Goal: Information Seeking & Learning: Learn about a topic

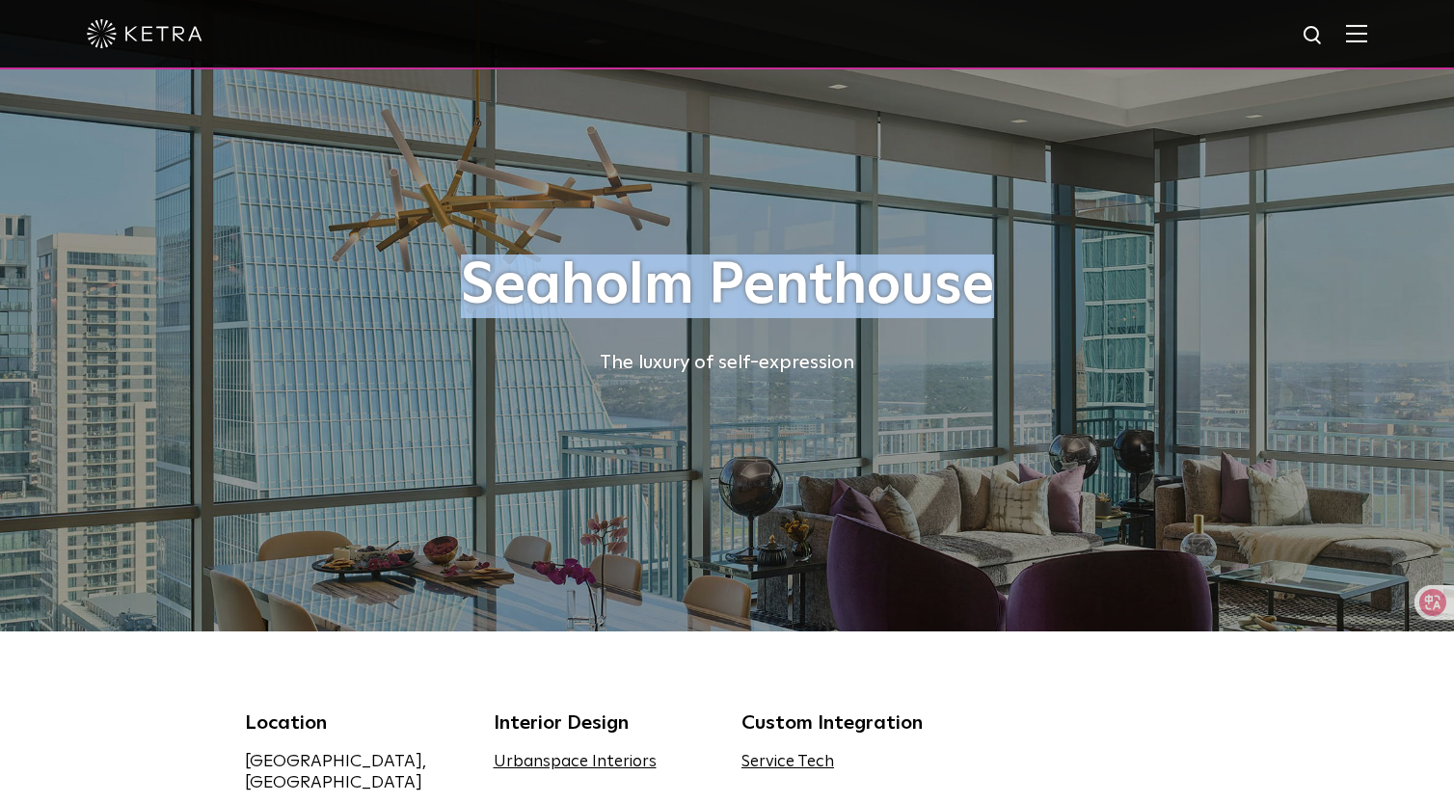
drag, startPoint x: 991, startPoint y: 284, endPoint x: 463, endPoint y: 273, distance: 528.6
click at [463, 273] on h1 "Seaholm Penthouse" at bounding box center [727, 287] width 964 height 64
copy h1 "Seaholm Penthouse"
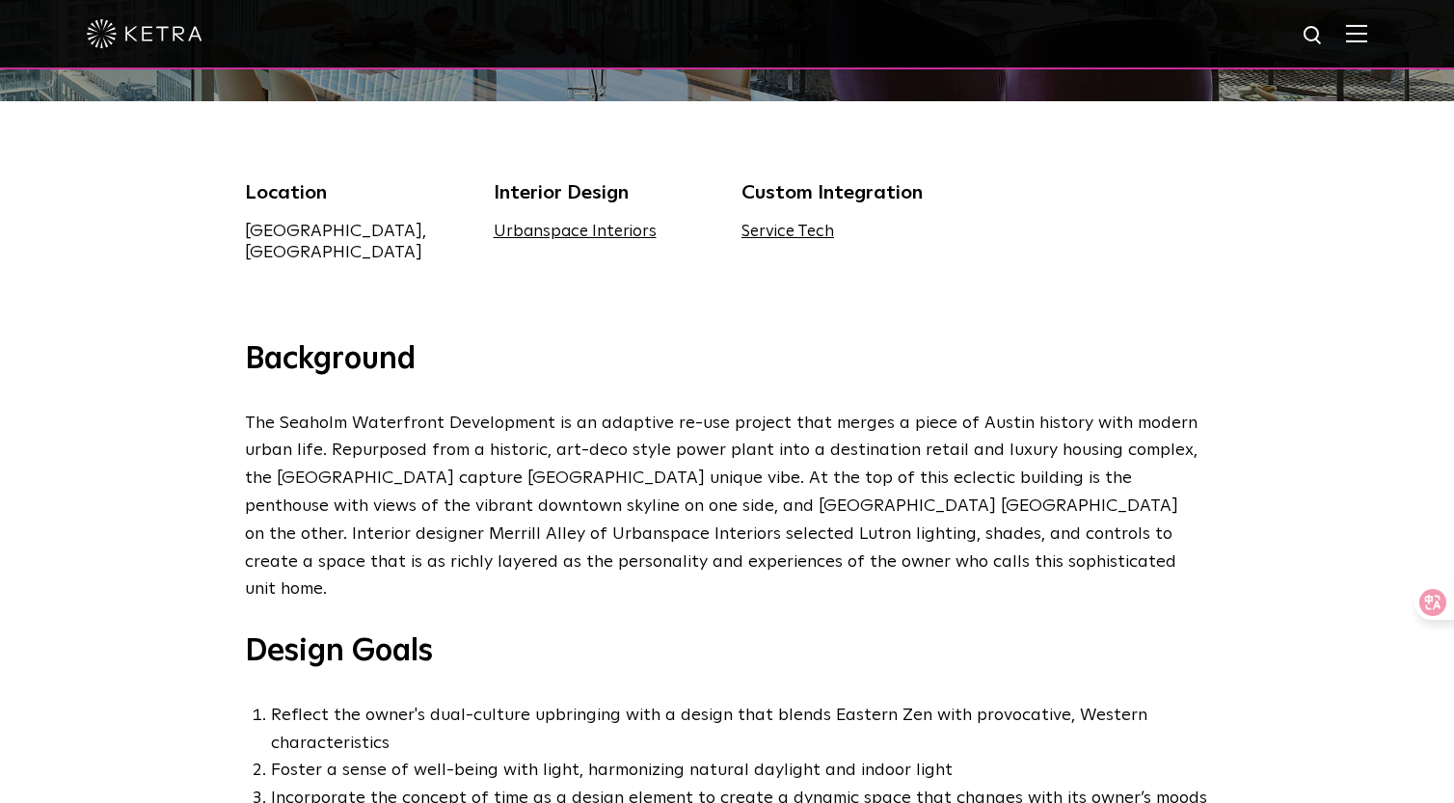
scroll to position [581, 0]
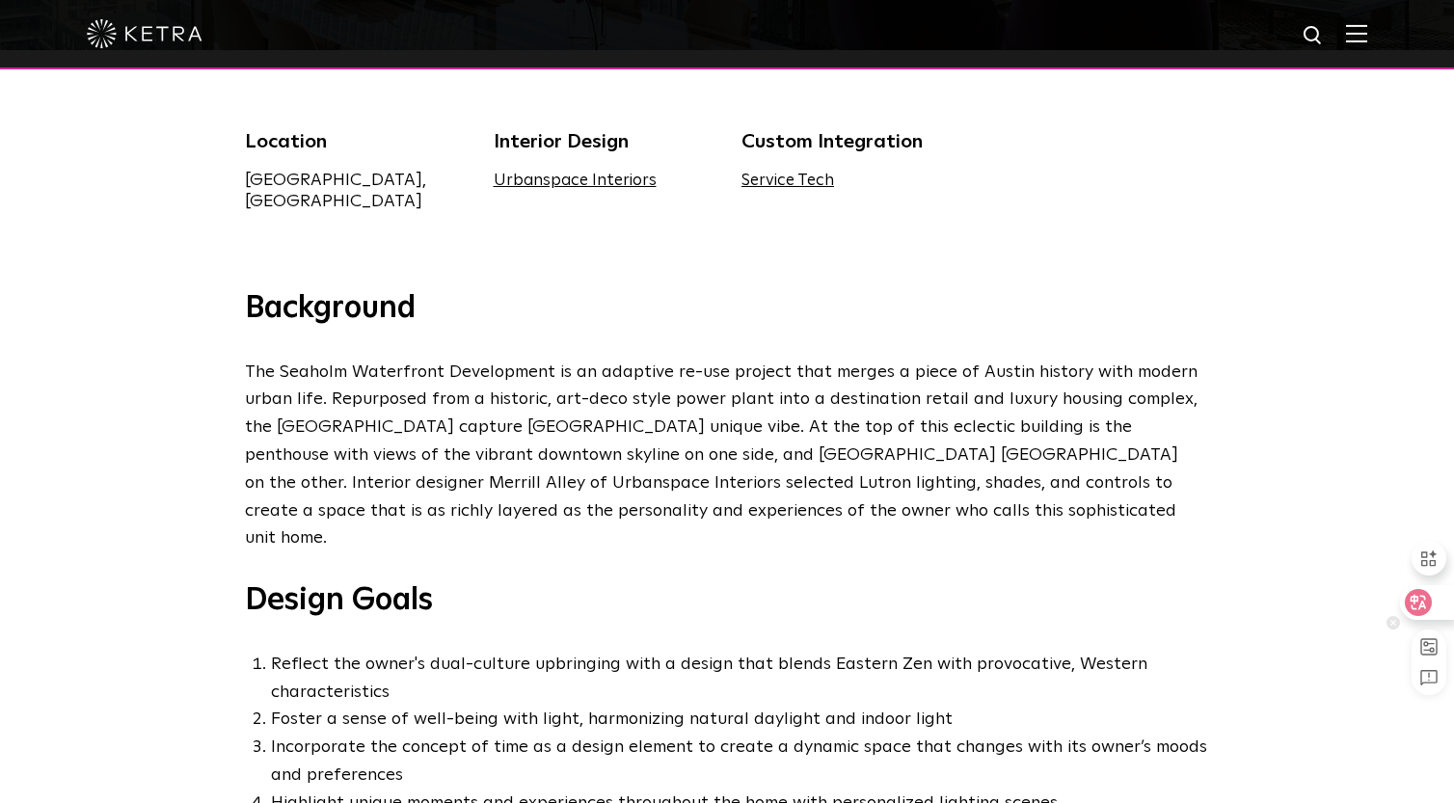
click at [1436, 594] on div at bounding box center [1426, 602] width 52 height 35
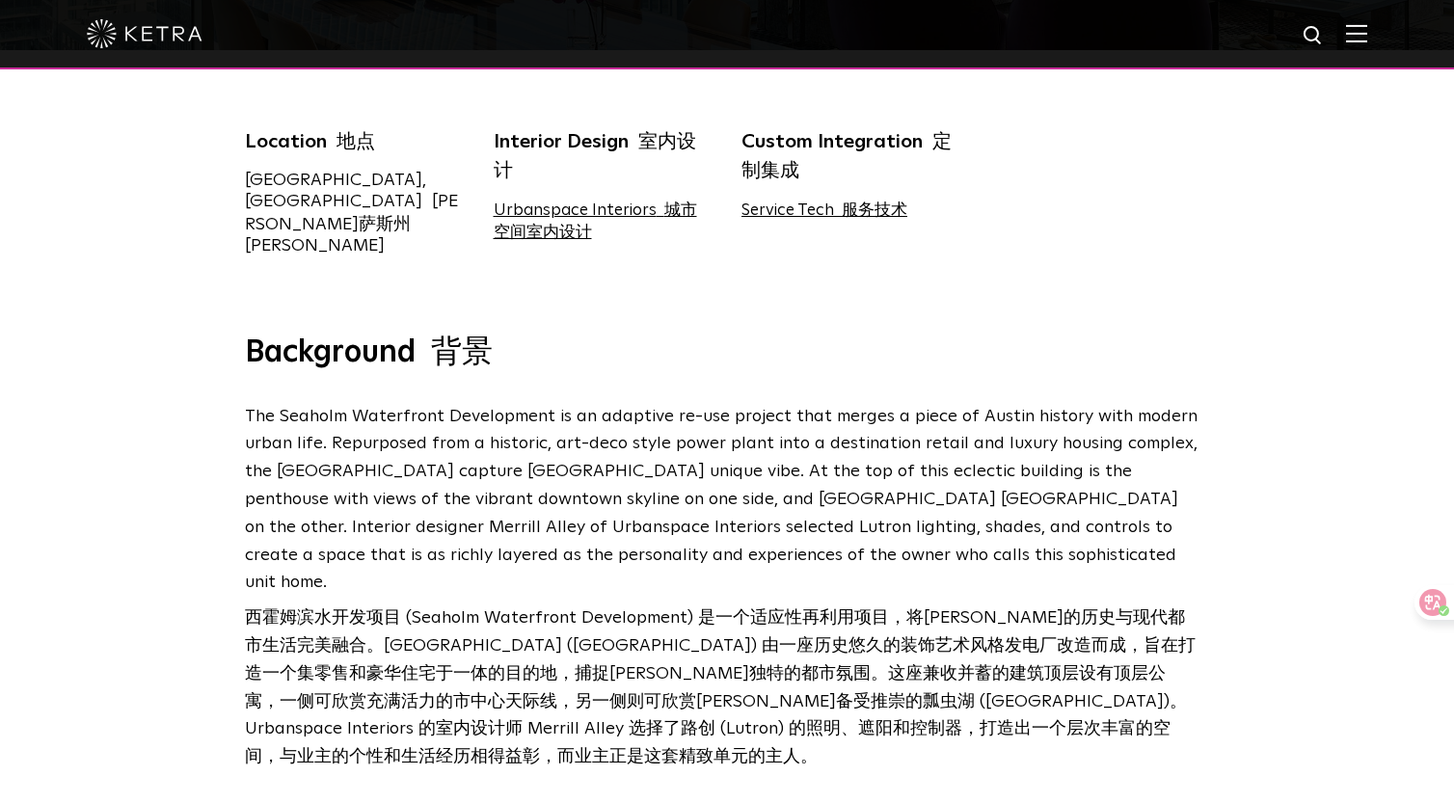
click at [1193, 238] on div "Location 地点 [GEOGRAPHIC_DATA], [GEOGRAPHIC_DATA] [PERSON_NAME][GEOGRAPHIC_DATA]…" at bounding box center [726, 203] width 993 height 153
click at [88, 73] on div "Location 地点 [GEOGRAPHIC_DATA], [GEOGRAPHIC_DATA] [PERSON_NAME][GEOGRAPHIC_DATA]…" at bounding box center [727, 192] width 1454 height 284
click at [115, 217] on div "Location 地点 [GEOGRAPHIC_DATA], [GEOGRAPHIC_DATA] [PERSON_NAME][GEOGRAPHIC_DATA]…" at bounding box center [727, 192] width 1454 height 284
click at [122, 202] on div "Location 地点 [GEOGRAPHIC_DATA], [GEOGRAPHIC_DATA] [PERSON_NAME][GEOGRAPHIC_DATA]…" at bounding box center [727, 192] width 1454 height 284
click at [141, 223] on div "Location 地点 [GEOGRAPHIC_DATA], [GEOGRAPHIC_DATA] [PERSON_NAME][GEOGRAPHIC_DATA]…" at bounding box center [727, 192] width 1454 height 284
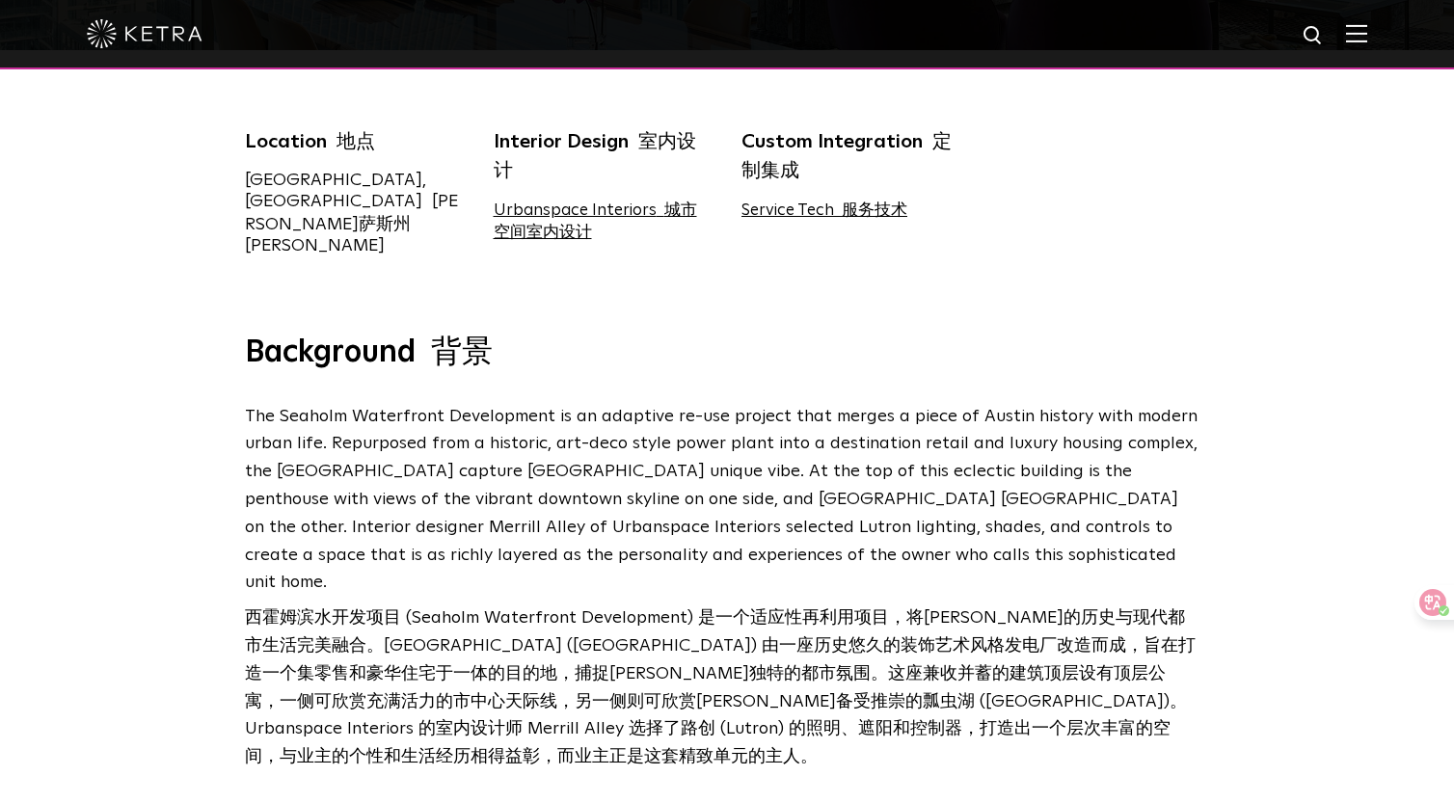
click at [223, 256] on div "Location 地点 [GEOGRAPHIC_DATA], [GEOGRAPHIC_DATA] [PERSON_NAME][GEOGRAPHIC_DATA]…" at bounding box center [727, 192] width 1454 height 284
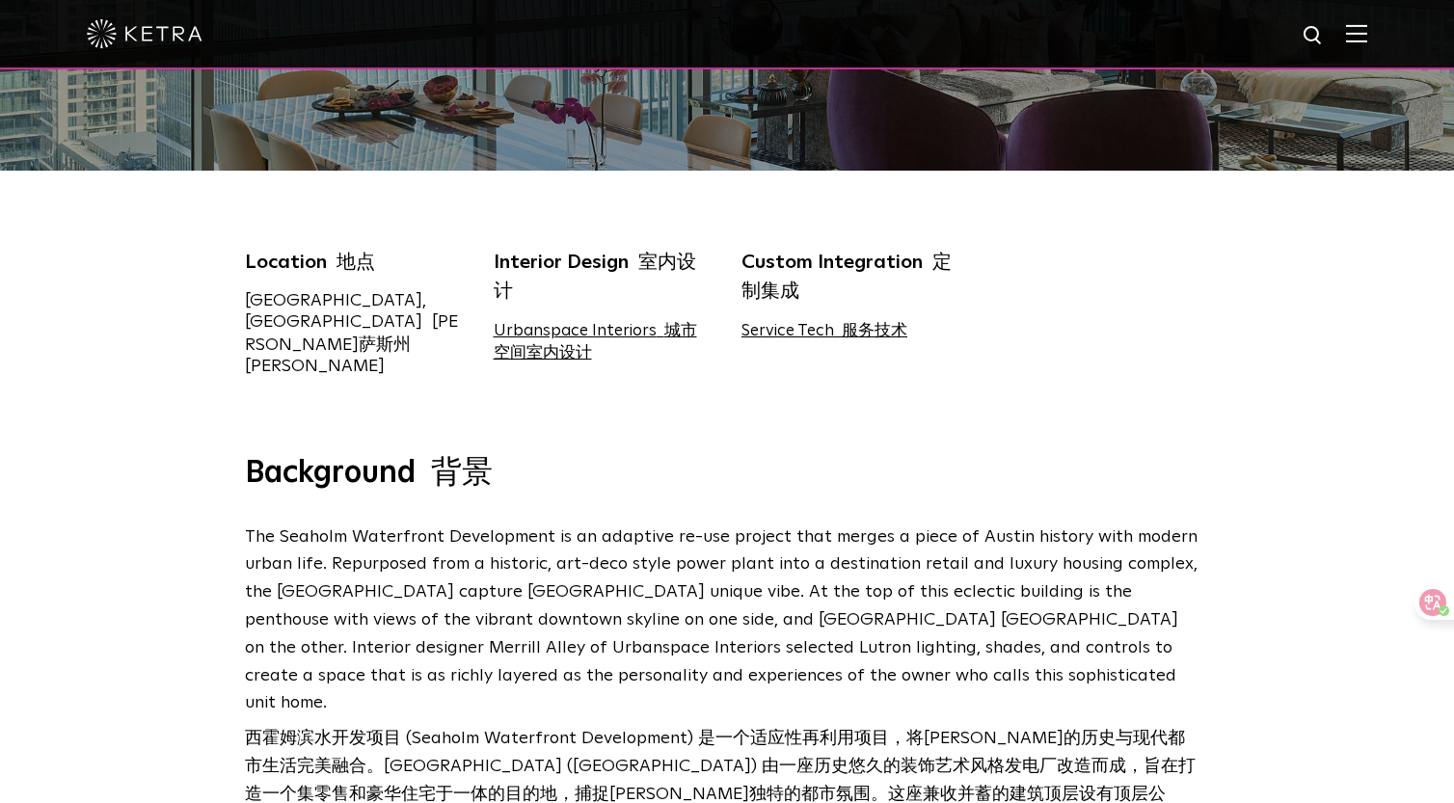
scroll to position [451, 0]
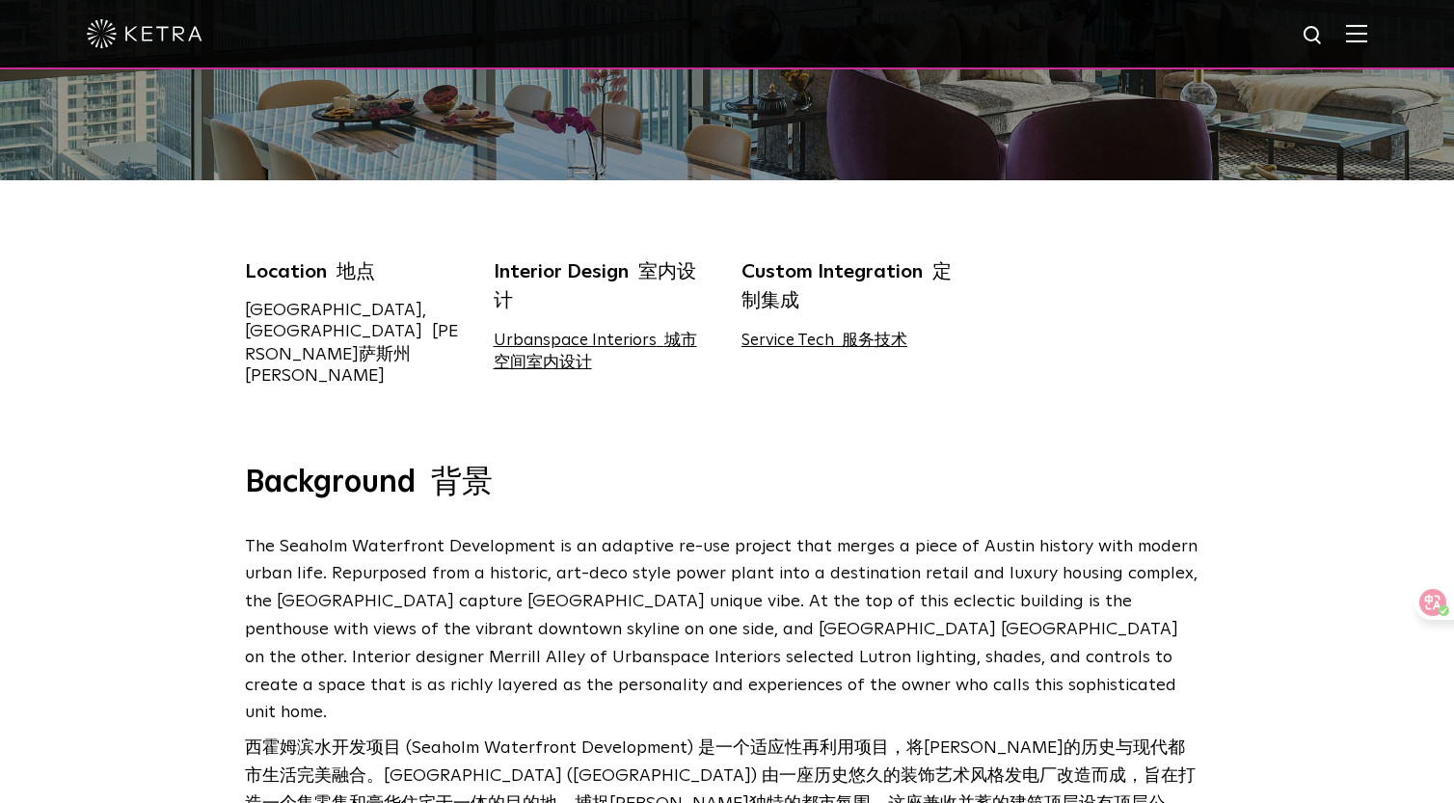
click at [581, 339] on link "Urbanspace Interiors 城市空间室内设计" at bounding box center [595, 352] width 203 height 39
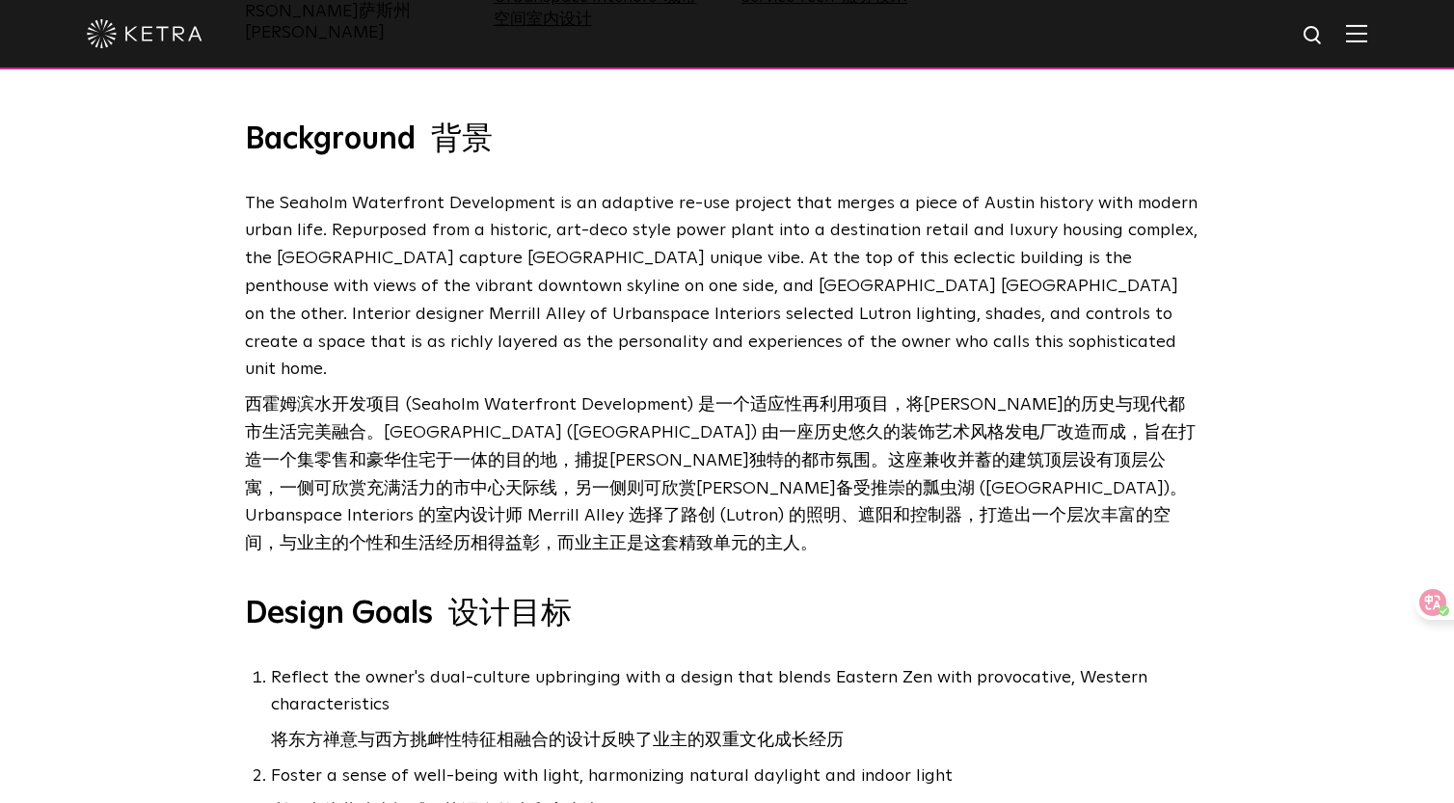
scroll to position [785, 0]
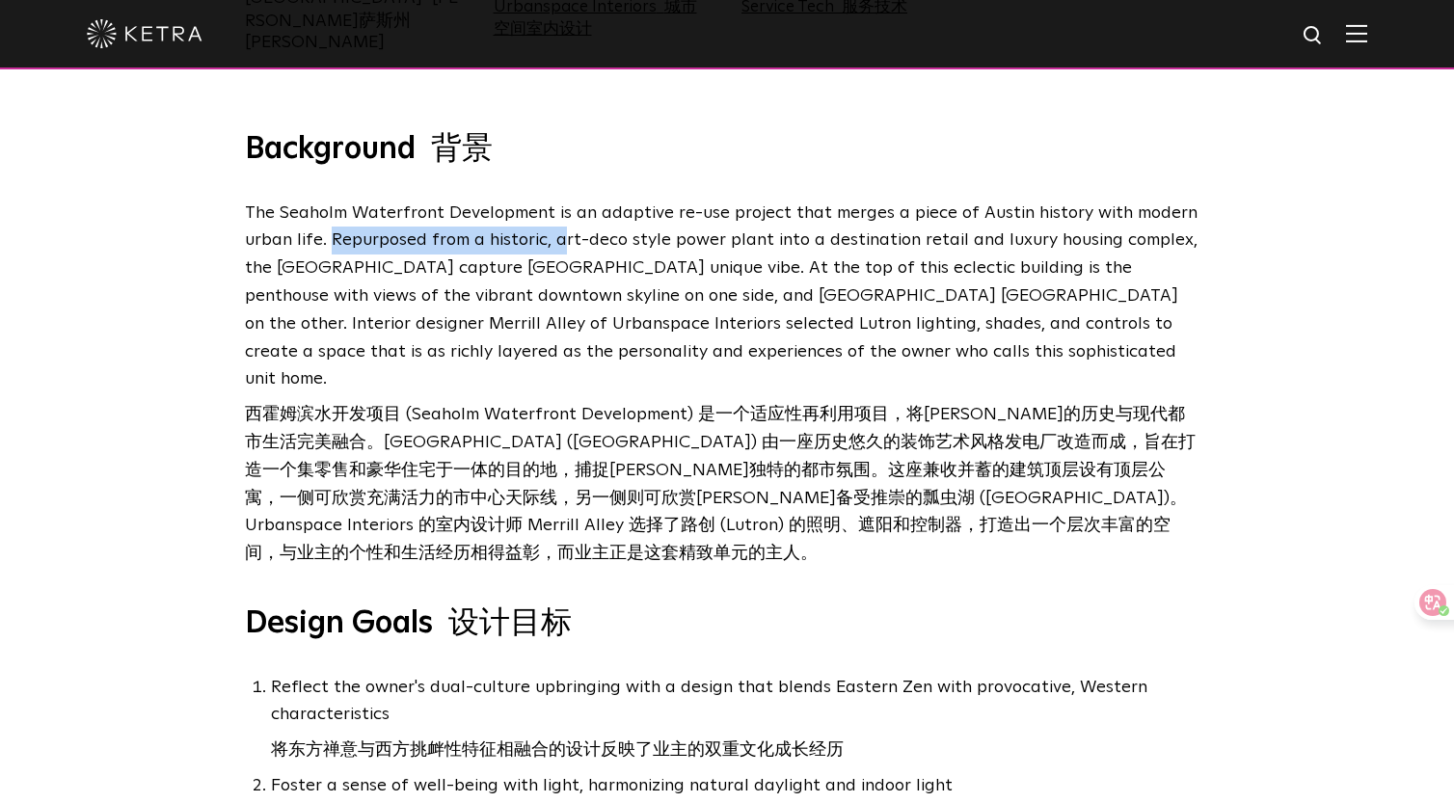
drag, startPoint x: 332, startPoint y: 228, endPoint x: 559, endPoint y: 237, distance: 227.8
click at [559, 237] on p "The Seaholm Waterfront Development is an adaptive re-use project that merges a …" at bounding box center [722, 388] width 955 height 376
click at [615, 255] on p "The Seaholm Waterfront Development is an adaptive re-use project that merges a …" at bounding box center [722, 388] width 955 height 376
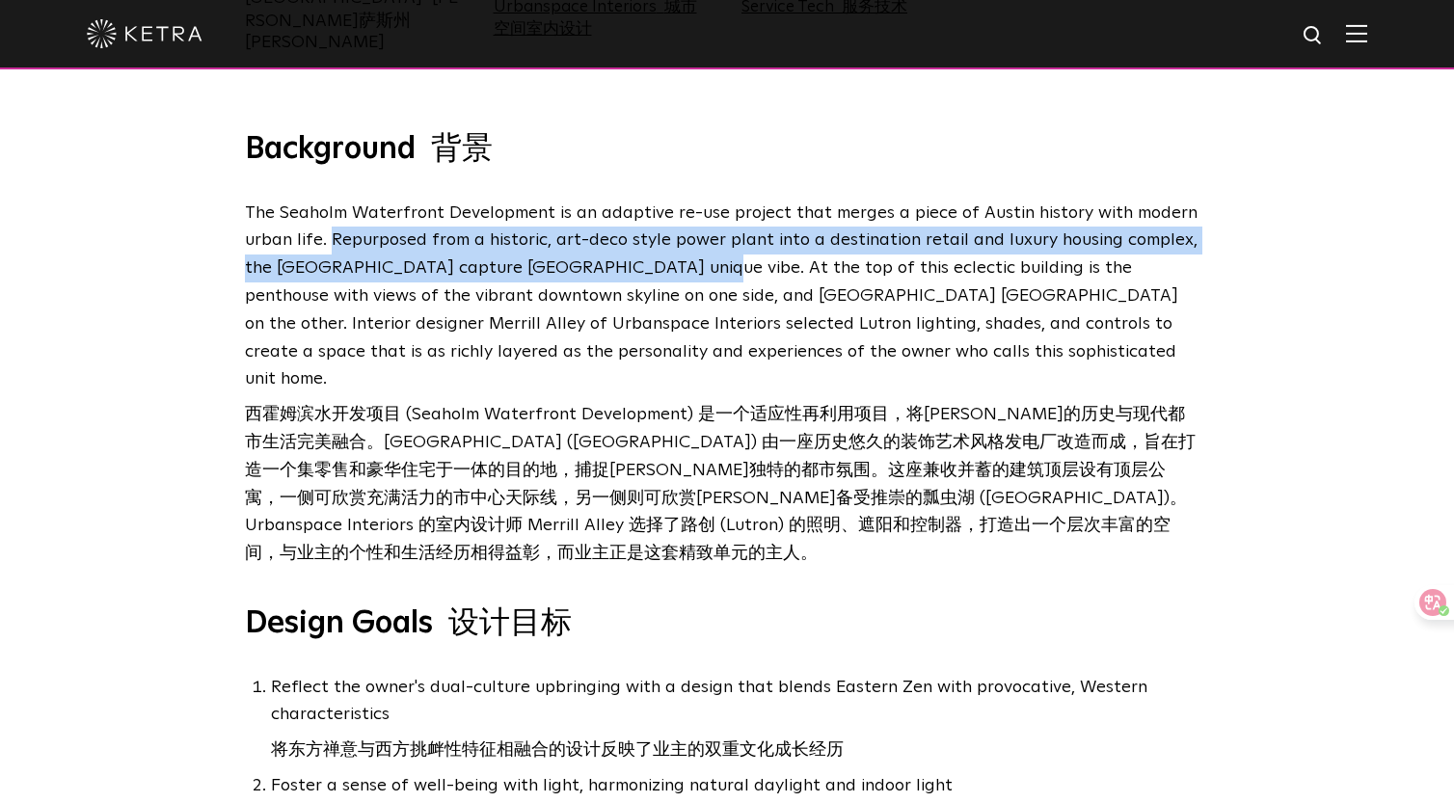
drag, startPoint x: 327, startPoint y: 226, endPoint x: 633, endPoint y: 257, distance: 307.3
click at [633, 257] on p "The Seaholm Waterfront Development is an adaptive re-use project that merges a …" at bounding box center [722, 388] width 955 height 376
copy p "Repurposed from a historic, art-deco style power plant into a destination retai…"
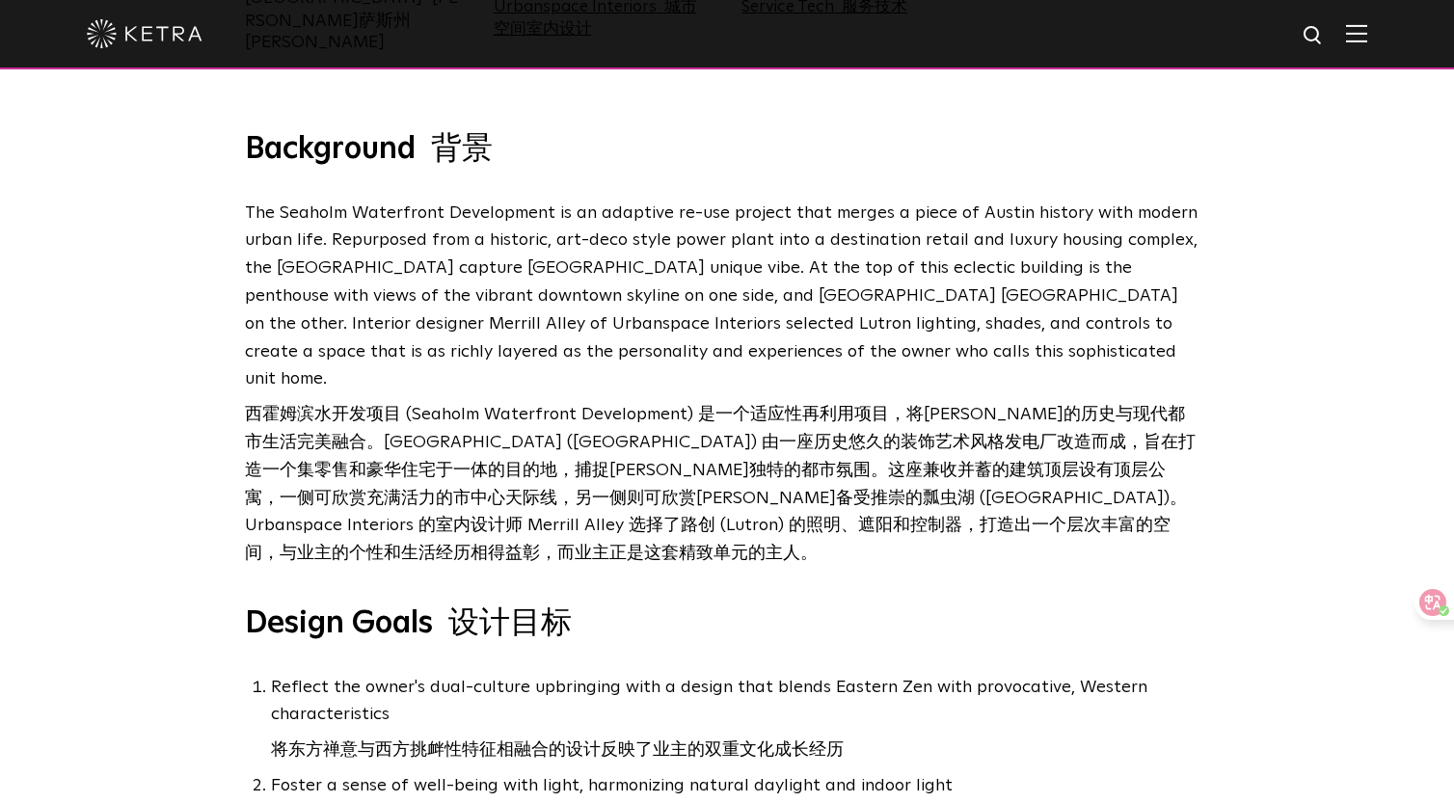
click at [1060, 347] on p "The Seaholm Waterfront Development is an adaptive re-use project that merges a …" at bounding box center [722, 388] width 955 height 376
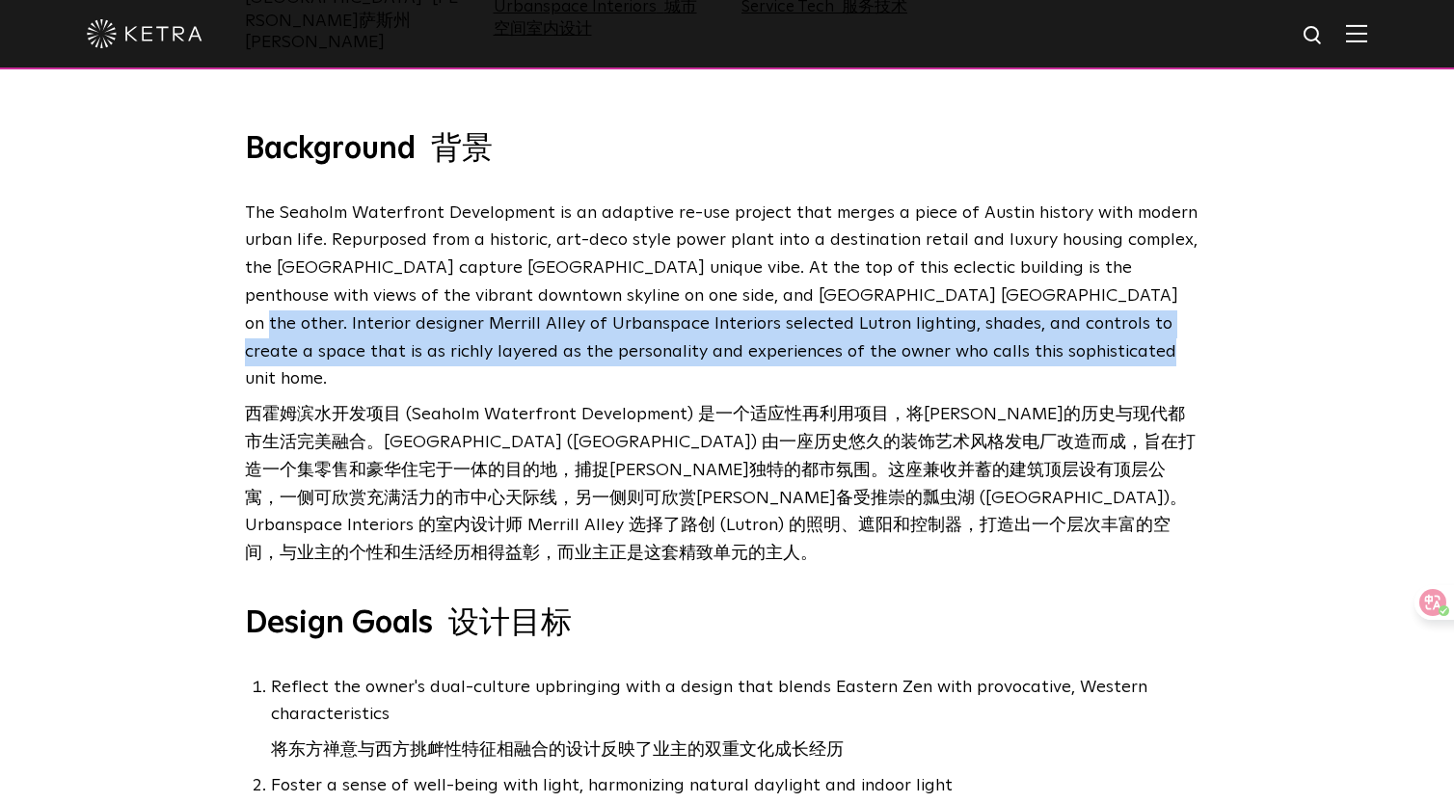
drag, startPoint x: 951, startPoint y: 281, endPoint x: 905, endPoint y: 330, distance: 67.5
click at [905, 330] on p "The Seaholm Waterfront Development is an adaptive re-use project that merges a …" at bounding box center [722, 388] width 955 height 376
copy p "Interior designer Merrill Alley of Urbanspace Interiors selected Lutron lightin…"
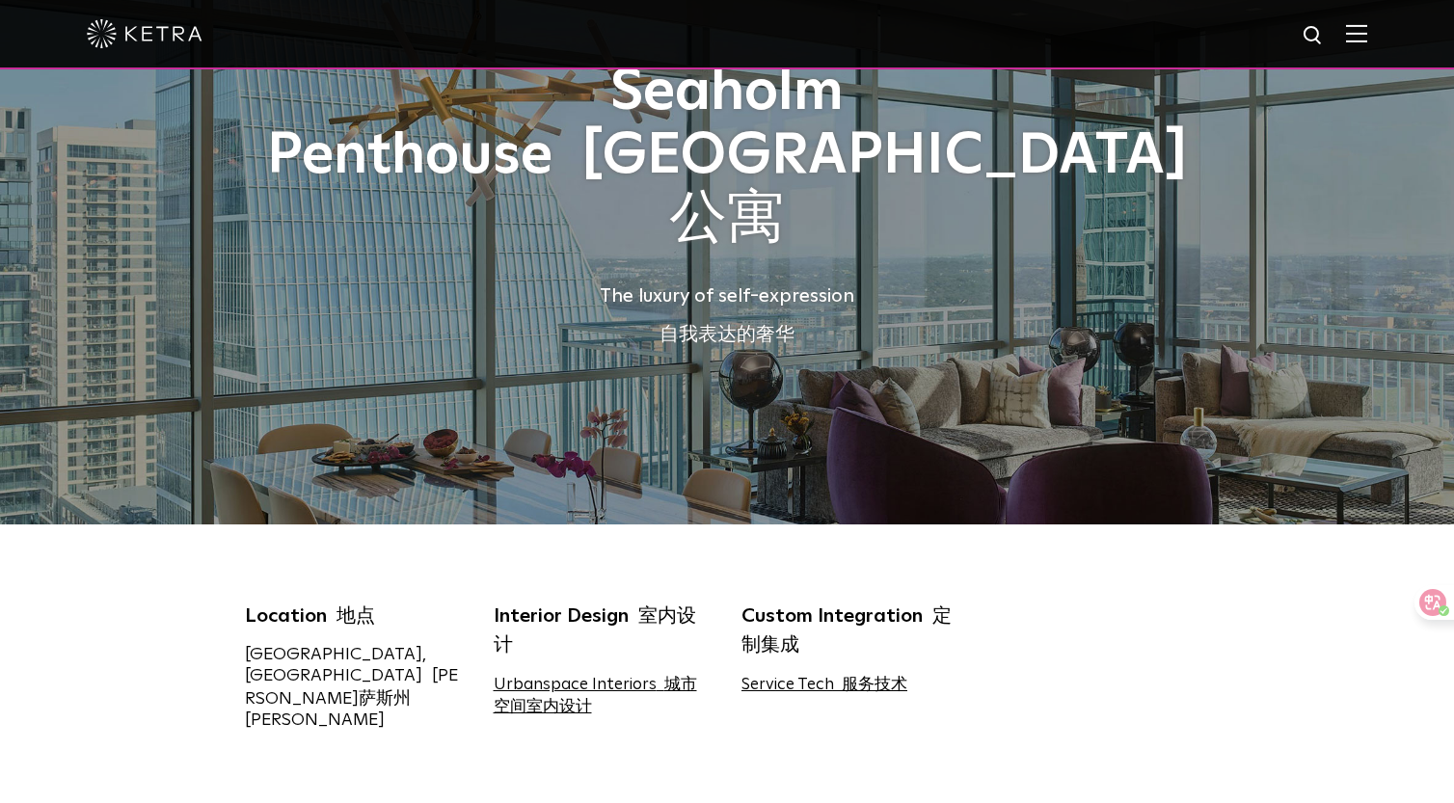
scroll to position [103, 0]
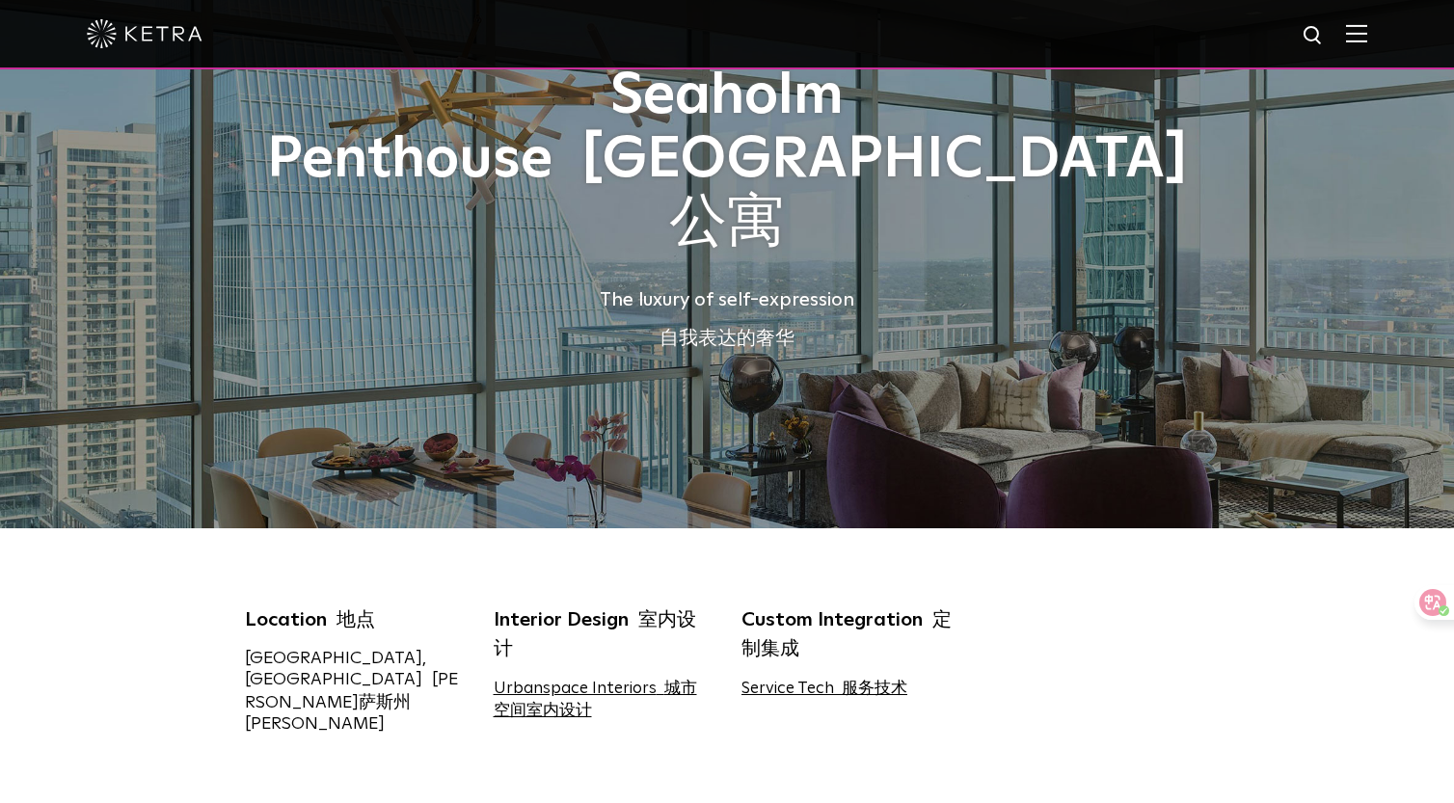
drag, startPoint x: 321, startPoint y: 656, endPoint x: 220, endPoint y: 656, distance: 101.3
click at [220, 656] on div "Location 地点 [GEOGRAPHIC_DATA], [GEOGRAPHIC_DATA] [PERSON_NAME][GEOGRAPHIC_DATA]…" at bounding box center [727, 670] width 1454 height 284
copy div "[GEOGRAPHIC_DATA], [GEOGRAPHIC_DATA]"
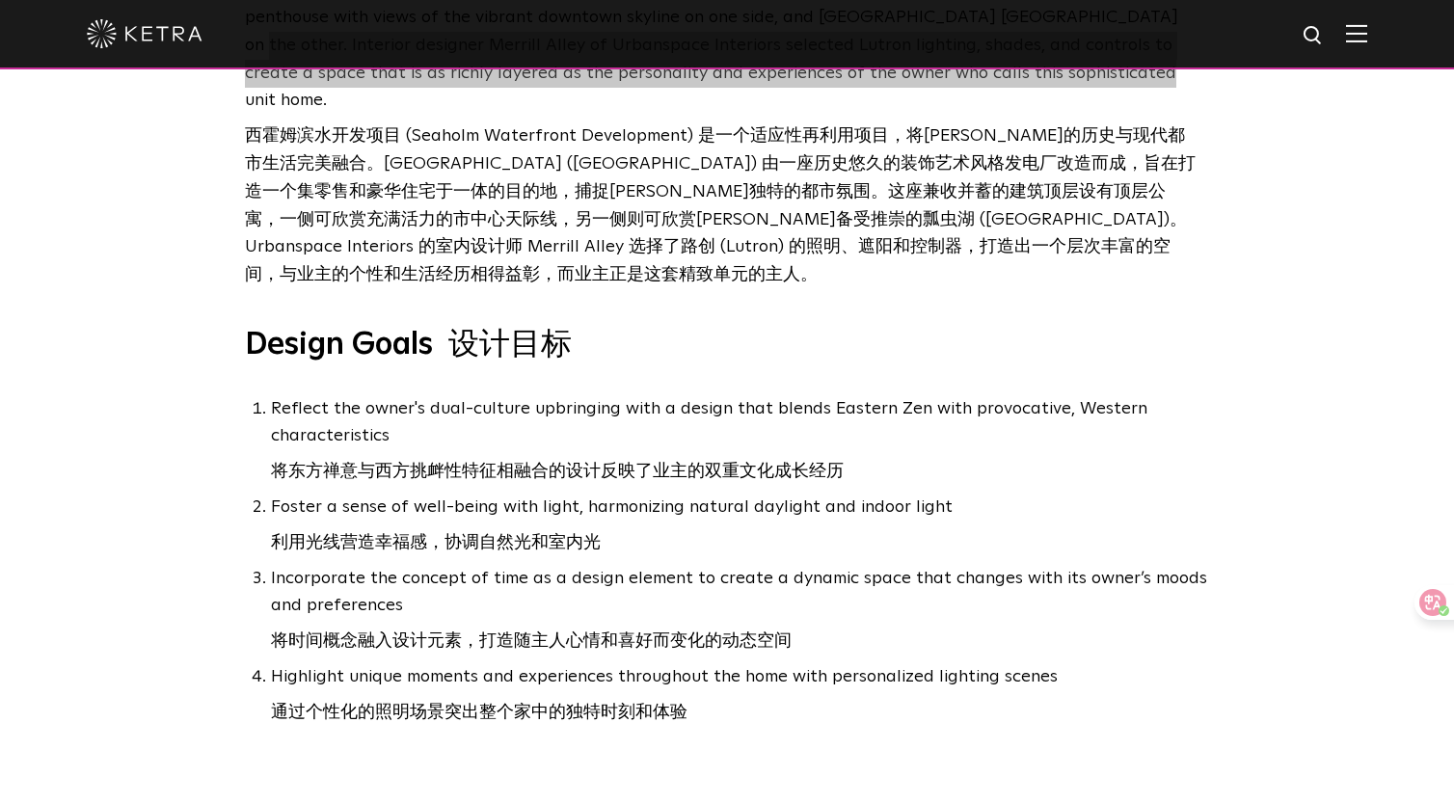
scroll to position [1062, 0]
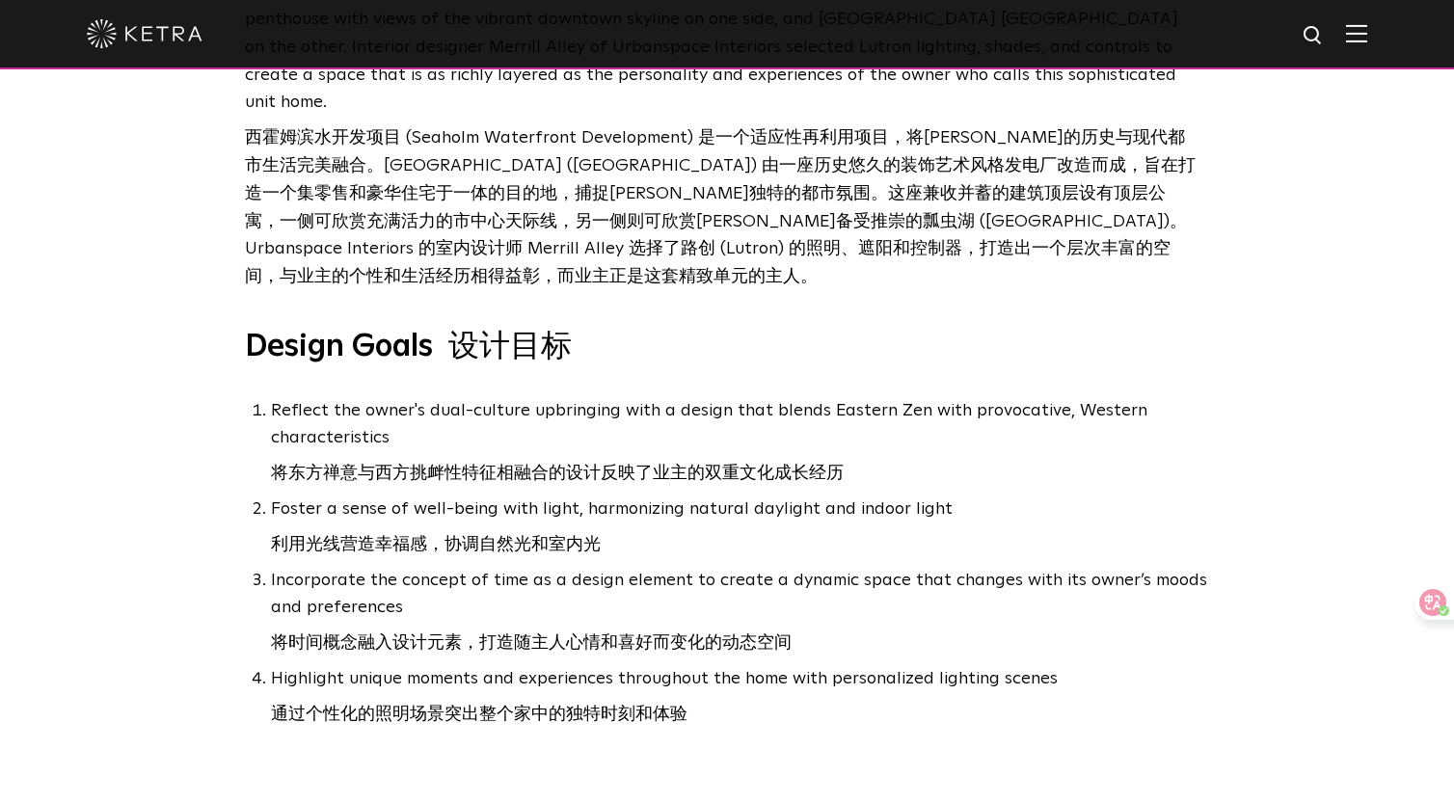
click at [388, 398] on li "Reflect the owner's dual-culture upbringing with a design that blends Eastern Z…" at bounding box center [740, 446] width 938 height 98
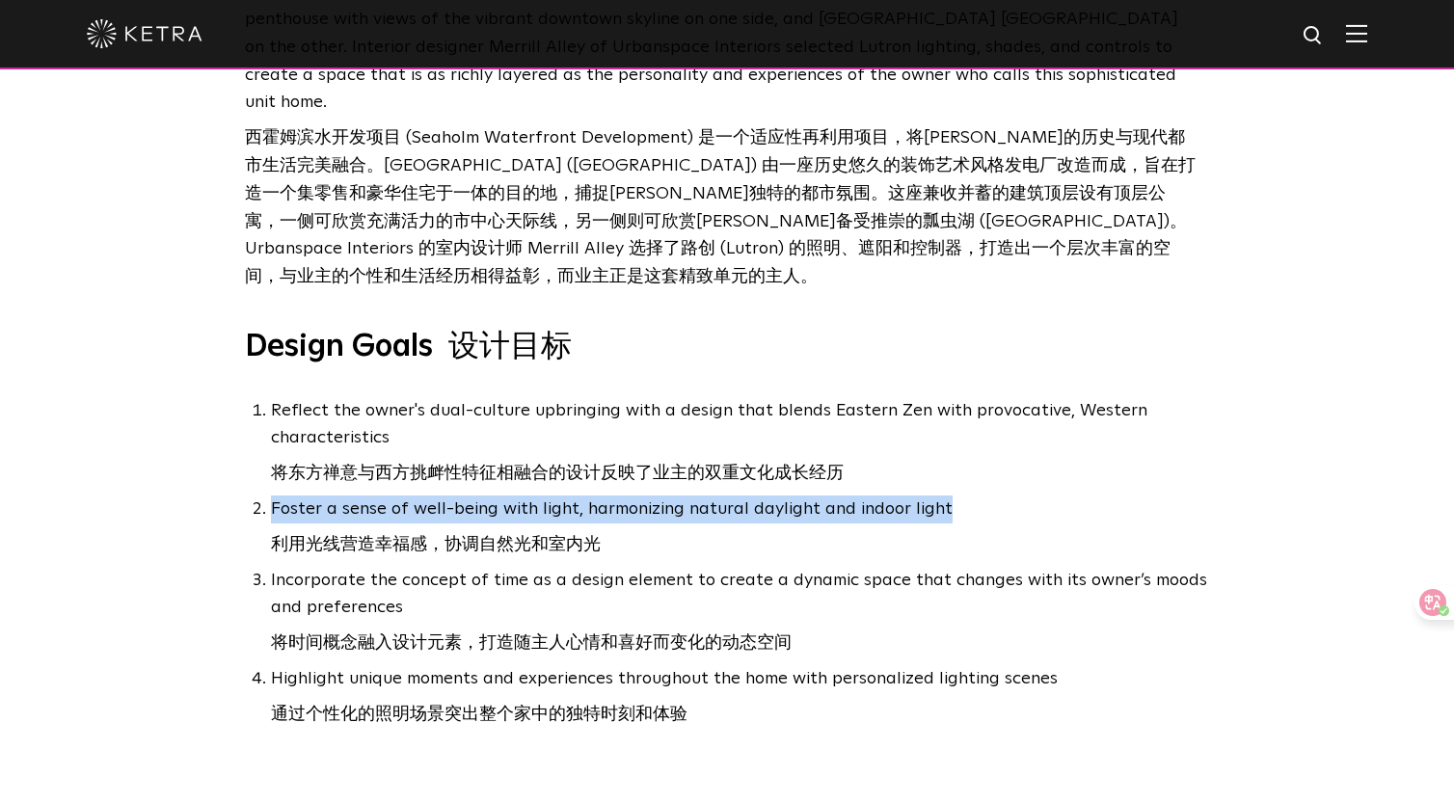
drag, startPoint x: 944, startPoint y: 463, endPoint x: 285, endPoint y: 455, distance: 658.7
click at [285, 496] on li "Foster a sense of well-being with light, harmonizing natural daylight and indoo…" at bounding box center [740, 531] width 938 height 71
copy ol "将东方禅意与西方挑衅性特征相融合的设计反映了业主的双重文化成长经历 Foster a sense of well-being with light, harm…"
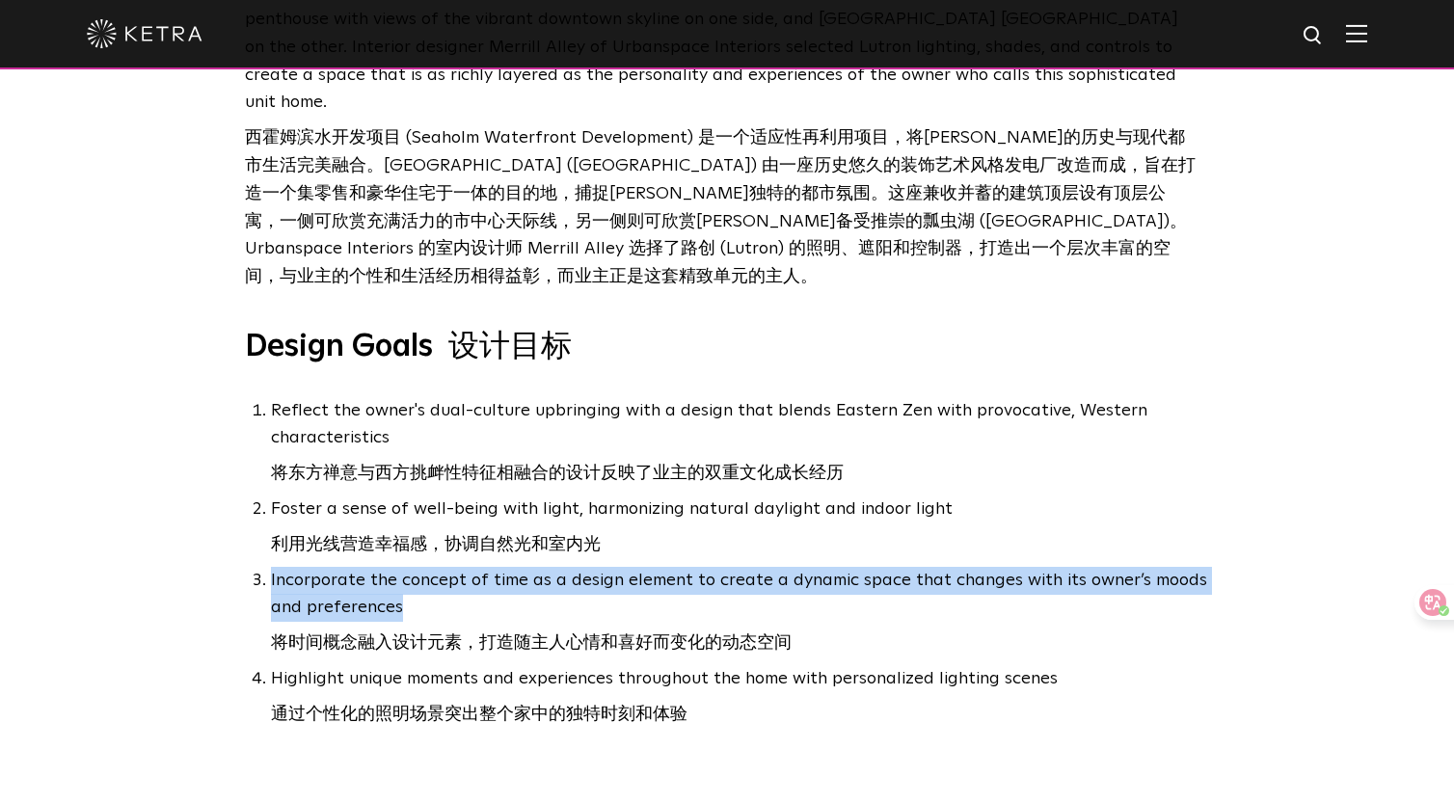
drag, startPoint x: 405, startPoint y: 570, endPoint x: 270, endPoint y: 544, distance: 137.5
click at [271, 567] on li "Incorporate the concept of time as a design element to create a dynamic space t…" at bounding box center [740, 616] width 938 height 98
copy li "Incorporate the concept of time as a design element to create a dynamic space t…"
drag, startPoint x: 1053, startPoint y: 638, endPoint x: 275, endPoint y: 637, distance: 778.2
click at [275, 665] on li "Highlight unique moments and experiences throughout the home with personalized …" at bounding box center [740, 700] width 938 height 71
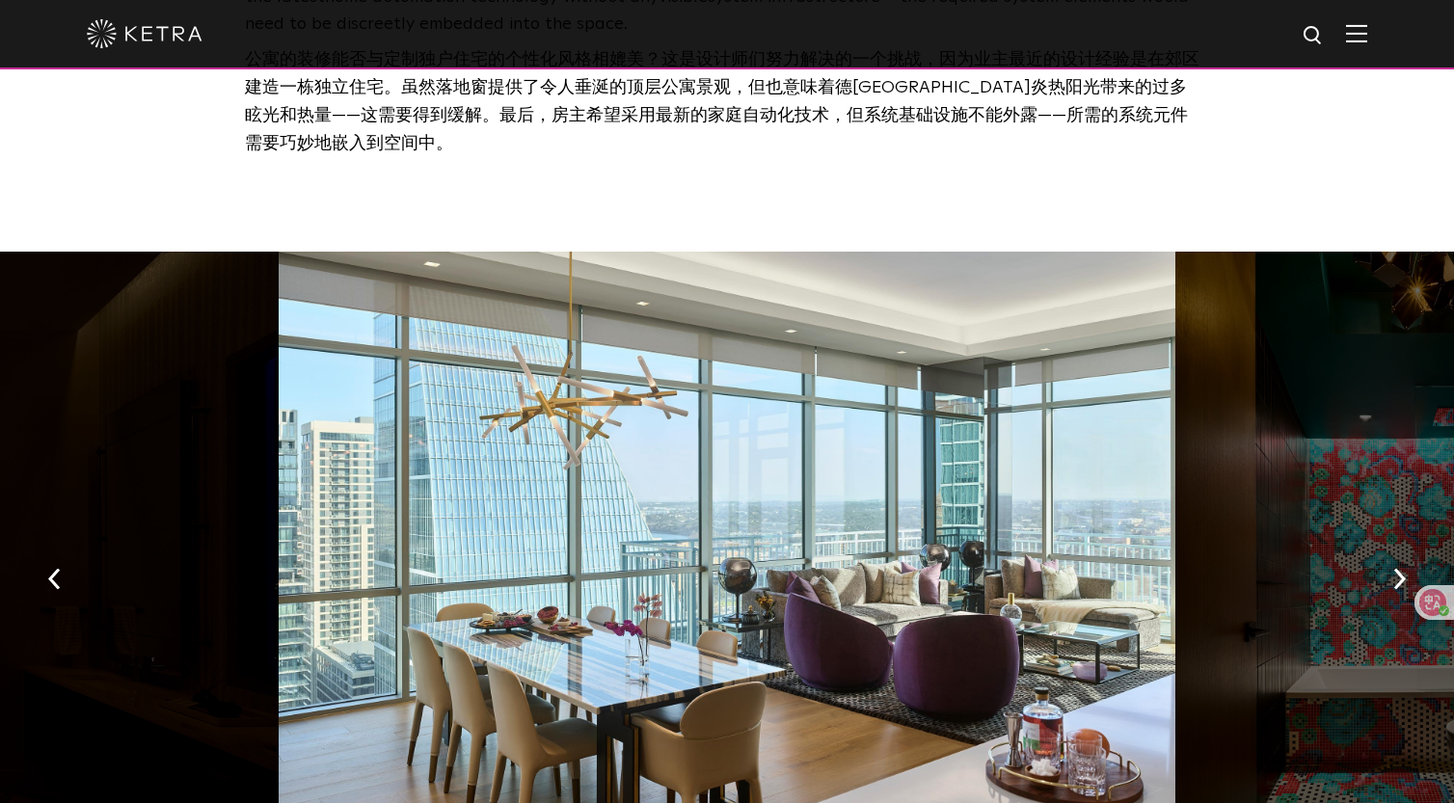
scroll to position [3415, 0]
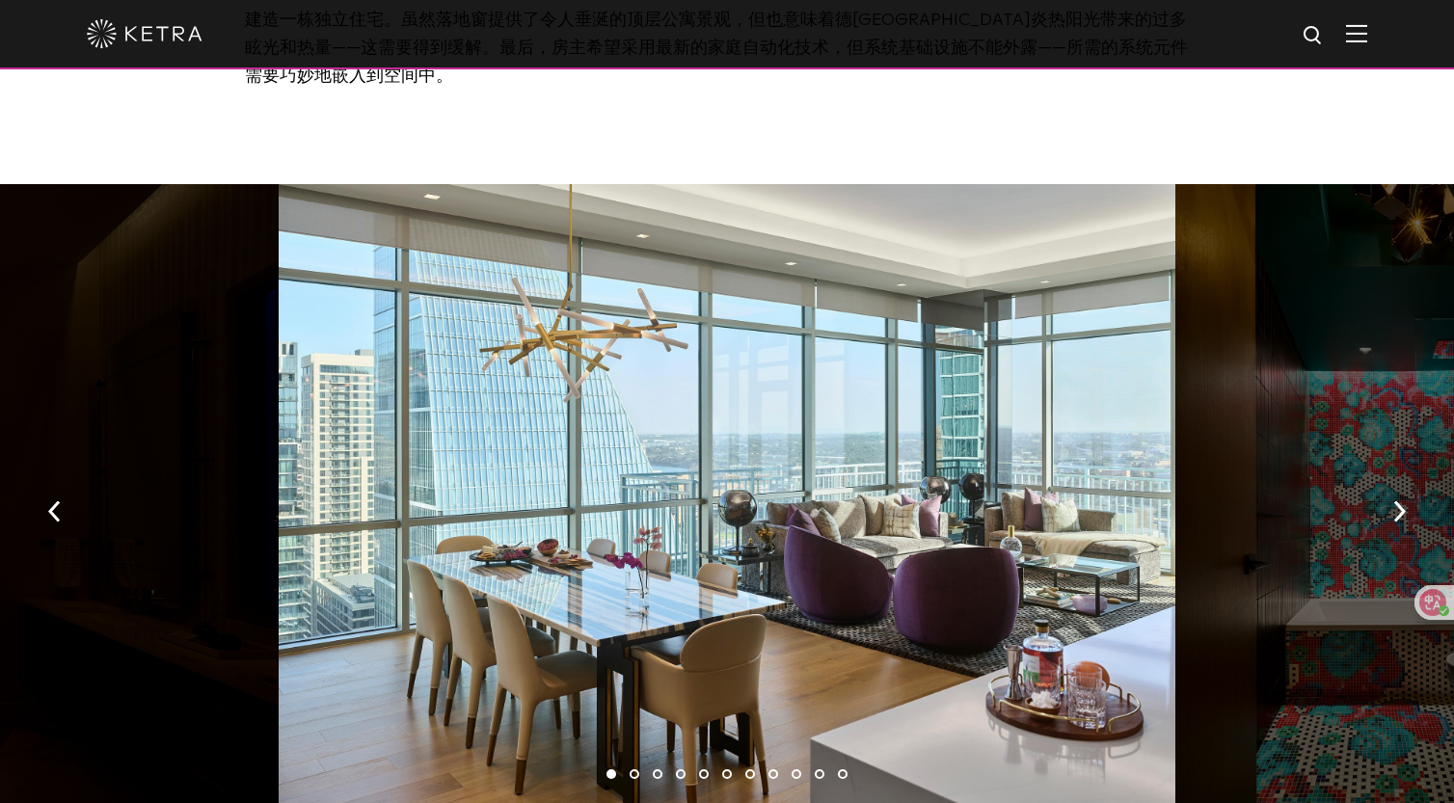
click at [721, 540] on div at bounding box center [727, 505] width 897 height 642
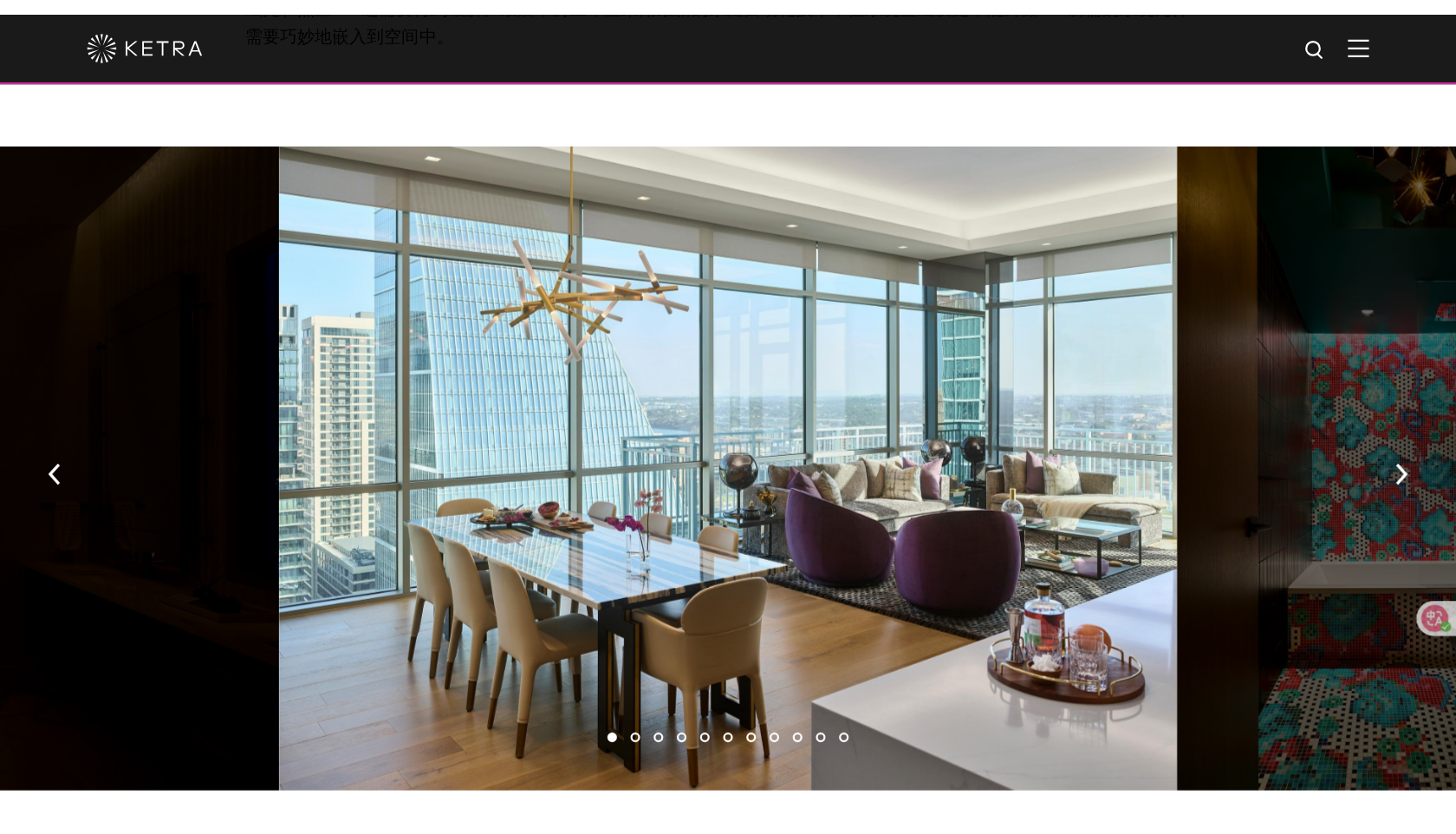
scroll to position [3124, 0]
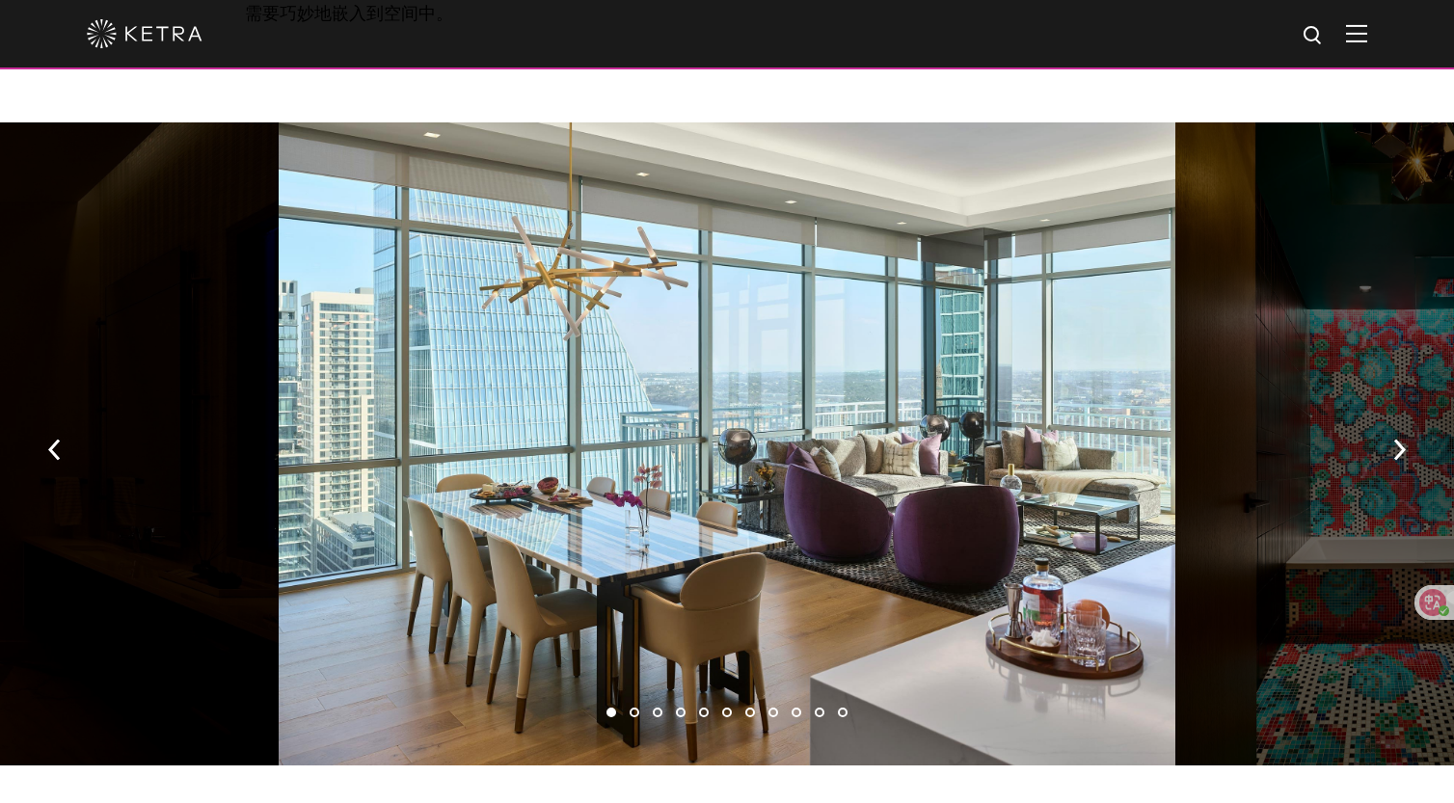
click at [955, 338] on div at bounding box center [727, 443] width 897 height 642
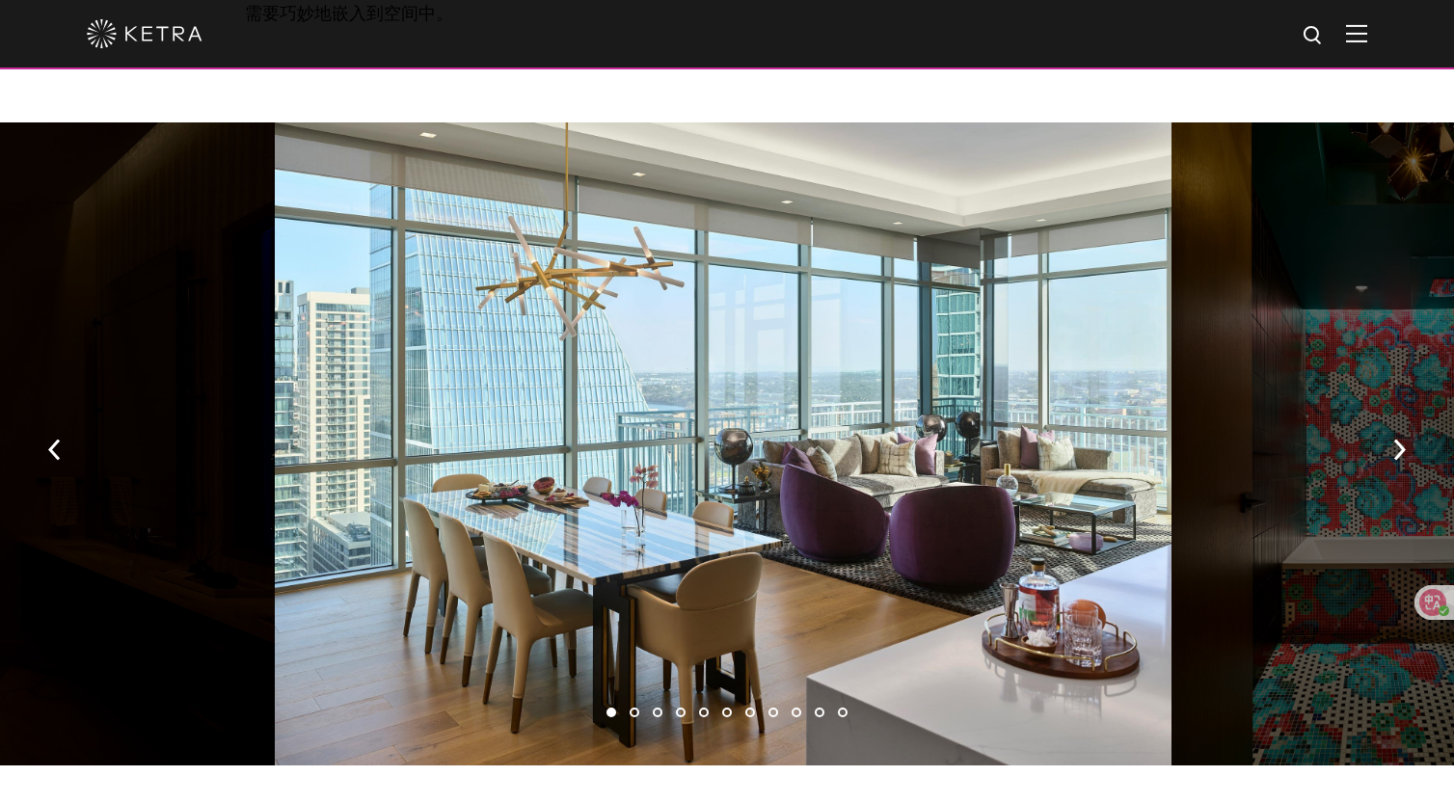
drag, startPoint x: 949, startPoint y: 336, endPoint x: 972, endPoint y: 335, distance: 23.2
click at [959, 335] on div at bounding box center [723, 443] width 897 height 642
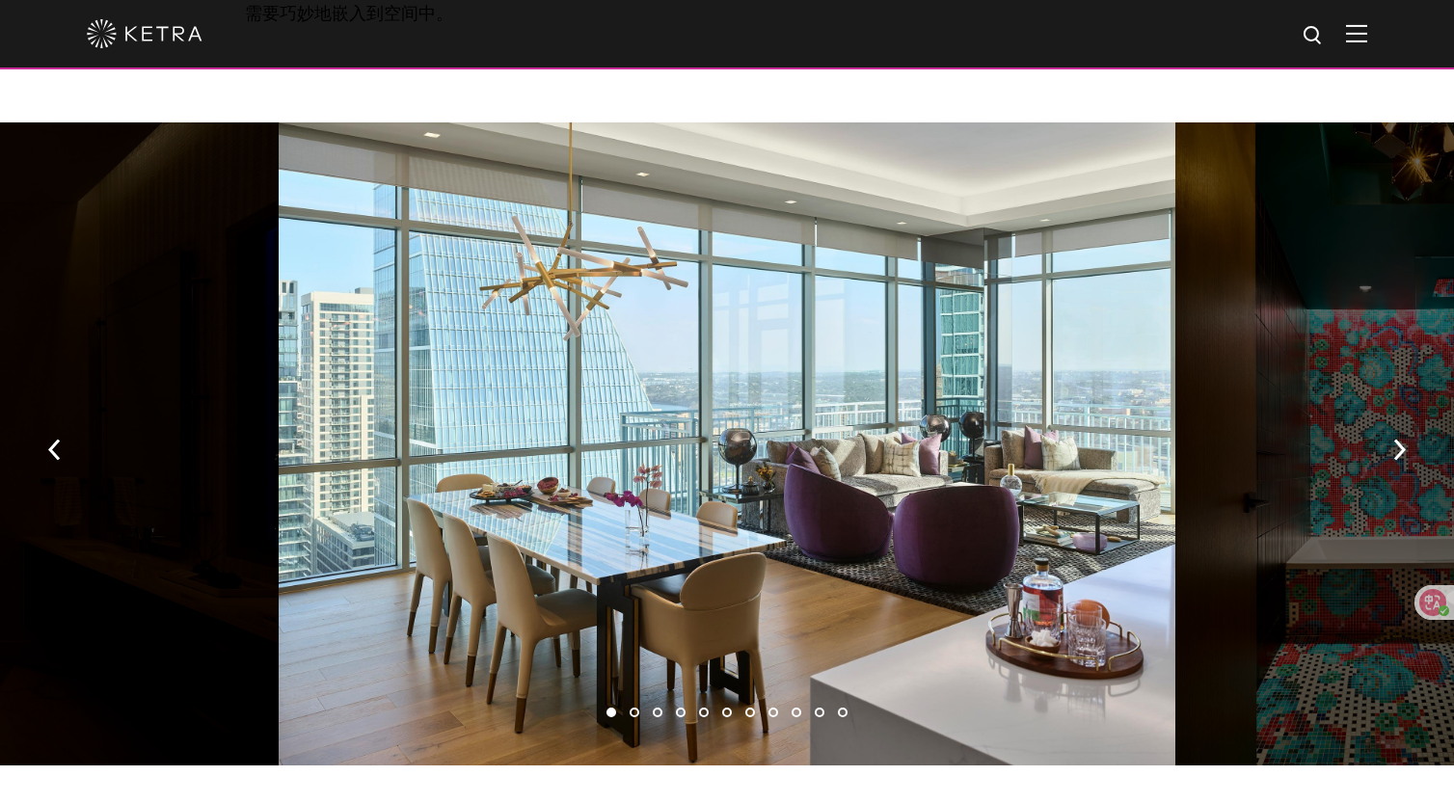
drag, startPoint x: 972, startPoint y: 331, endPoint x: 471, endPoint y: 349, distance: 501.8
click at [475, 349] on div at bounding box center [727, 443] width 897 height 642
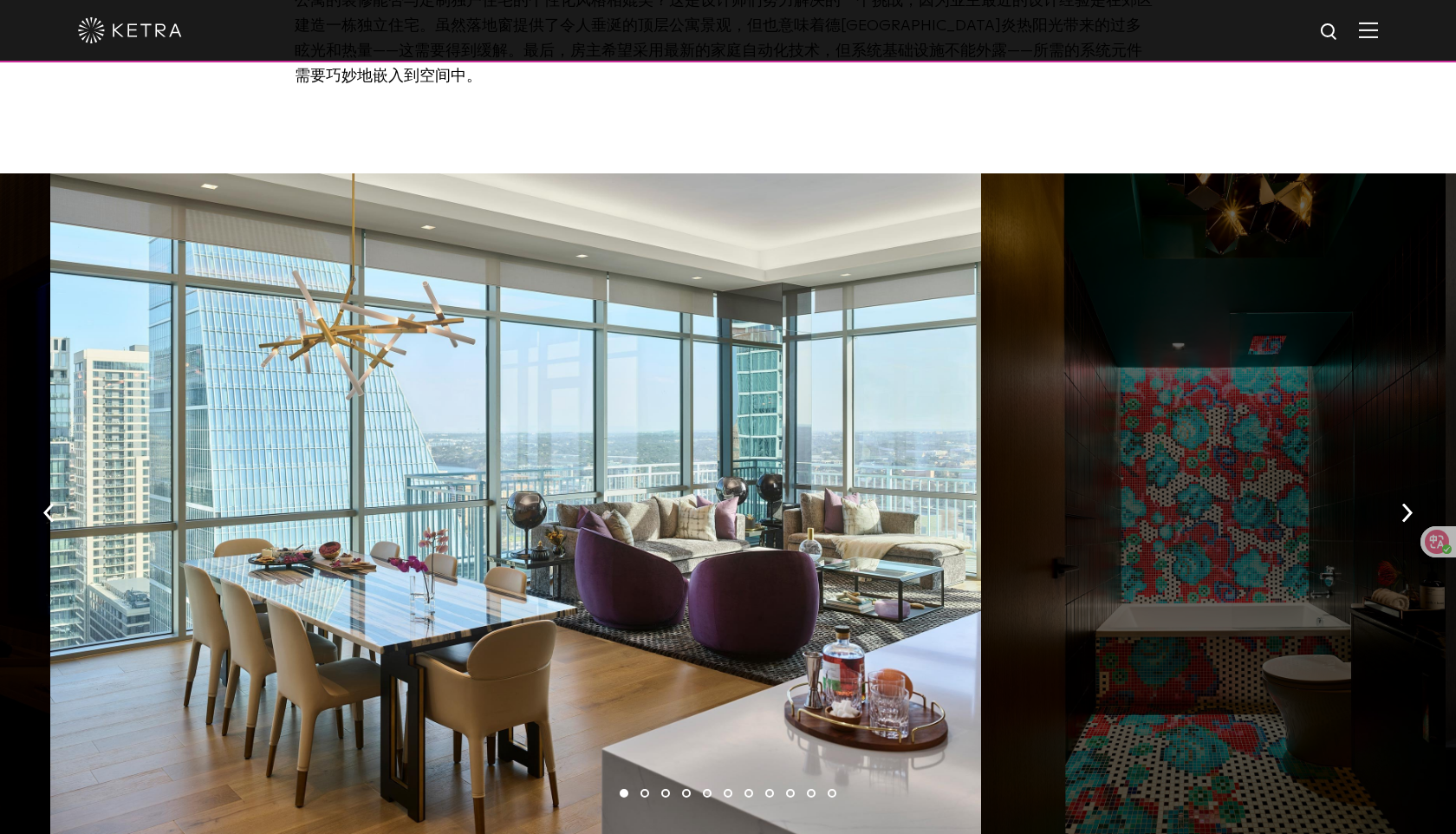
scroll to position [3057, 0]
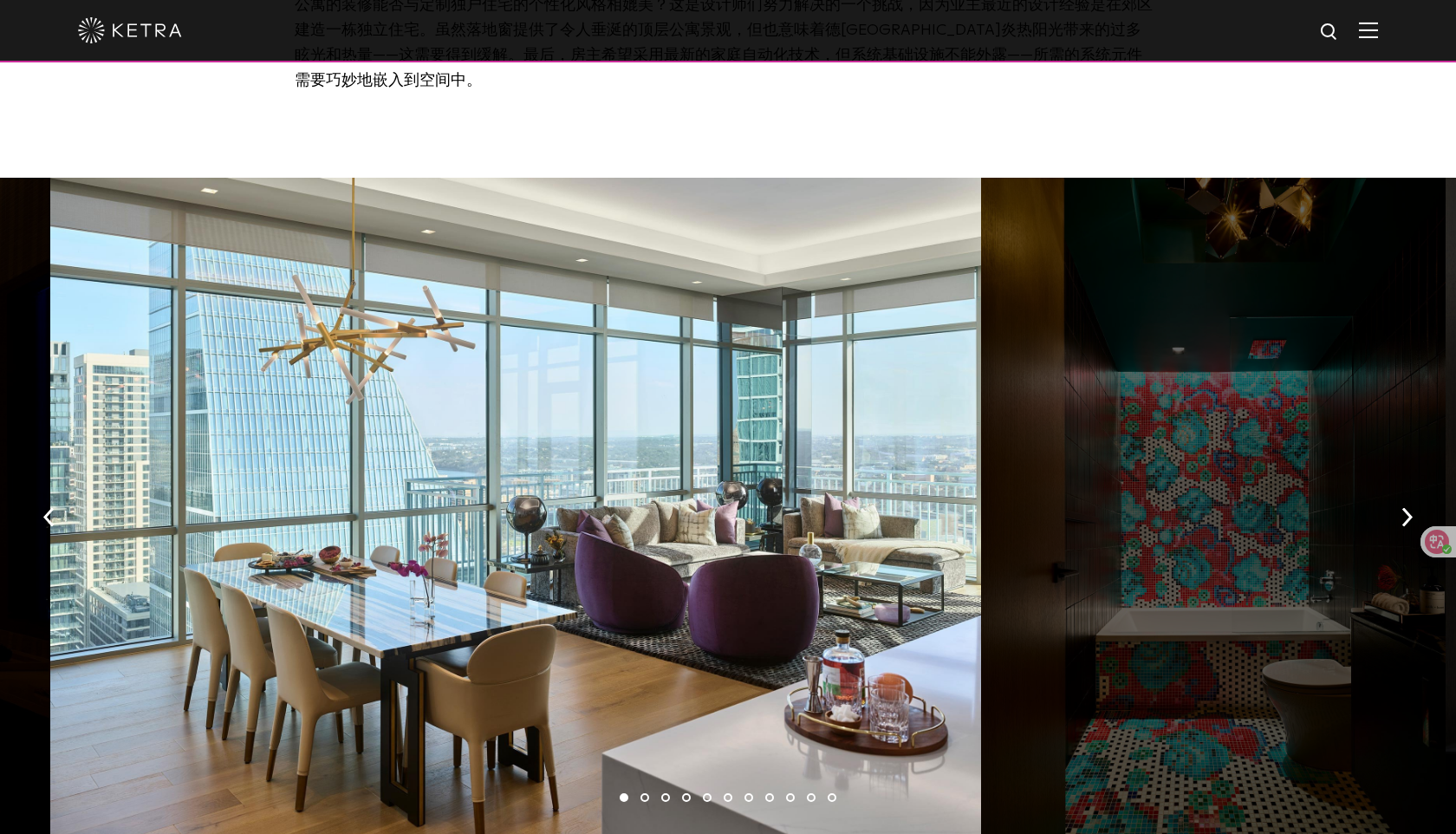
click at [795, 394] on div at bounding box center [516, 511] width 931 height 668
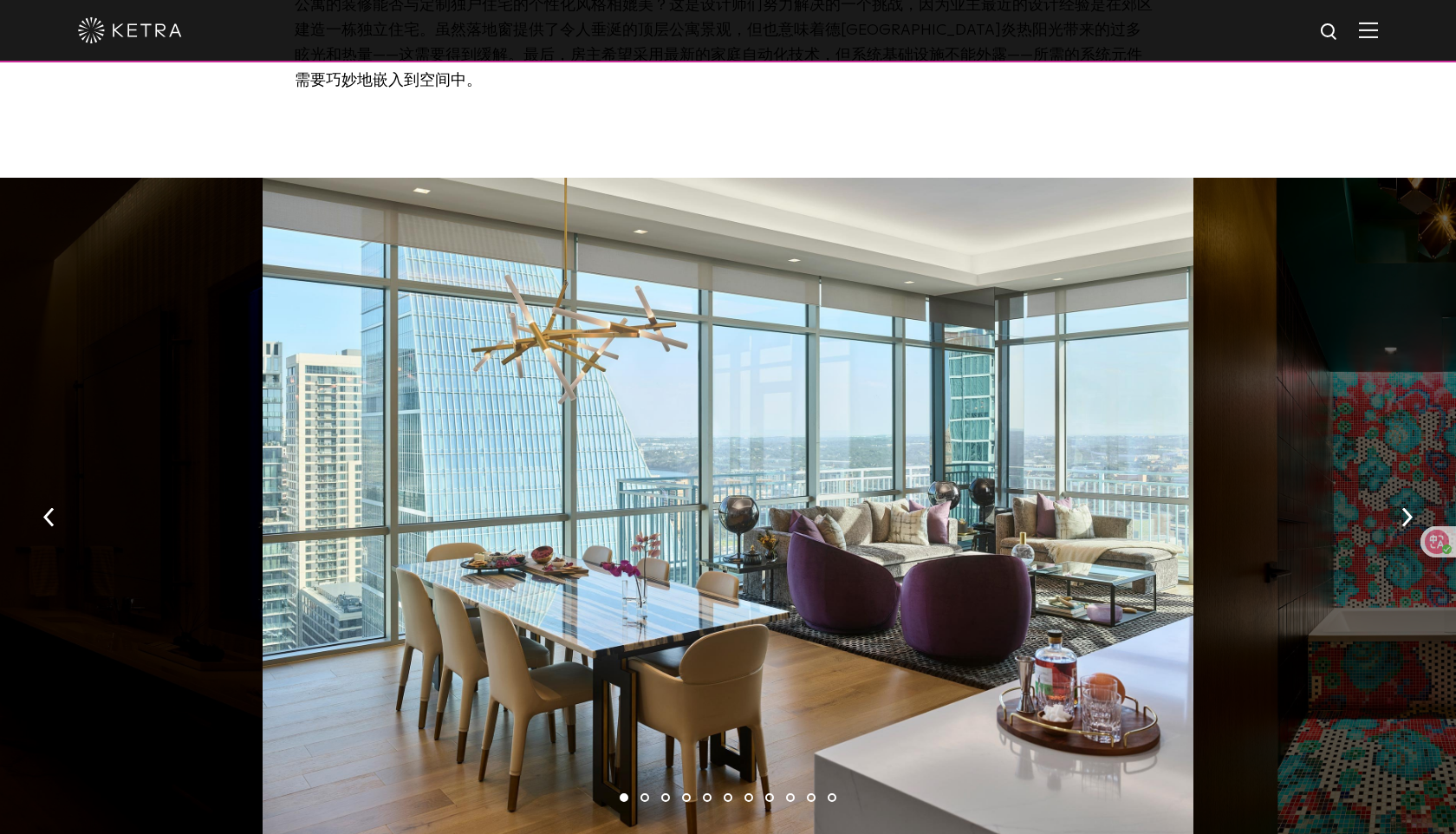
click at [777, 377] on div at bounding box center [728, 511] width 931 height 668
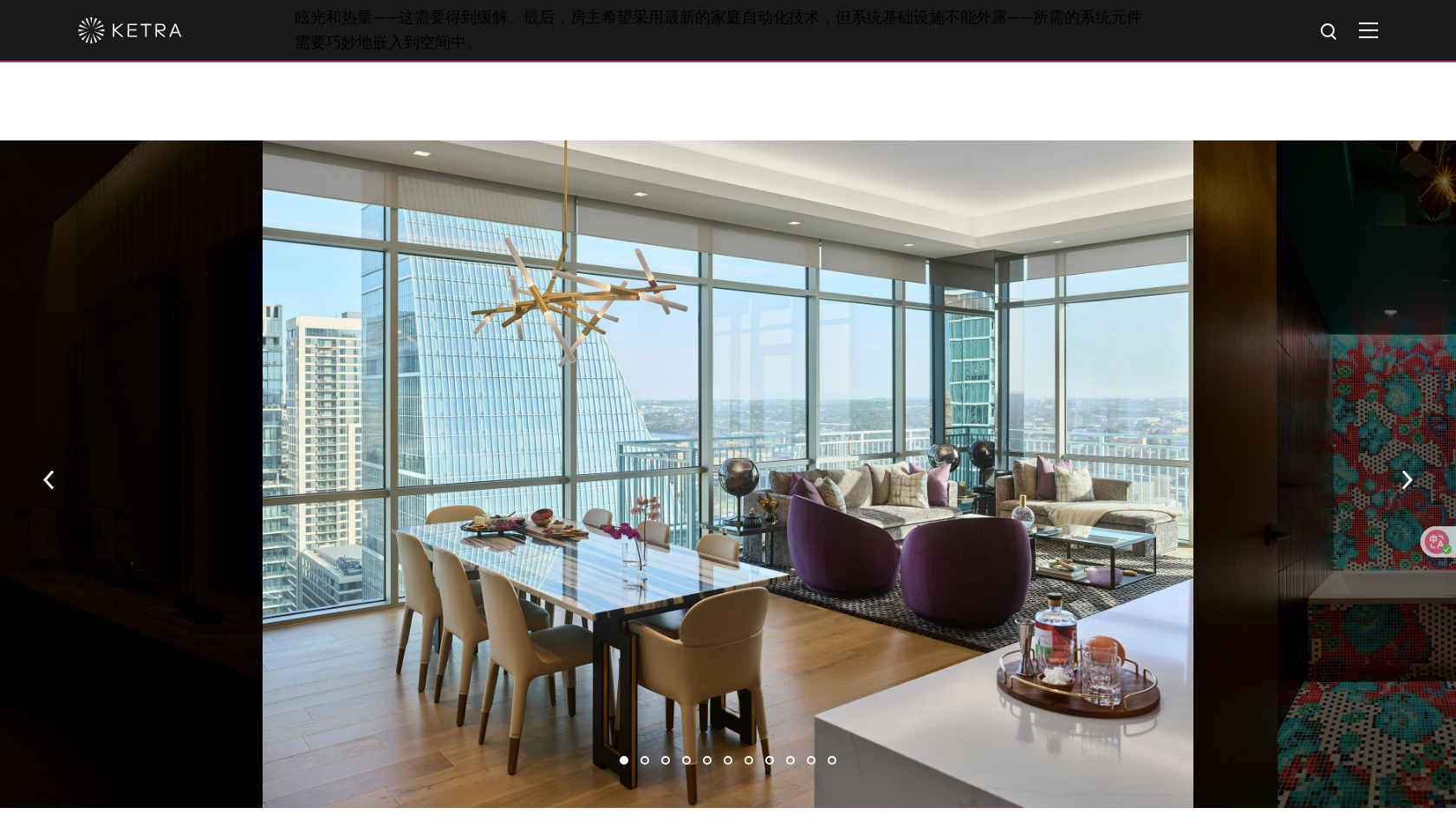
scroll to position [3092, 0]
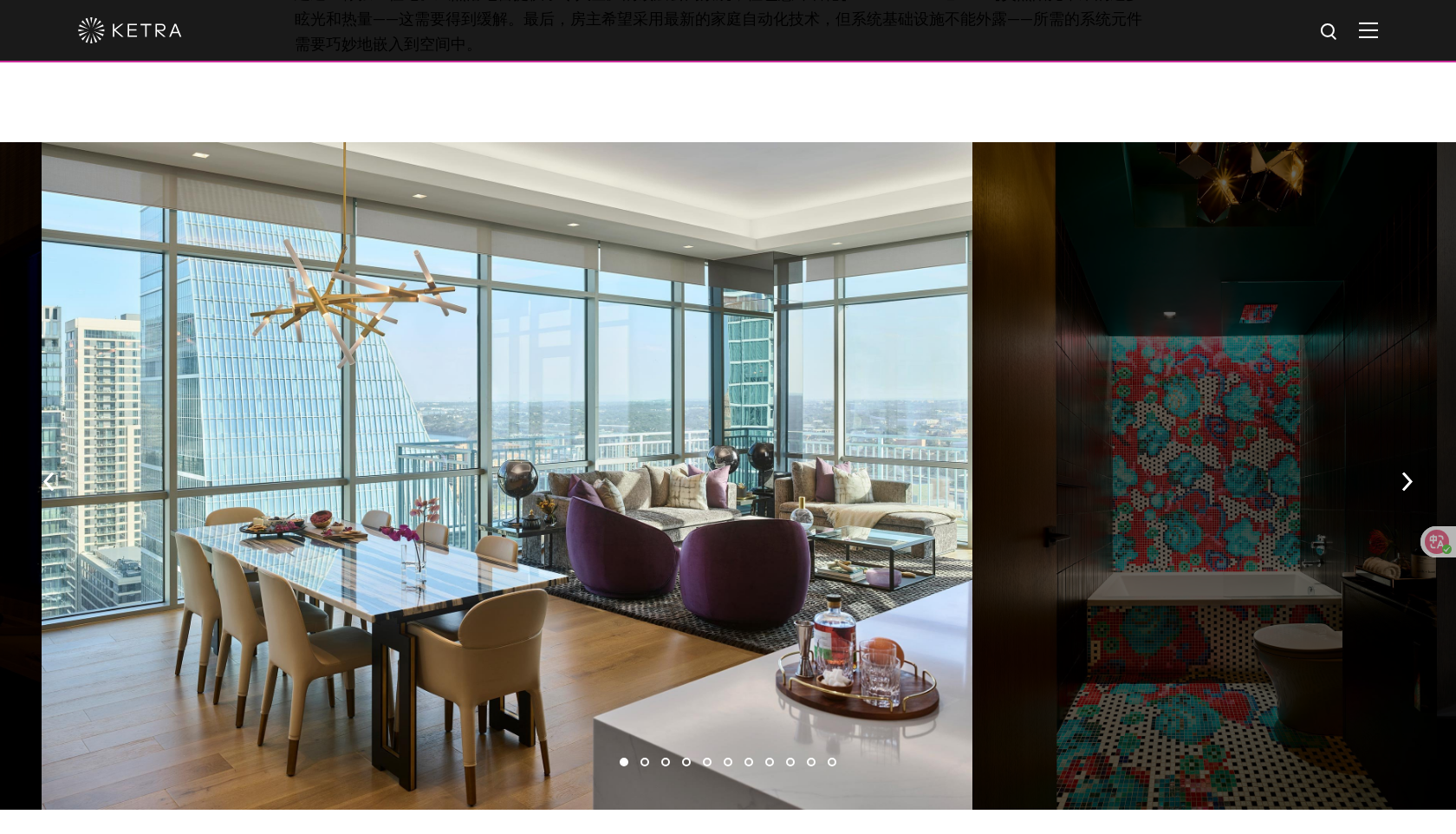
drag, startPoint x: 1285, startPoint y: 607, endPoint x: 1012, endPoint y: 604, distance: 273.0
click at [1037, 606] on div at bounding box center [1205, 475] width 466 height 668
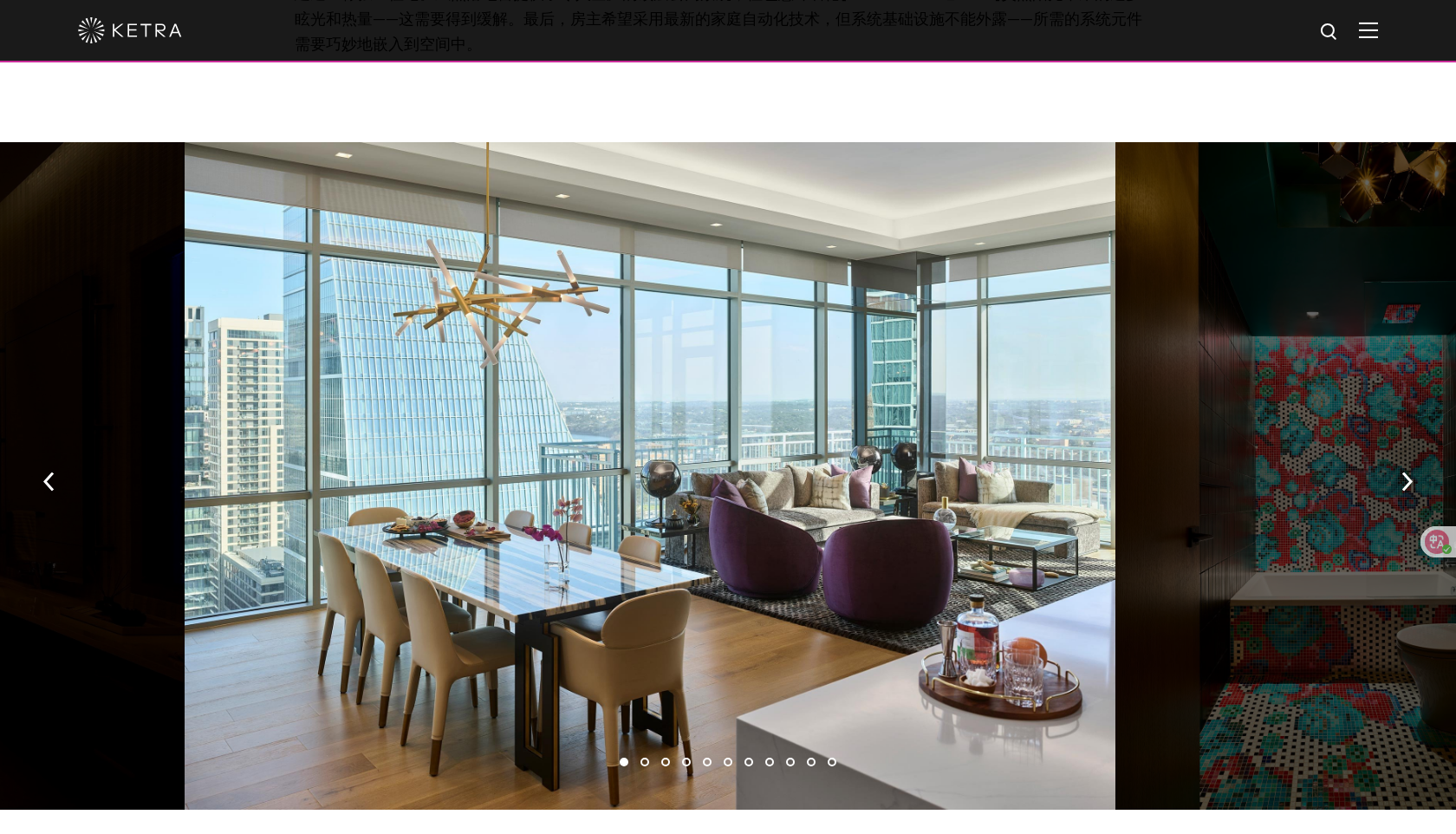
drag, startPoint x: 1105, startPoint y: 579, endPoint x: 414, endPoint y: 577, distance: 691.0
click at [573, 579] on div at bounding box center [650, 475] width 931 height 668
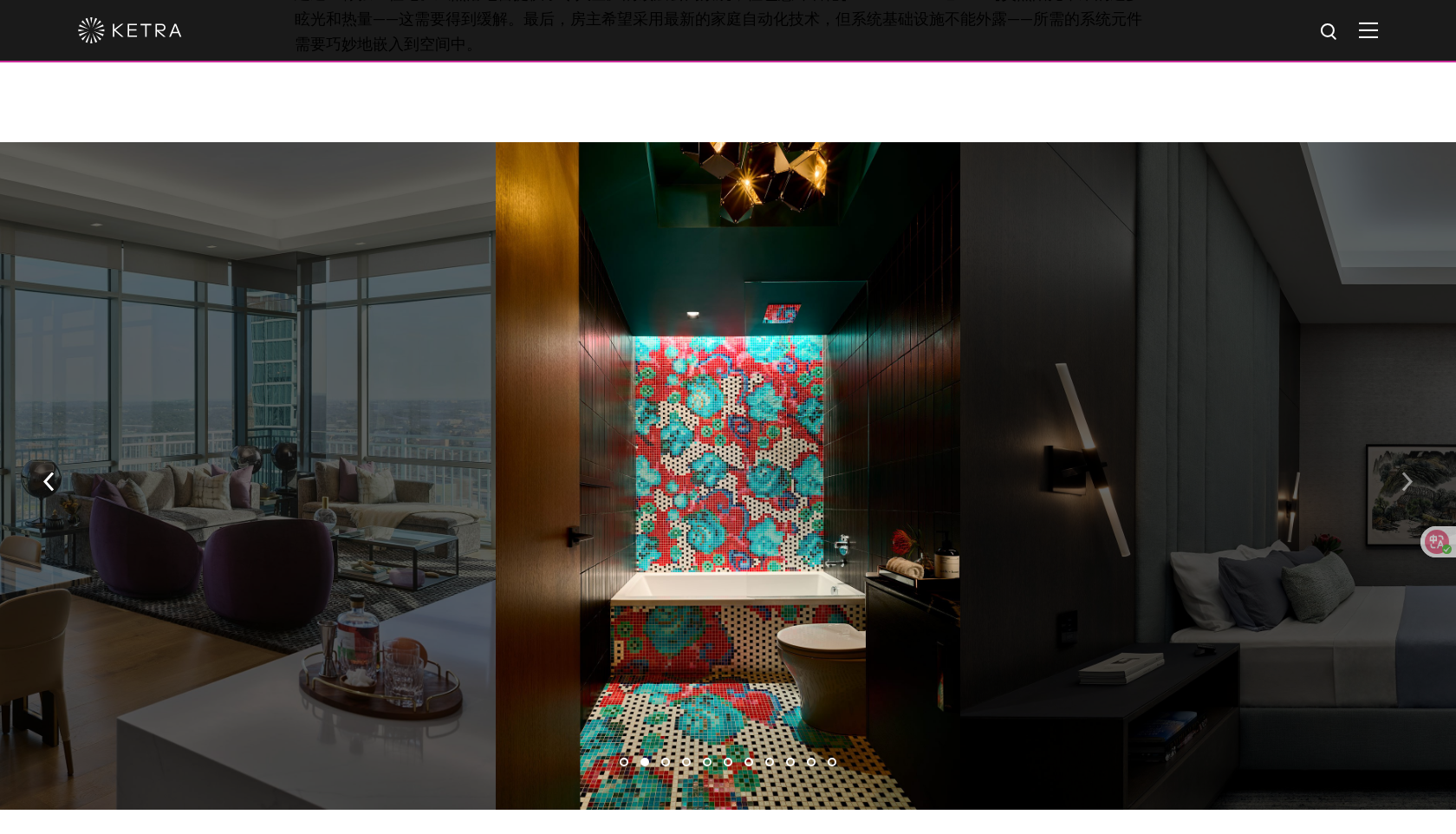
click at [1306, 455] on button "button" at bounding box center [1407, 480] width 37 height 60
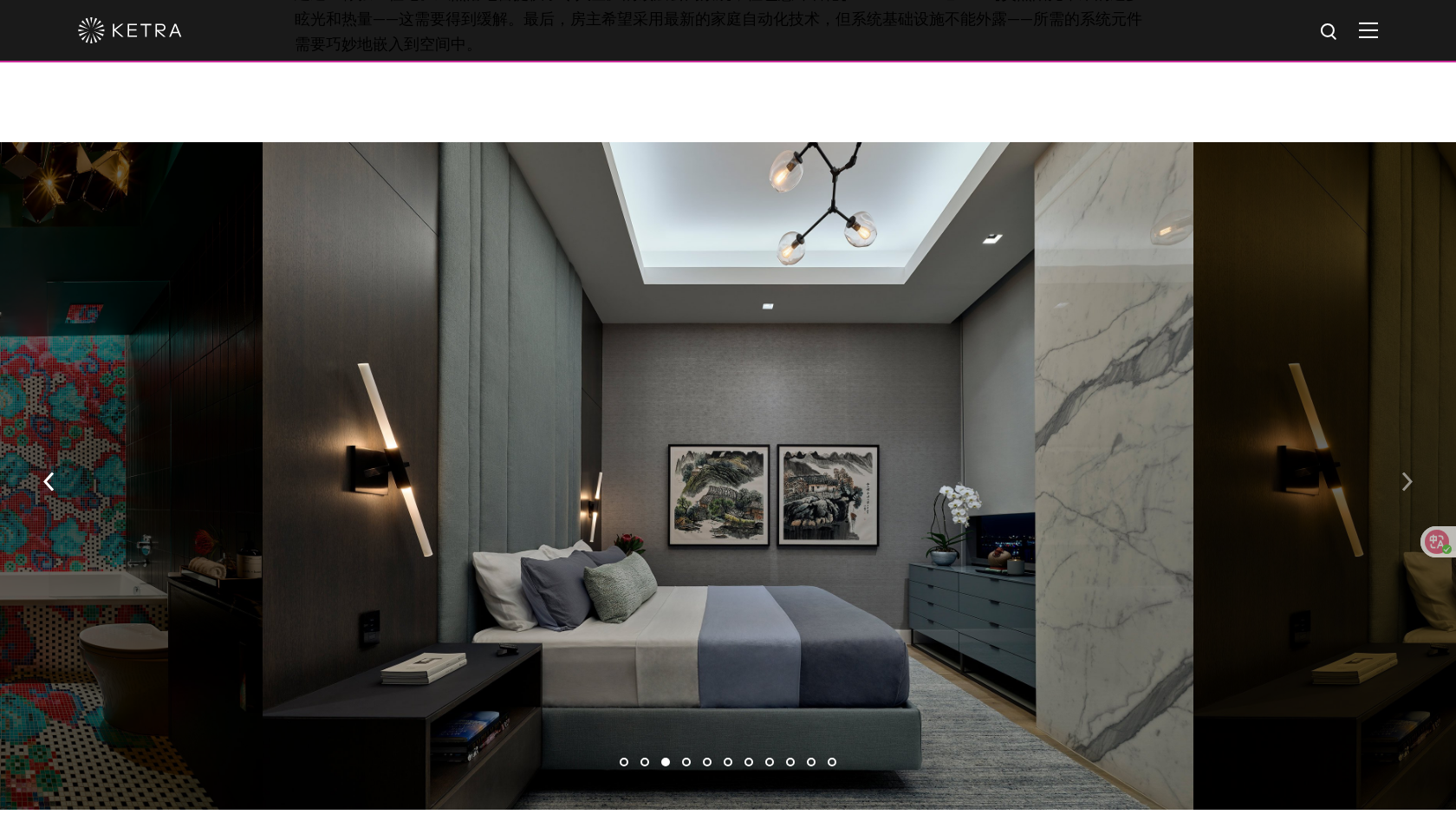
click at [1306, 452] on button "button" at bounding box center [1407, 480] width 37 height 60
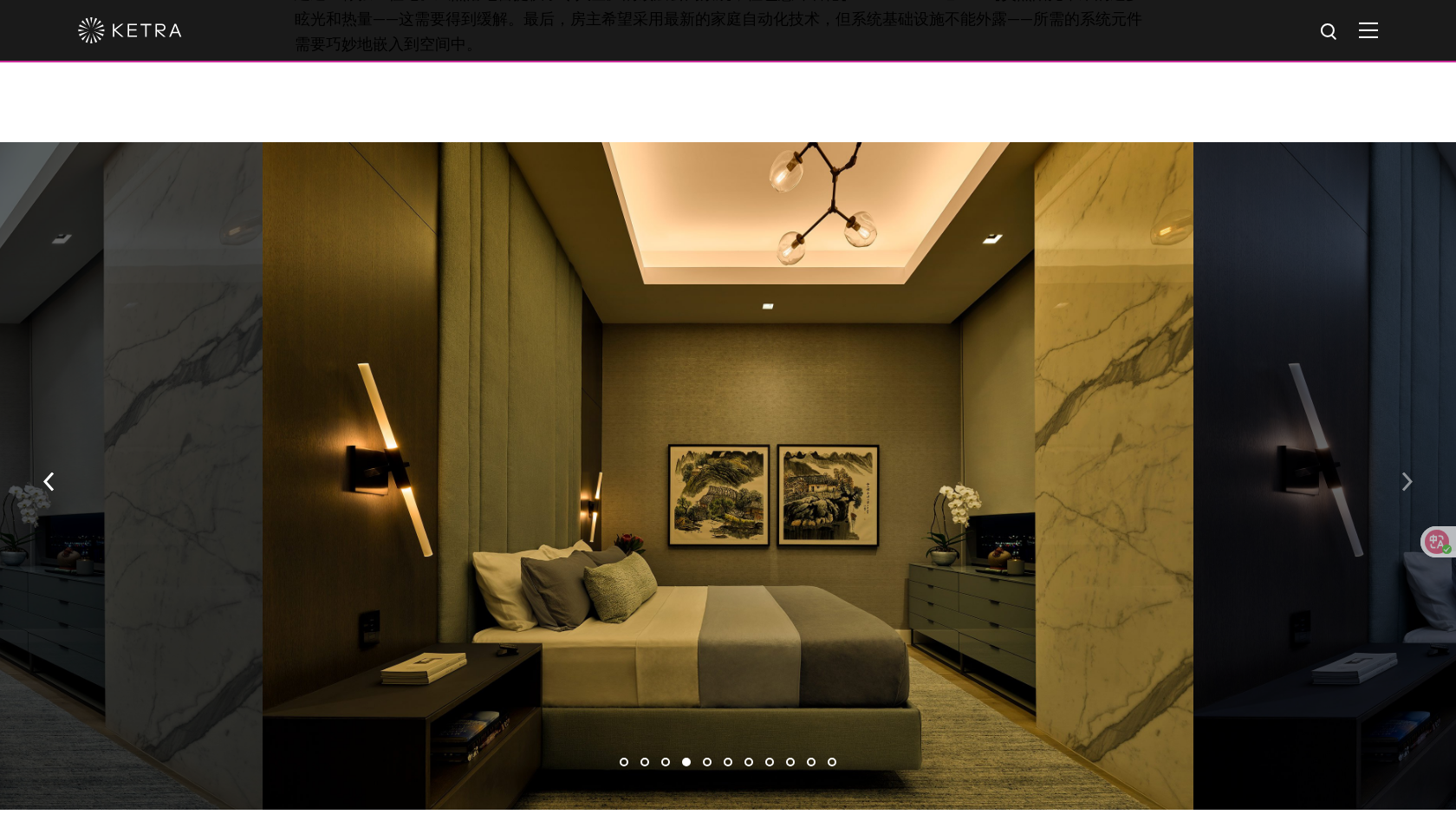
click at [1306, 473] on img "button" at bounding box center [1407, 482] width 12 height 19
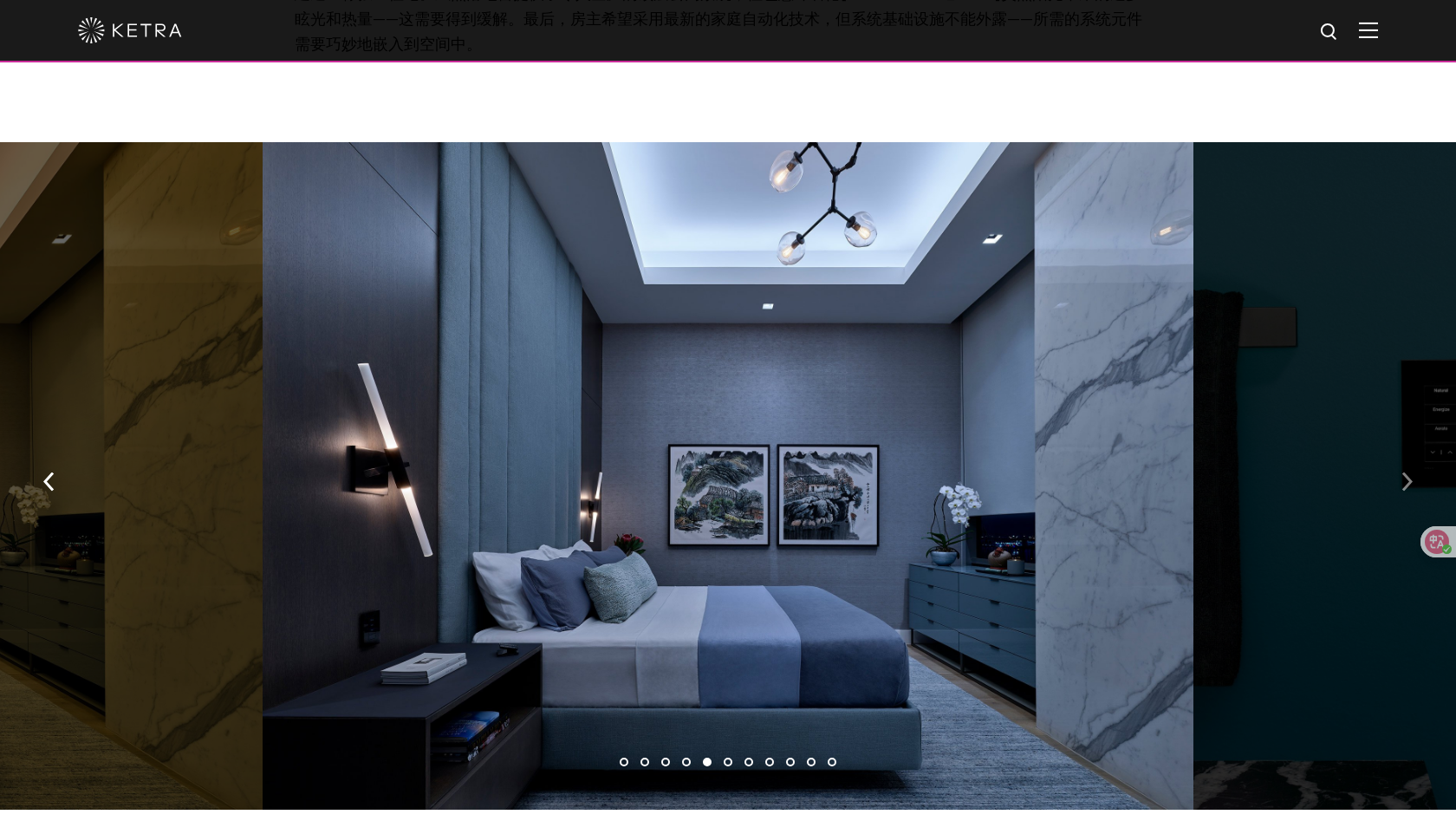
click at [1306, 457] on button "button" at bounding box center [1407, 480] width 37 height 60
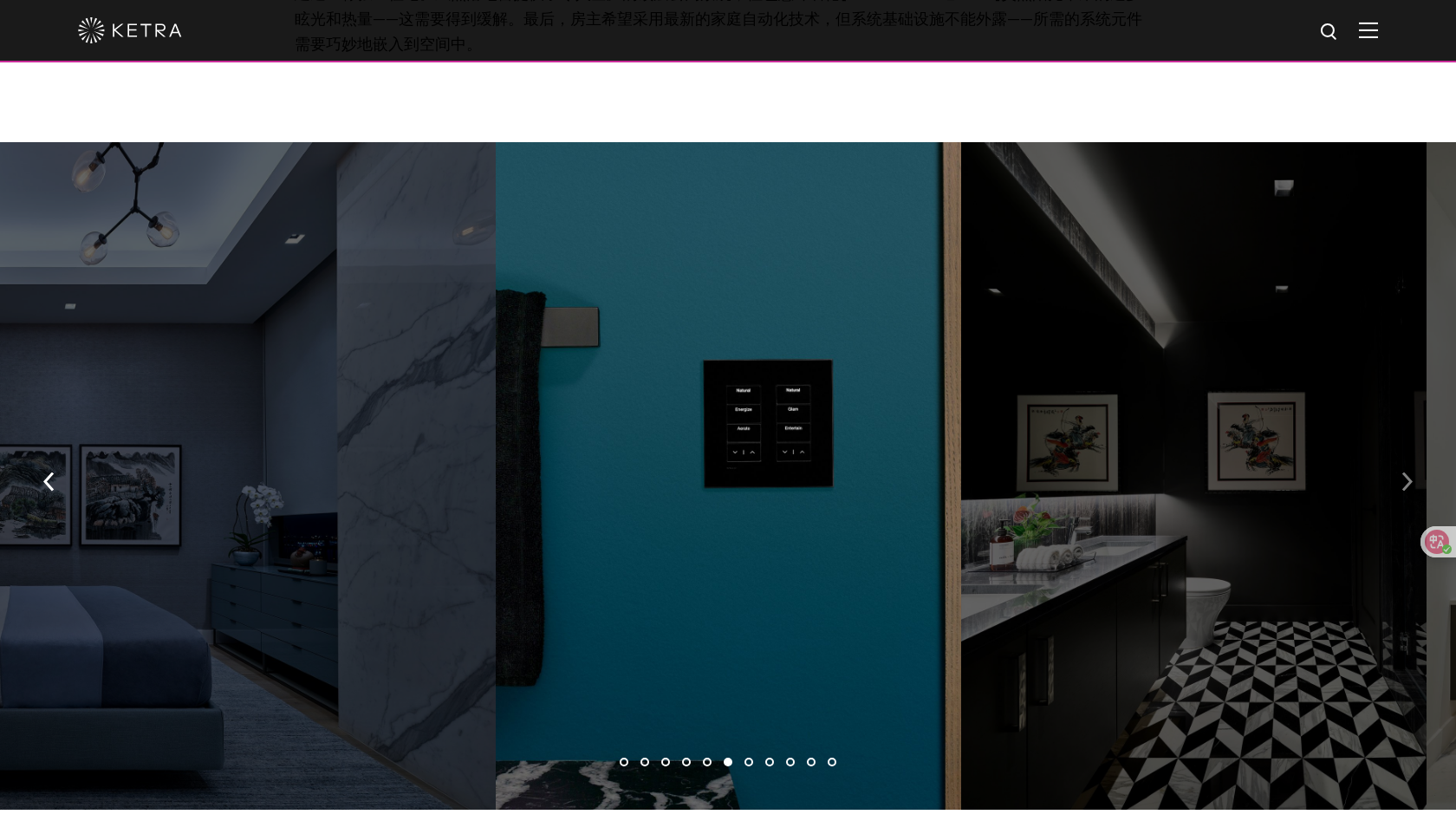
click at [1306, 457] on button "button" at bounding box center [1407, 480] width 37 height 60
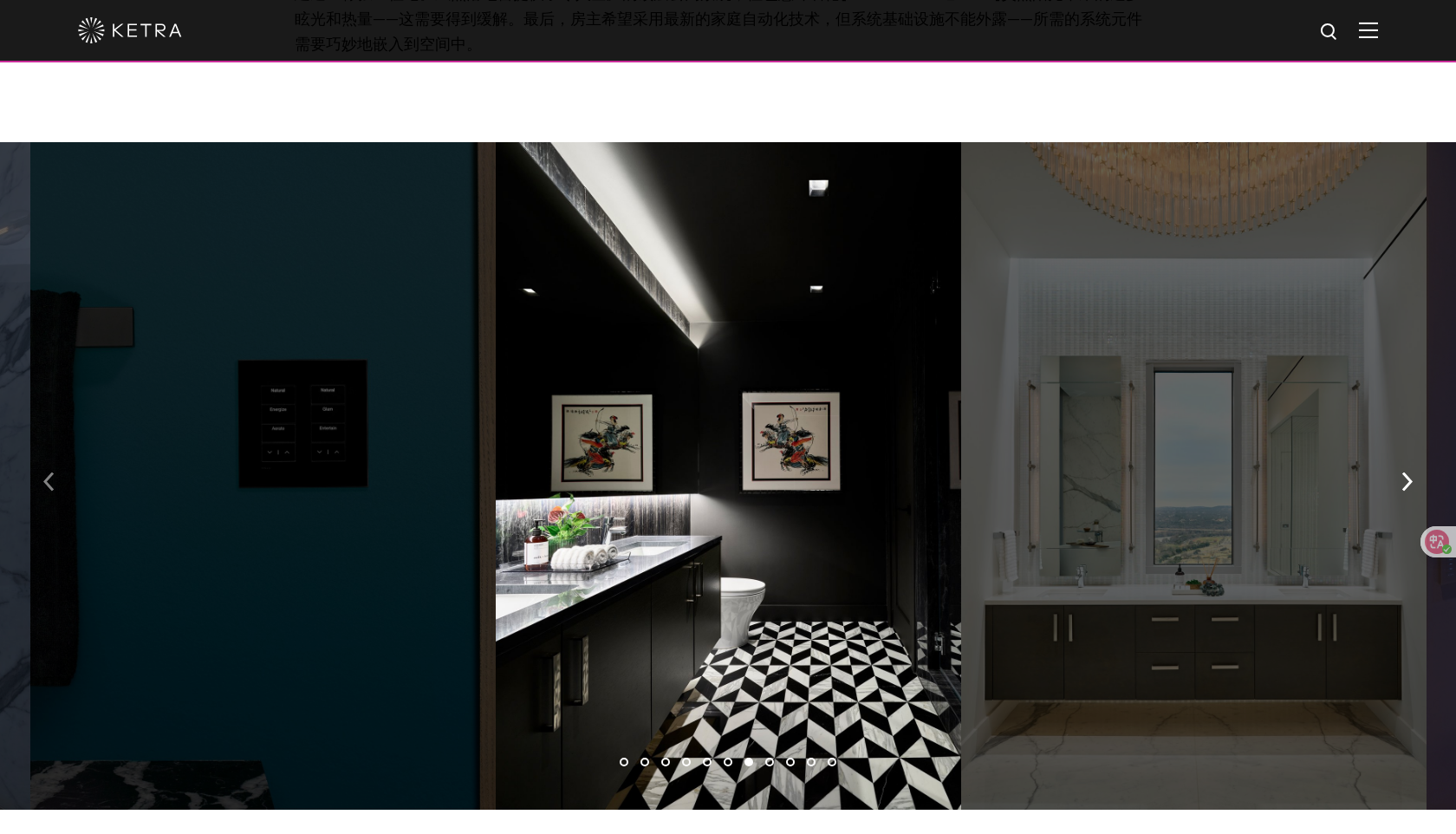
click at [58, 453] on button "button" at bounding box center [49, 480] width 37 height 60
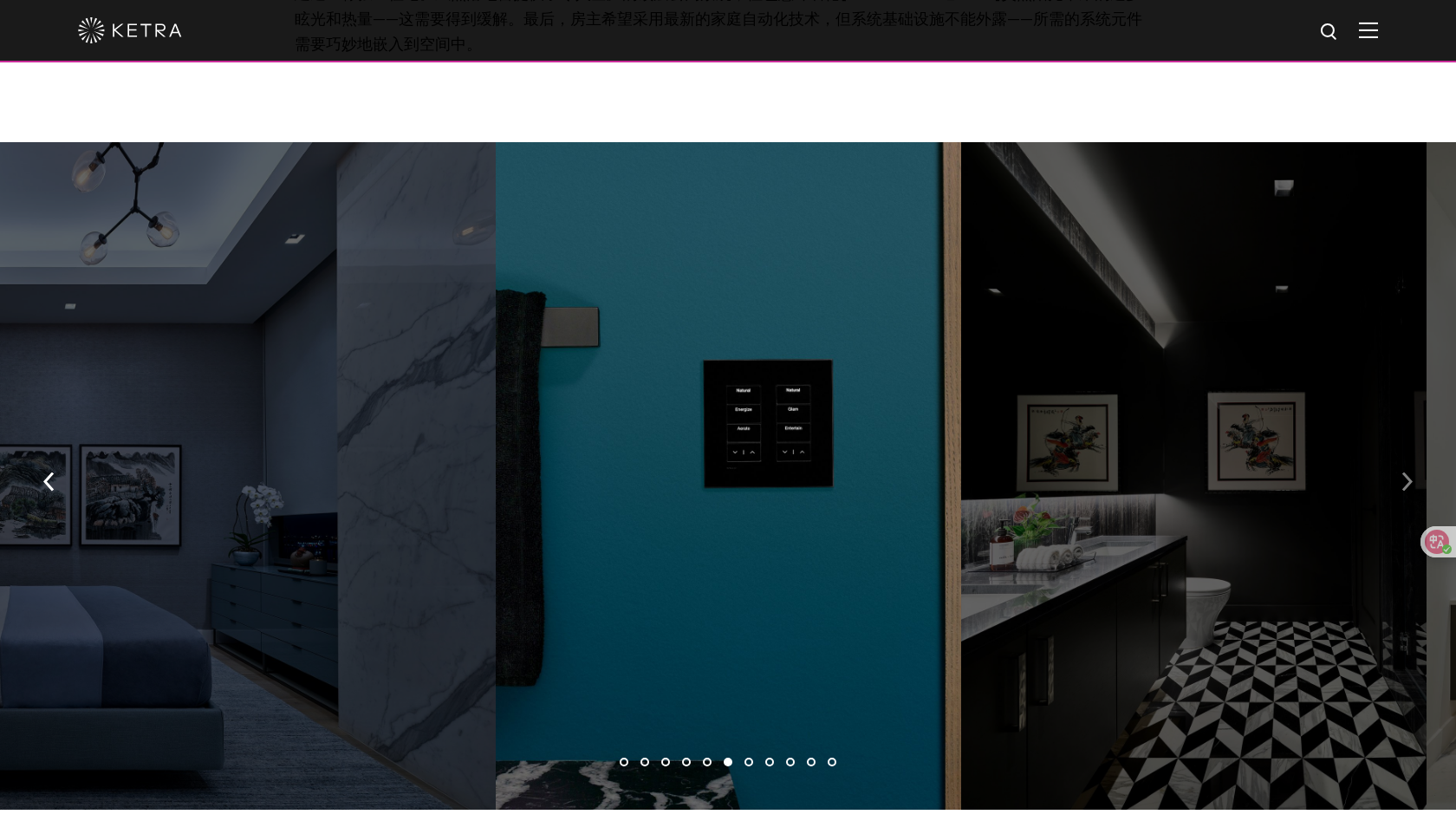
click at [1306, 450] on button "button" at bounding box center [1407, 480] width 37 height 60
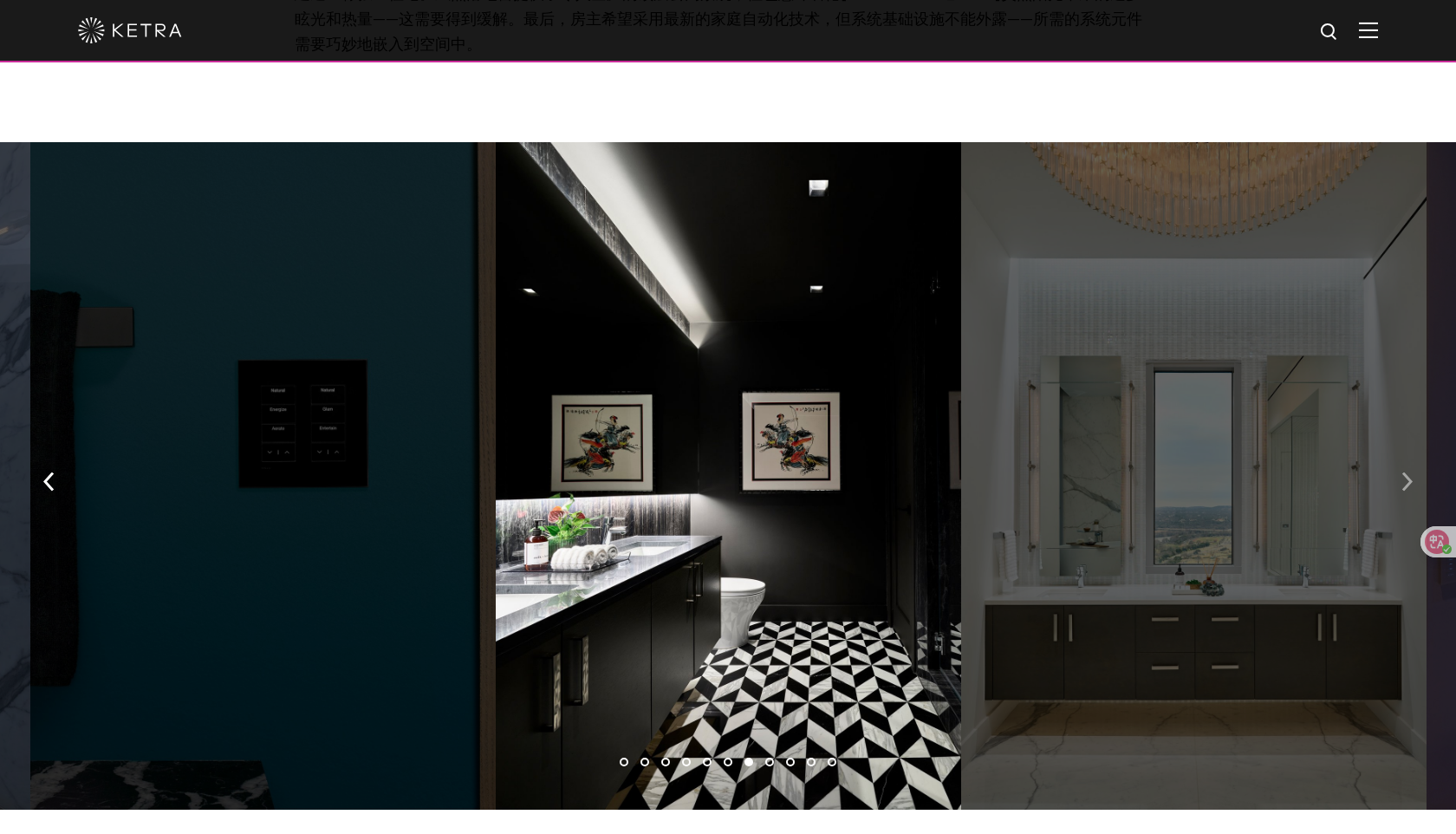
click at [1306, 450] on button "button" at bounding box center [1407, 480] width 37 height 60
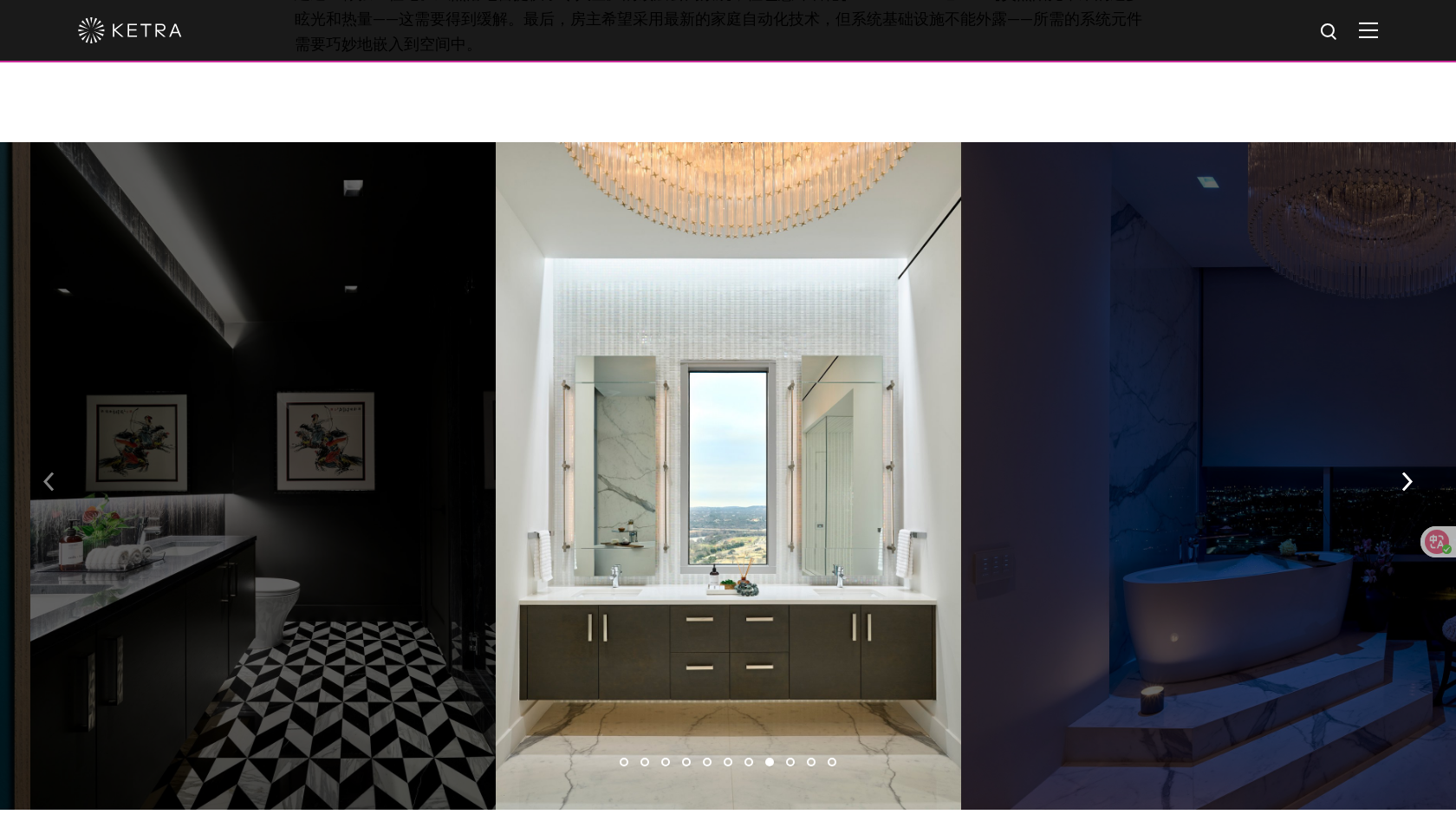
click at [47, 473] on img "button" at bounding box center [49, 482] width 12 height 19
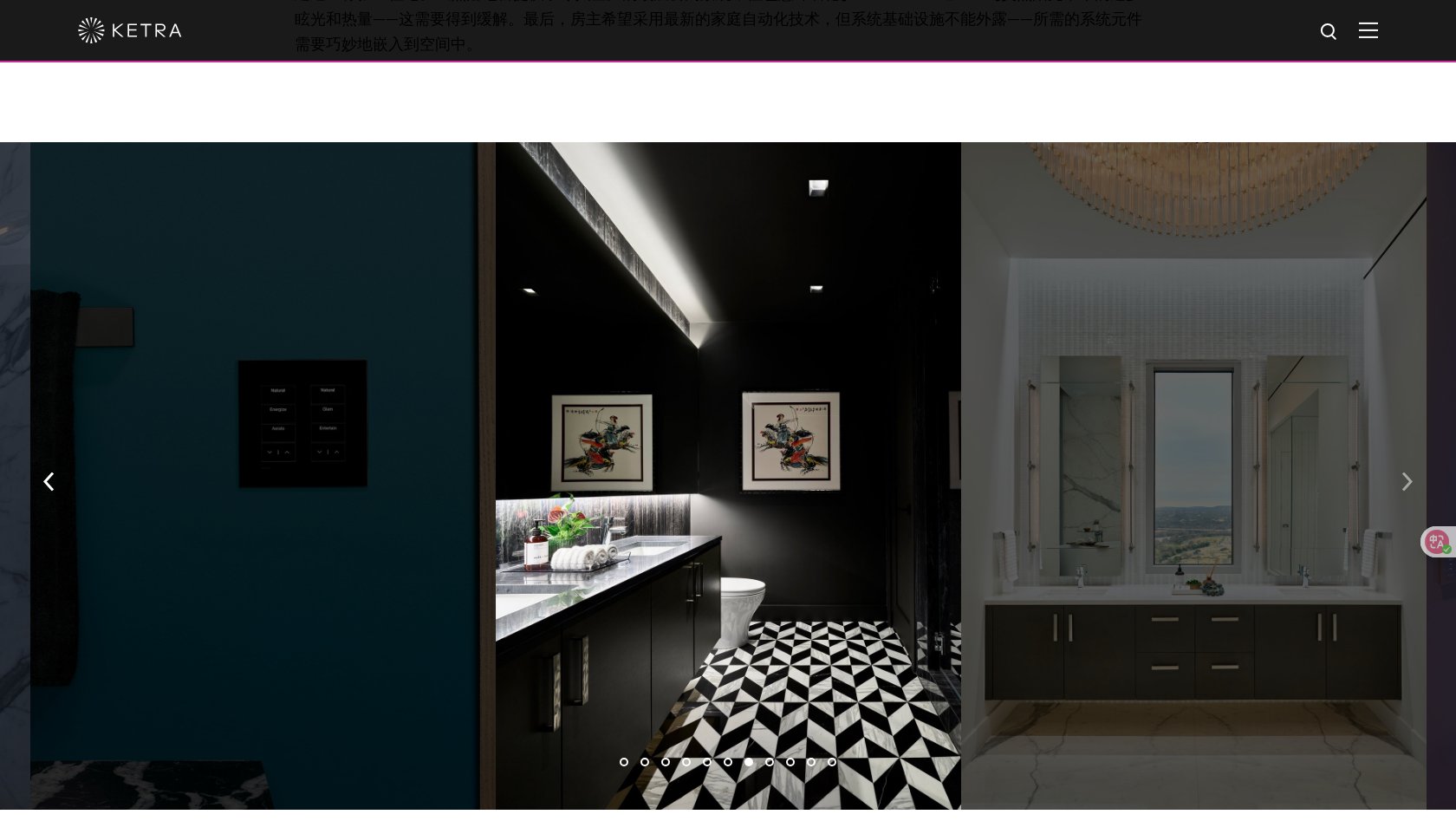
click at [1306, 465] on button "button" at bounding box center [1407, 480] width 37 height 60
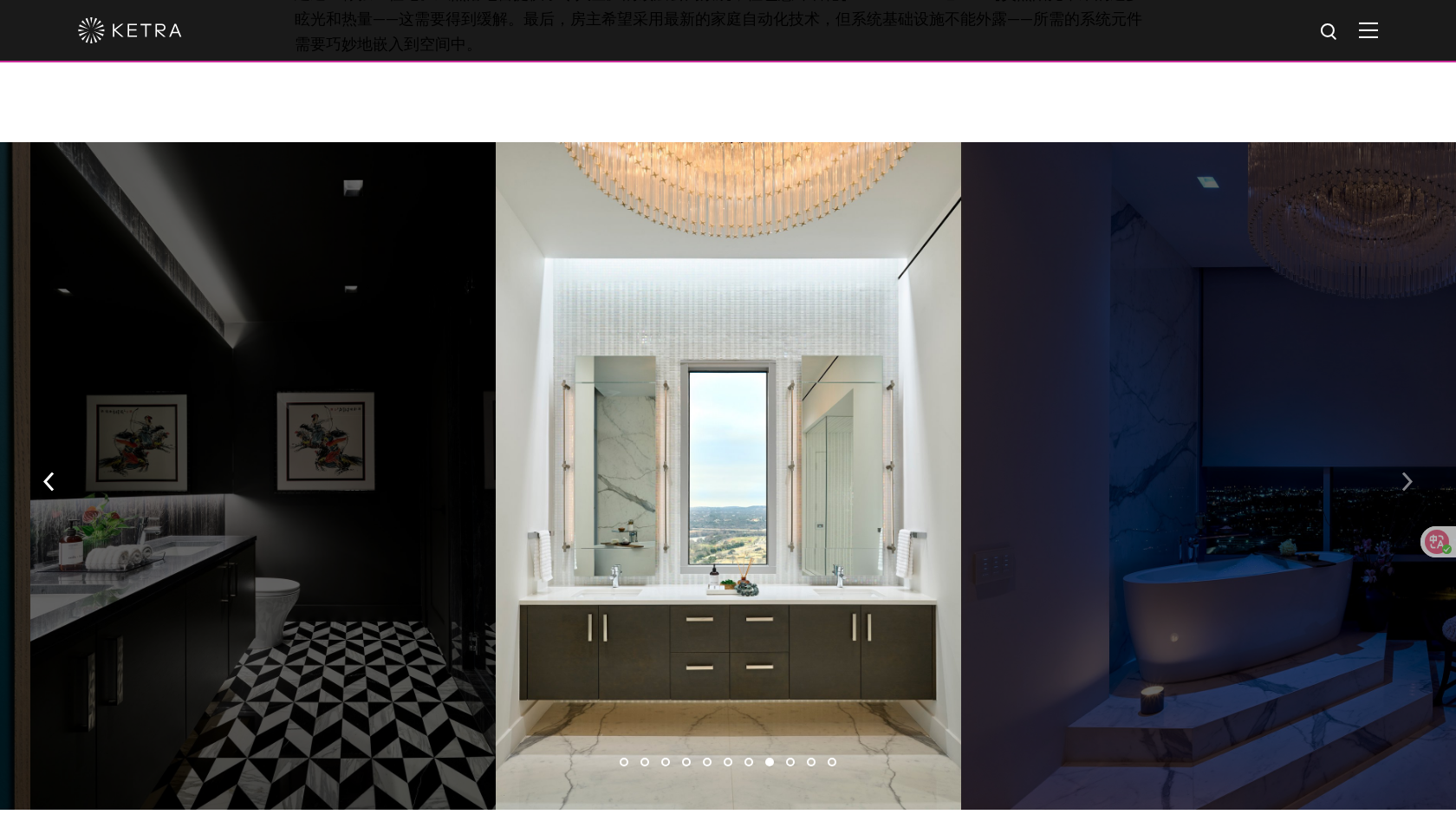
click at [1306, 450] on button "button" at bounding box center [1407, 480] width 37 height 60
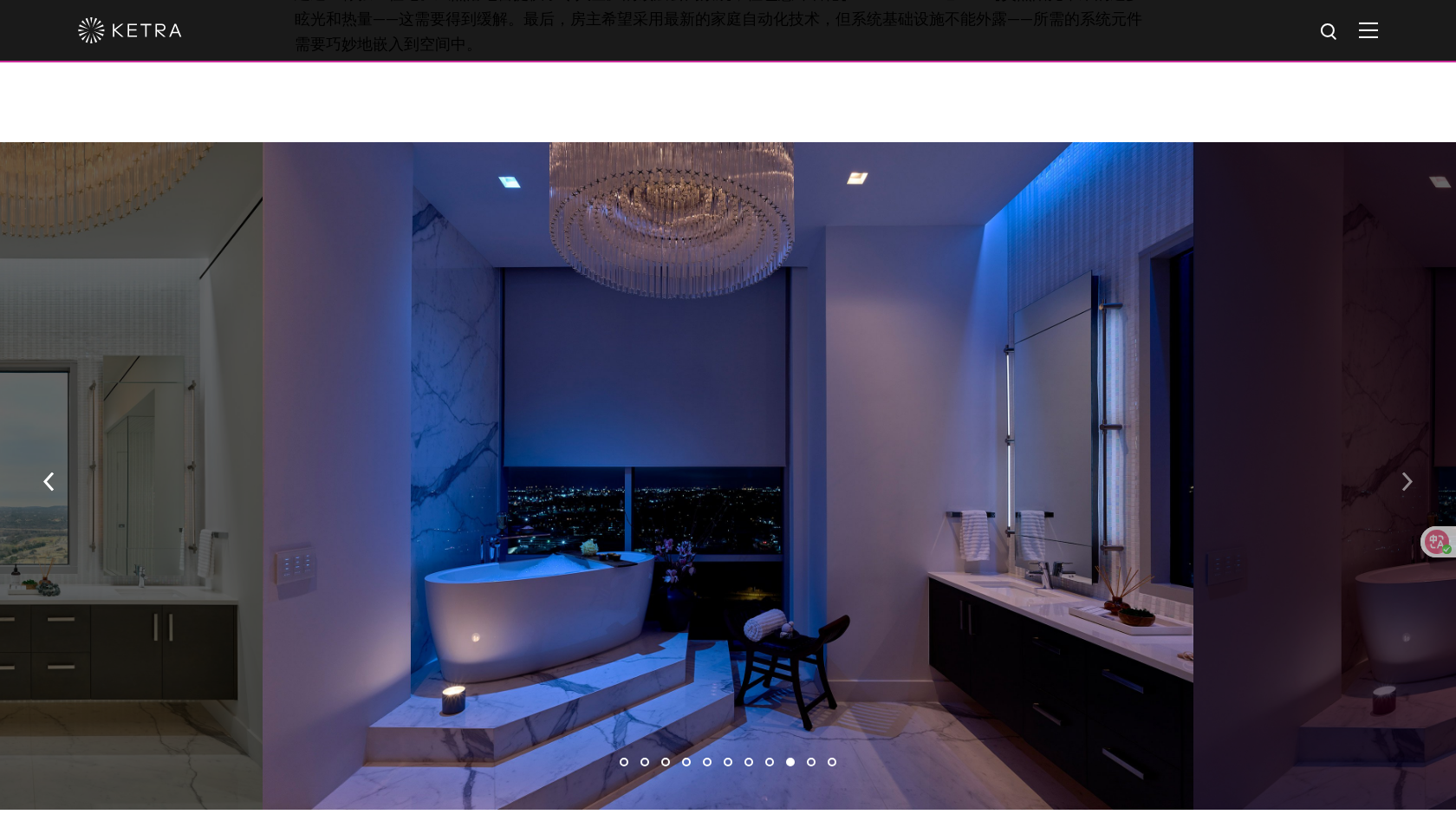
click at [1306, 473] on img "button" at bounding box center [1407, 482] width 12 height 19
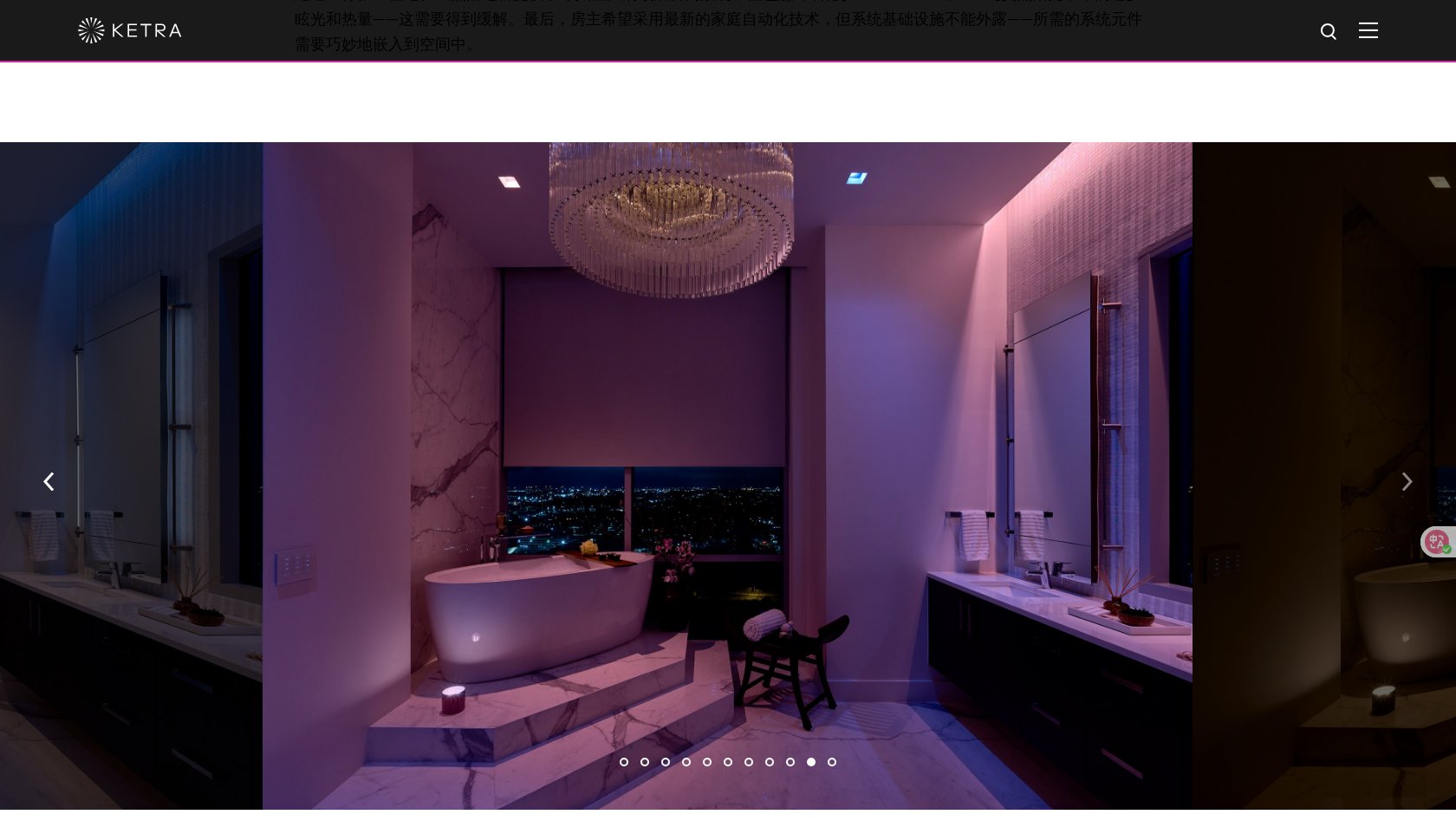
click at [1306, 456] on button "button" at bounding box center [1407, 480] width 37 height 60
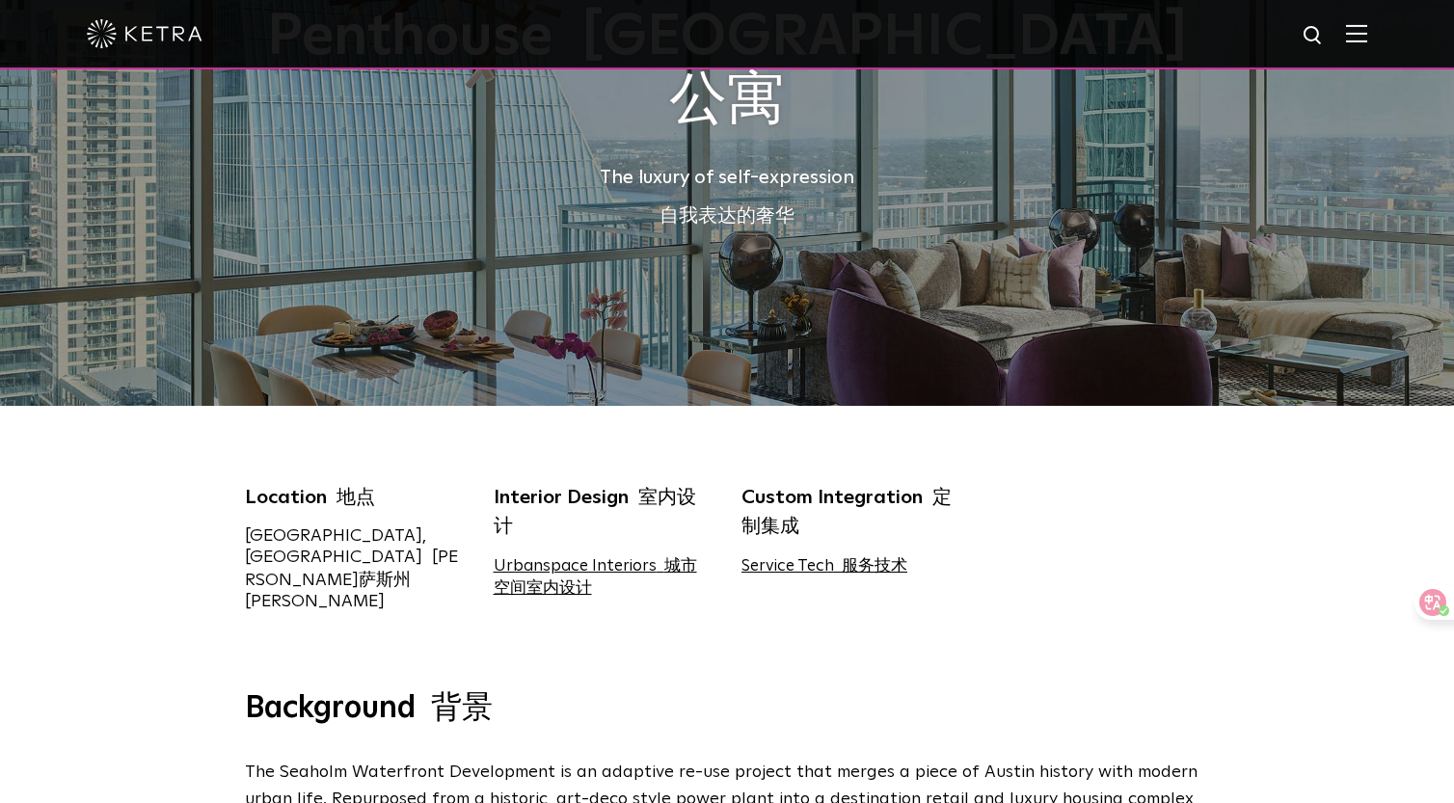
scroll to position [0, 0]
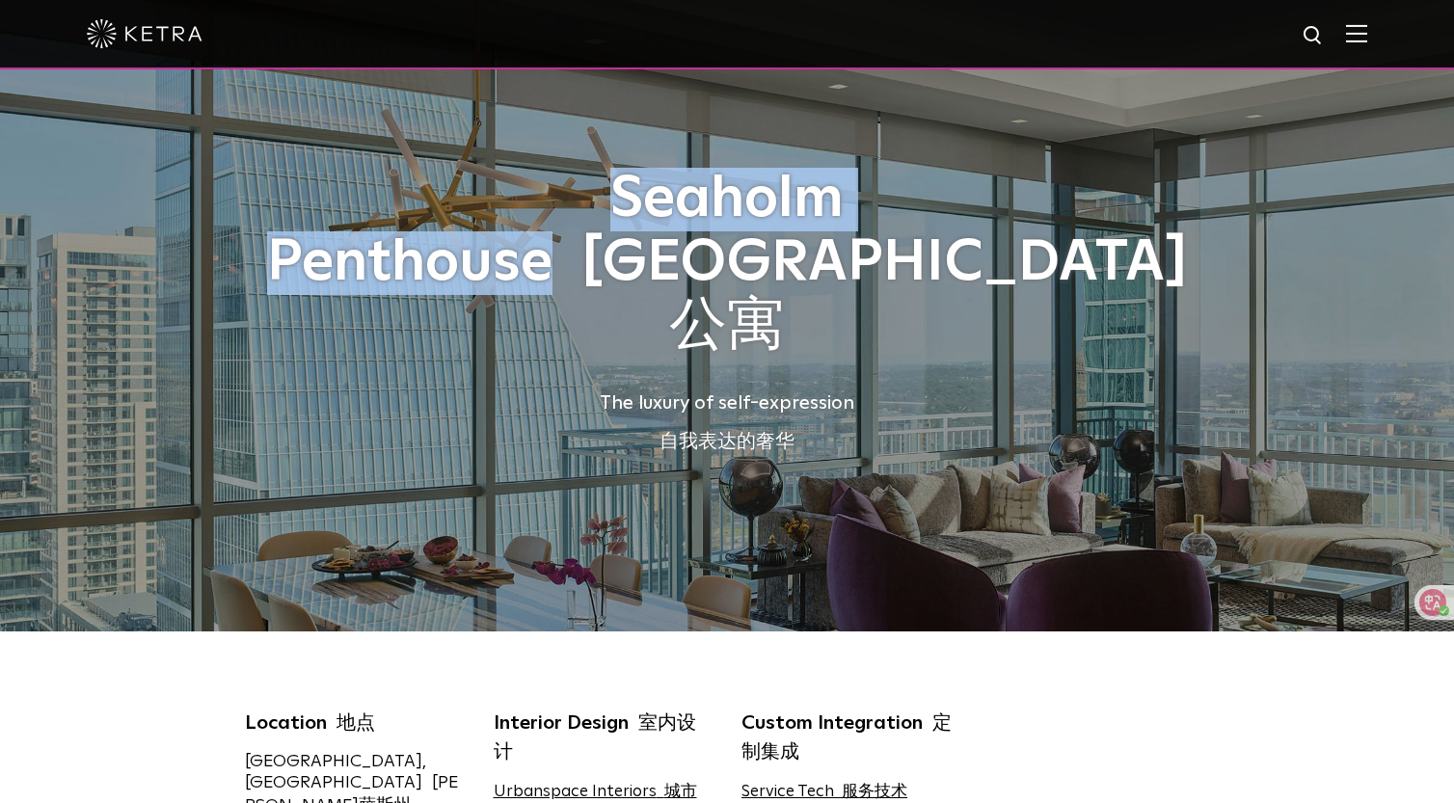
drag, startPoint x: 799, startPoint y: 243, endPoint x: 272, endPoint y: 239, distance: 527.5
click at [272, 239] on h1 "Seaholm Penthouse [GEOGRAPHIC_DATA]公寓" at bounding box center [727, 263] width 964 height 191
copy h1 "Seaholm Penthouse"
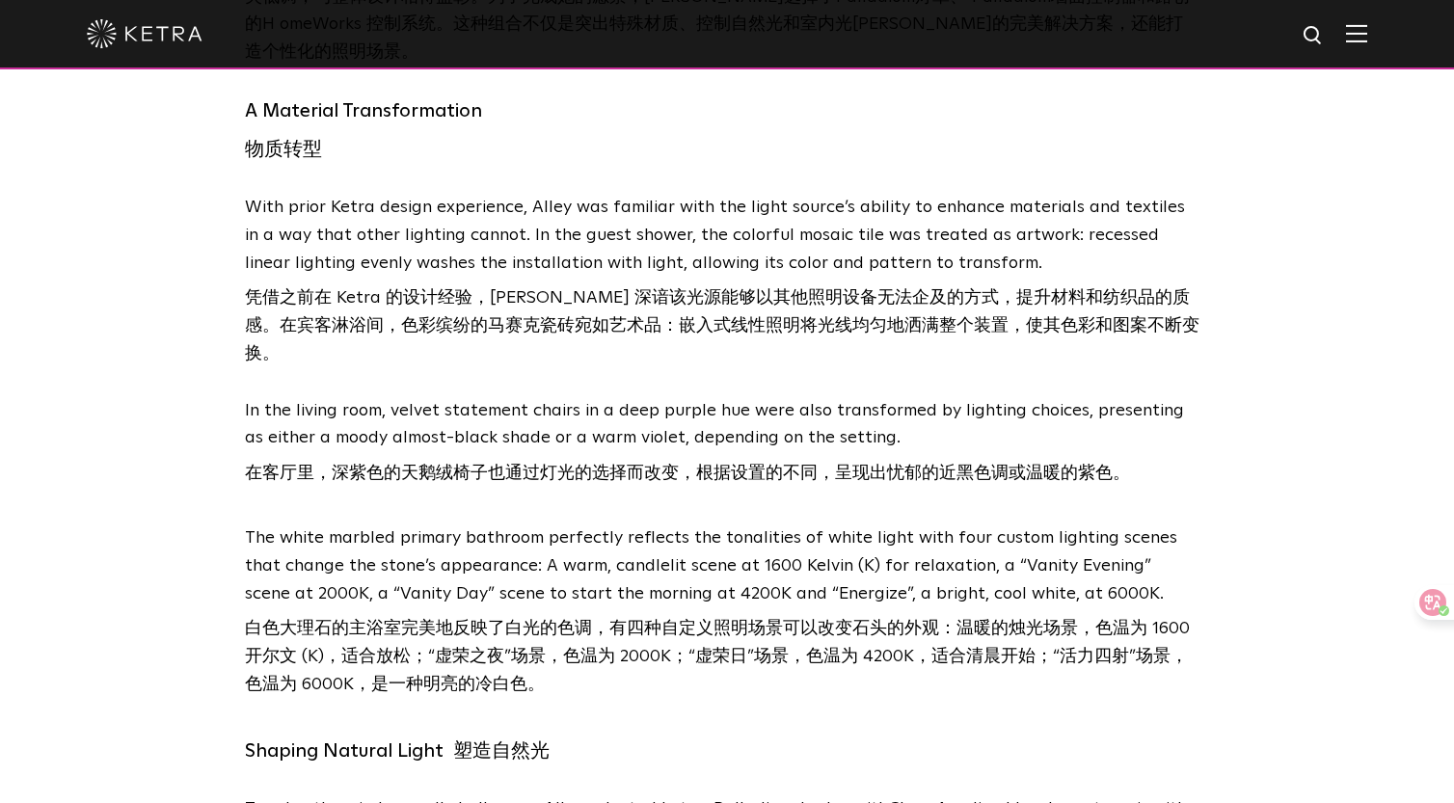
scroll to position [4782, 0]
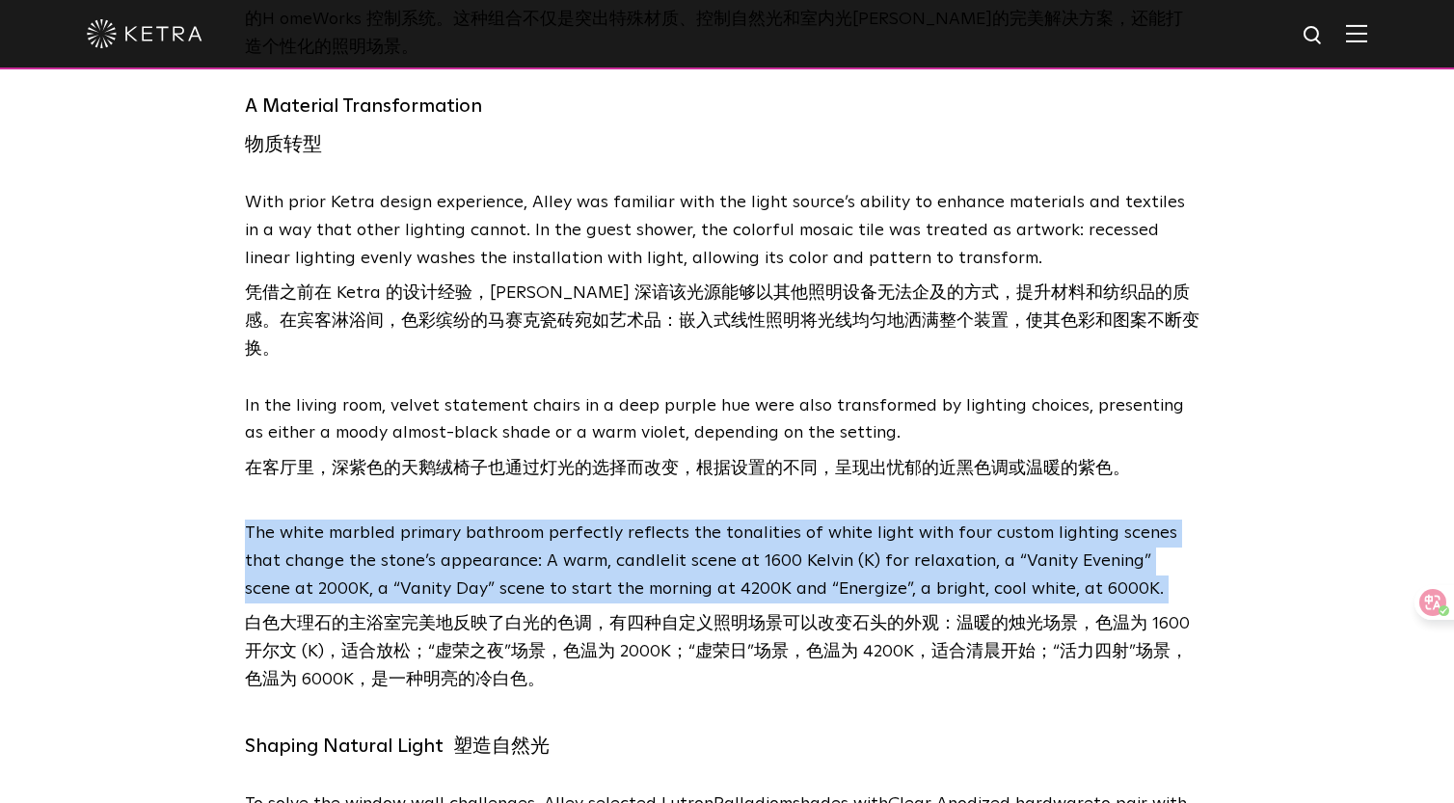
drag, startPoint x: 1079, startPoint y: 497, endPoint x: 237, endPoint y: 431, distance: 844.4
click at [237, 431] on div "The Solution 解决方案 Having a client who understood the power of light for transfo…" at bounding box center [727, 306] width 1003 height 1500
copy p "The white marbled primary bathroom perfectly reflects the tonalities of white l…"
click at [795, 520] on p "The white marbled primary bathroom perfectly reflects the tonalities of white l…" at bounding box center [722, 611] width 955 height 182
drag, startPoint x: 1087, startPoint y: 496, endPoint x: 246, endPoint y: 445, distance: 842.5
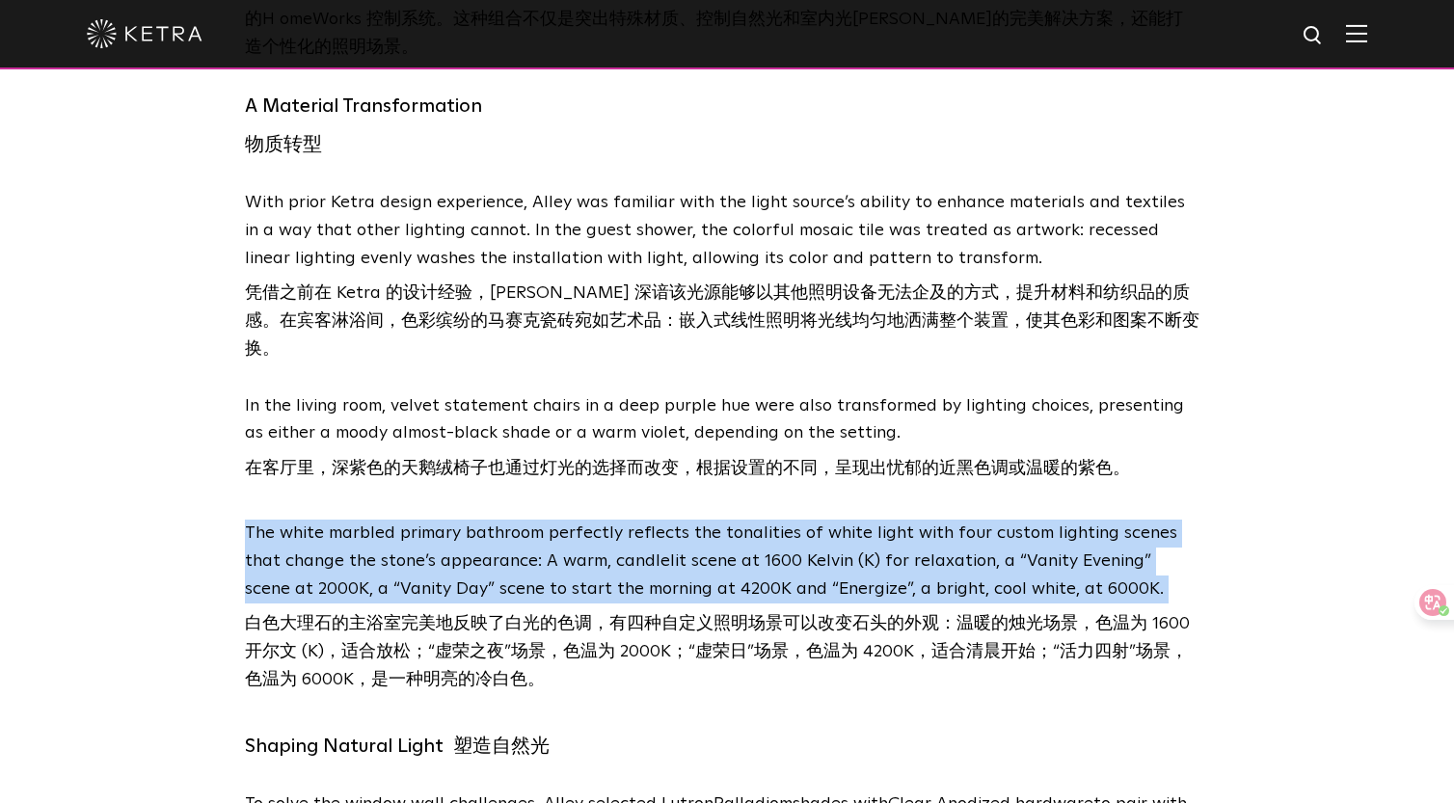
click at [246, 520] on p "The white marbled primary bathroom perfectly reflects the tonalities of white l…" at bounding box center [722, 611] width 955 height 182
copy p "The white marbled primary bathroom perfectly reflects the tonalities of white l…"
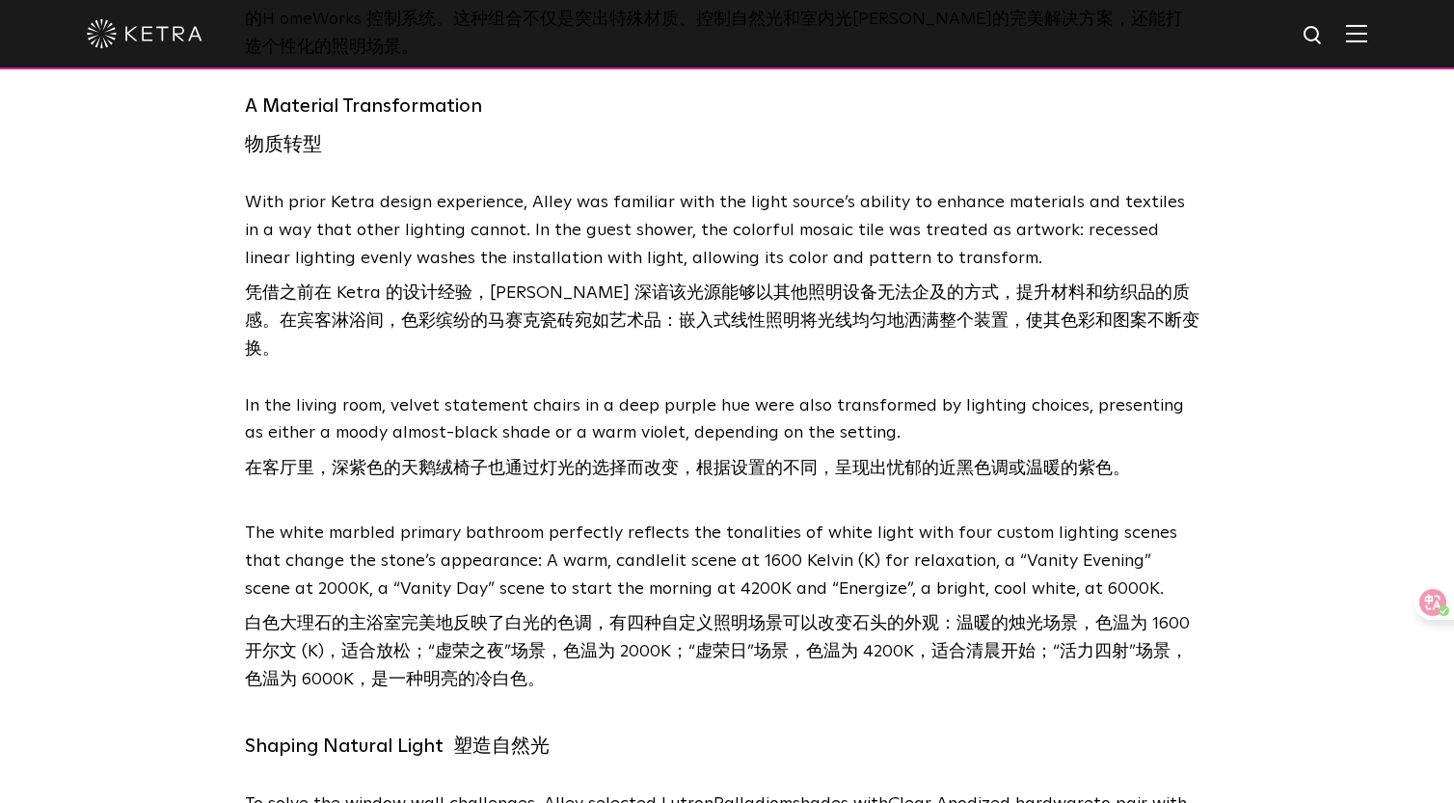
click at [1175, 274] on div "The Solution 解决方案 Having a client who understood the power of light for transfo…" at bounding box center [727, 306] width 1003 height 1500
drag, startPoint x: 973, startPoint y: 439, endPoint x: 1149, endPoint y: 433, distance: 175.6
click at [1149, 525] on span "The white marbled primary bathroom perfectly reflects the tonalities of white l…" at bounding box center [711, 561] width 933 height 73
click at [1162, 525] on span "The white marbled primary bathroom perfectly reflects the tonalities of white l…" at bounding box center [711, 561] width 933 height 73
drag, startPoint x: 1149, startPoint y: 437, endPoint x: 974, endPoint y: 431, distance: 174.6
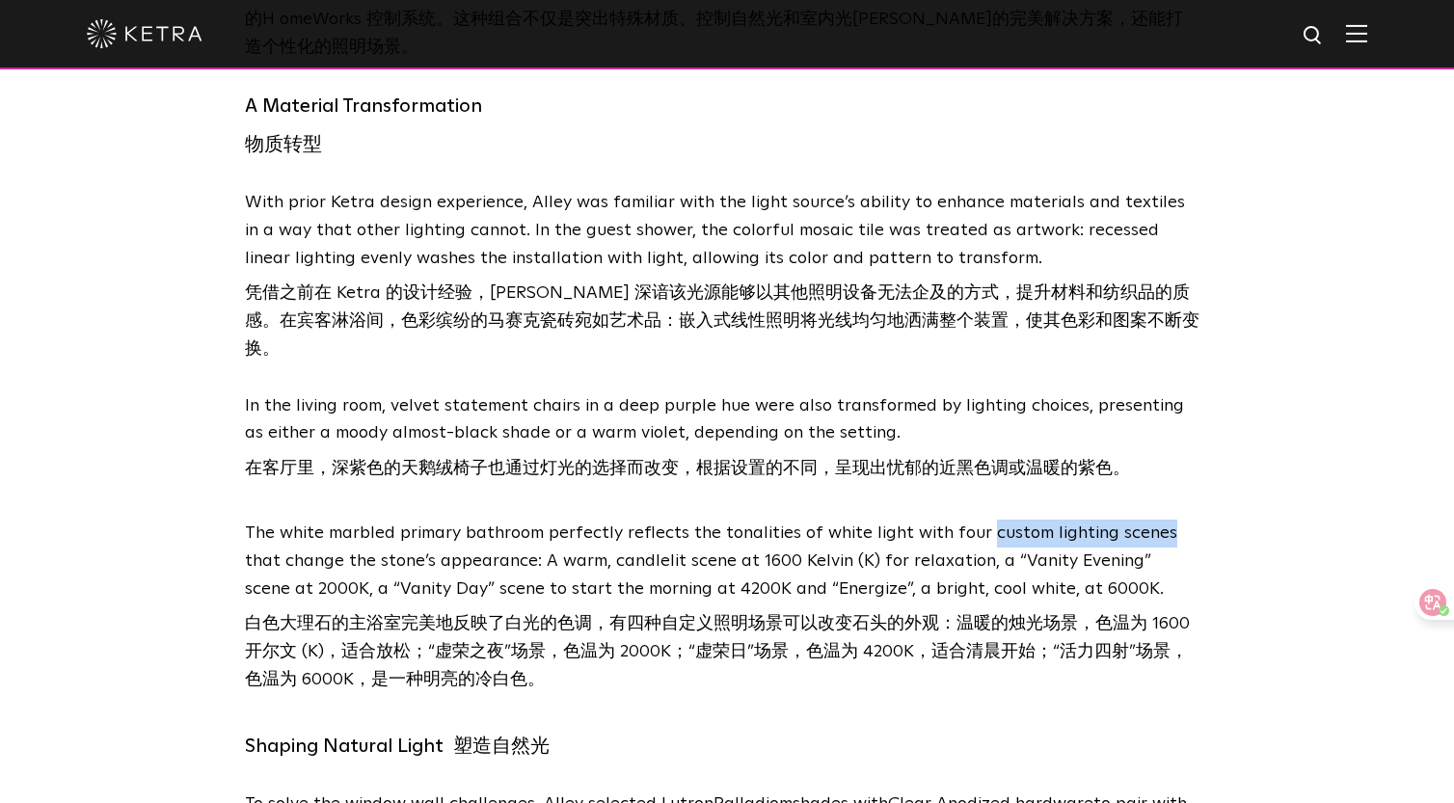
click at [974, 525] on span "The white marbled primary bathroom perfectly reflects the tonalities of white l…" at bounding box center [711, 561] width 933 height 73
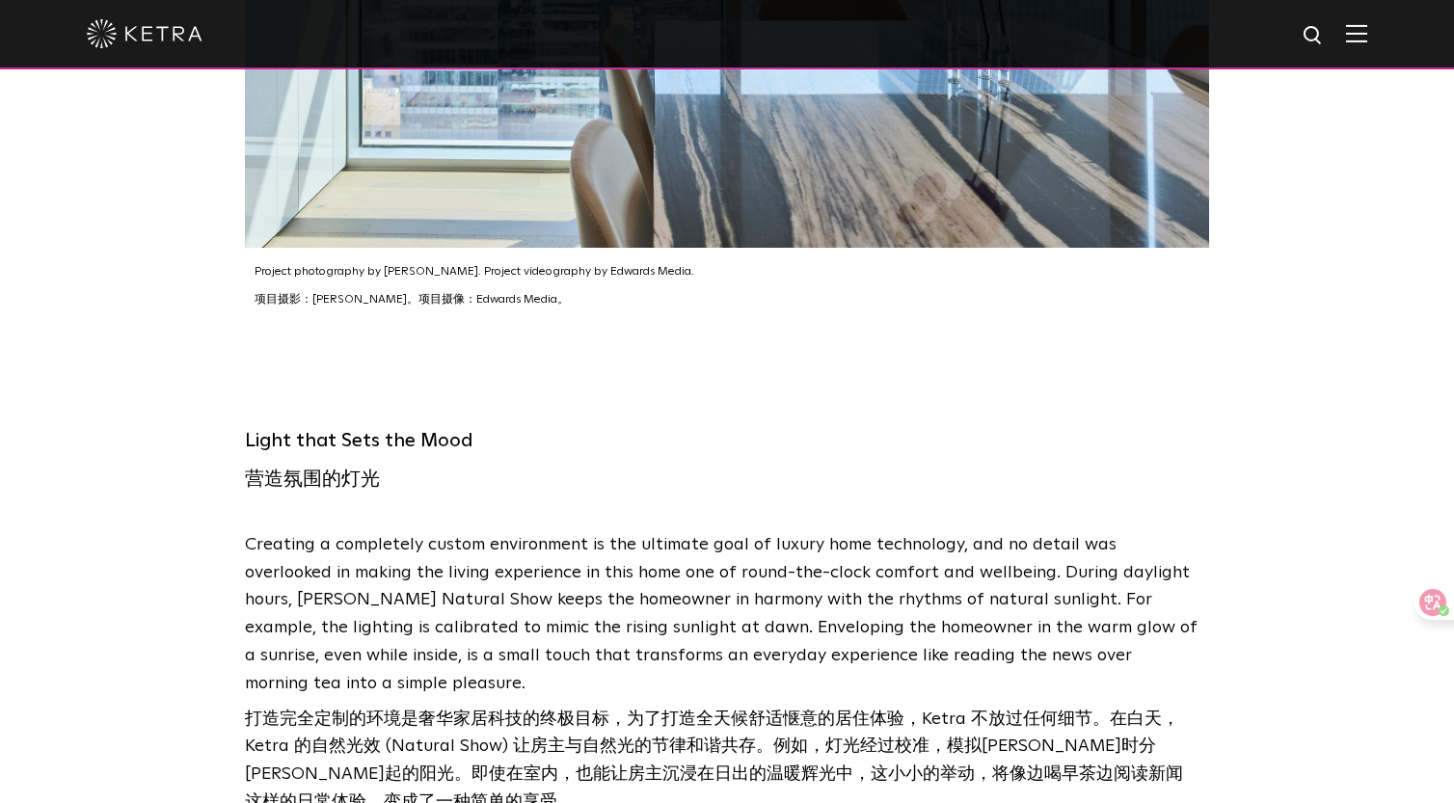
scroll to position [6356, 0]
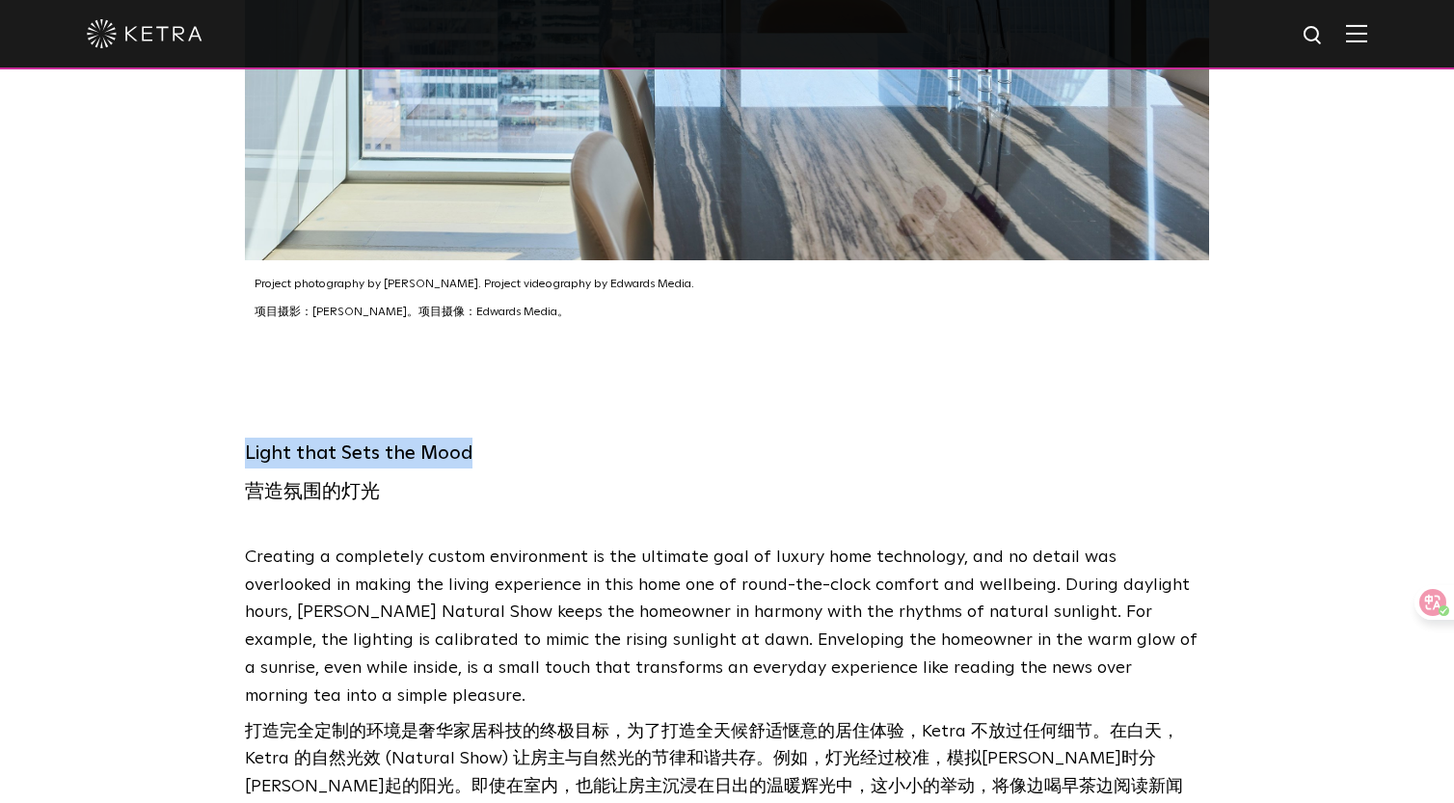
drag, startPoint x: 470, startPoint y: 362, endPoint x: 226, endPoint y: 360, distance: 244.0
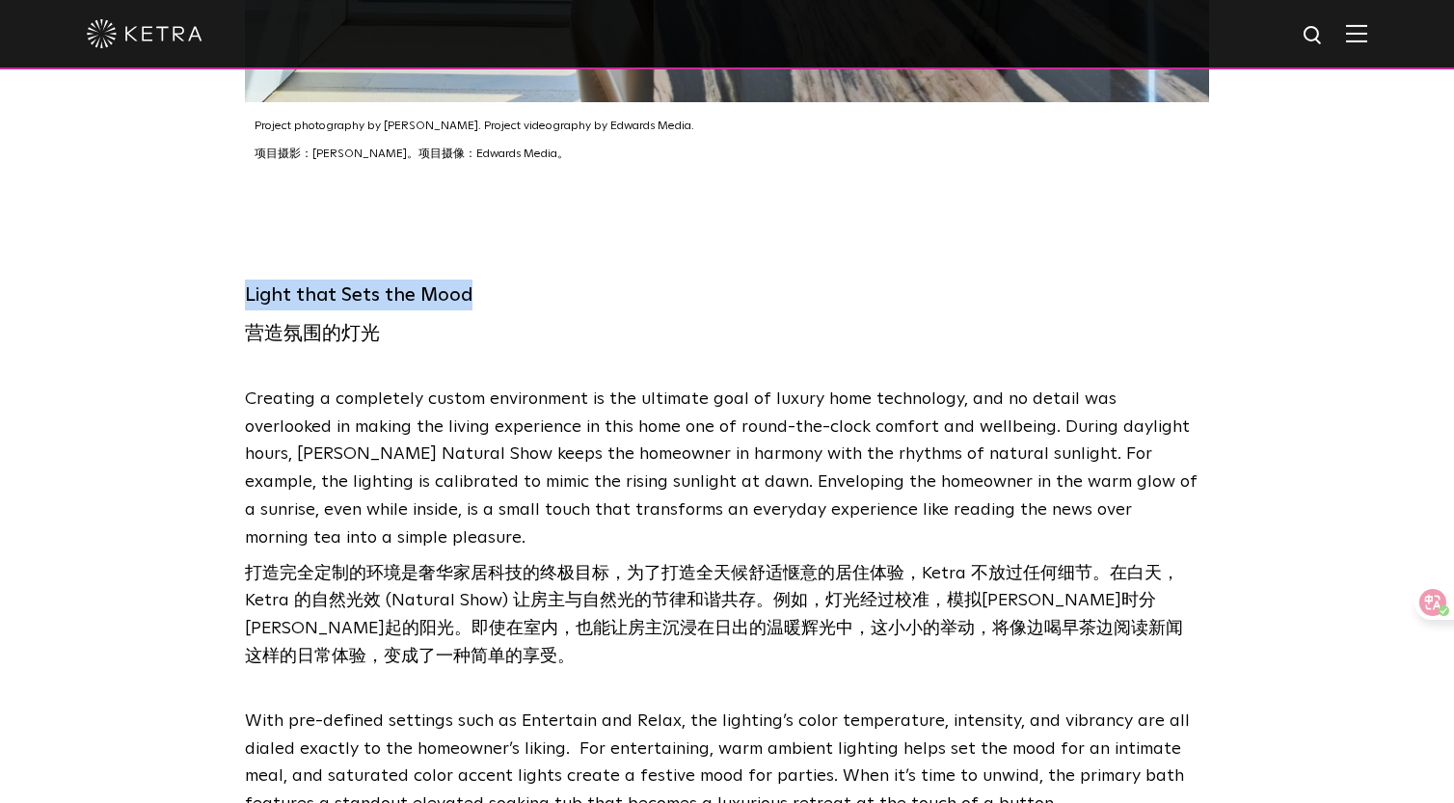
scroll to position [6540, 0]
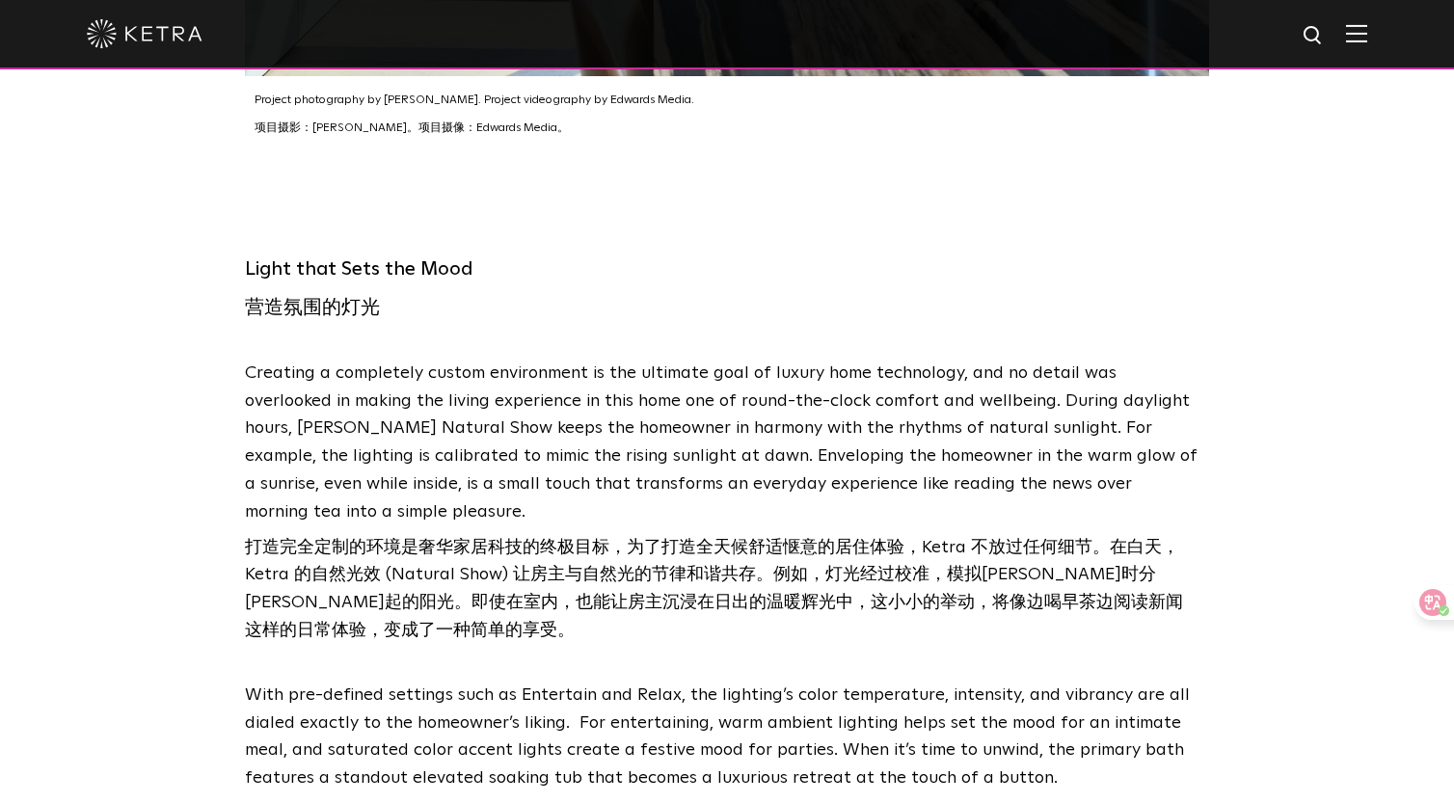
click at [1197, 396] on p "Creating a completely custom environment is the ultimate goal of luxury home te…" at bounding box center [722, 506] width 955 height 293
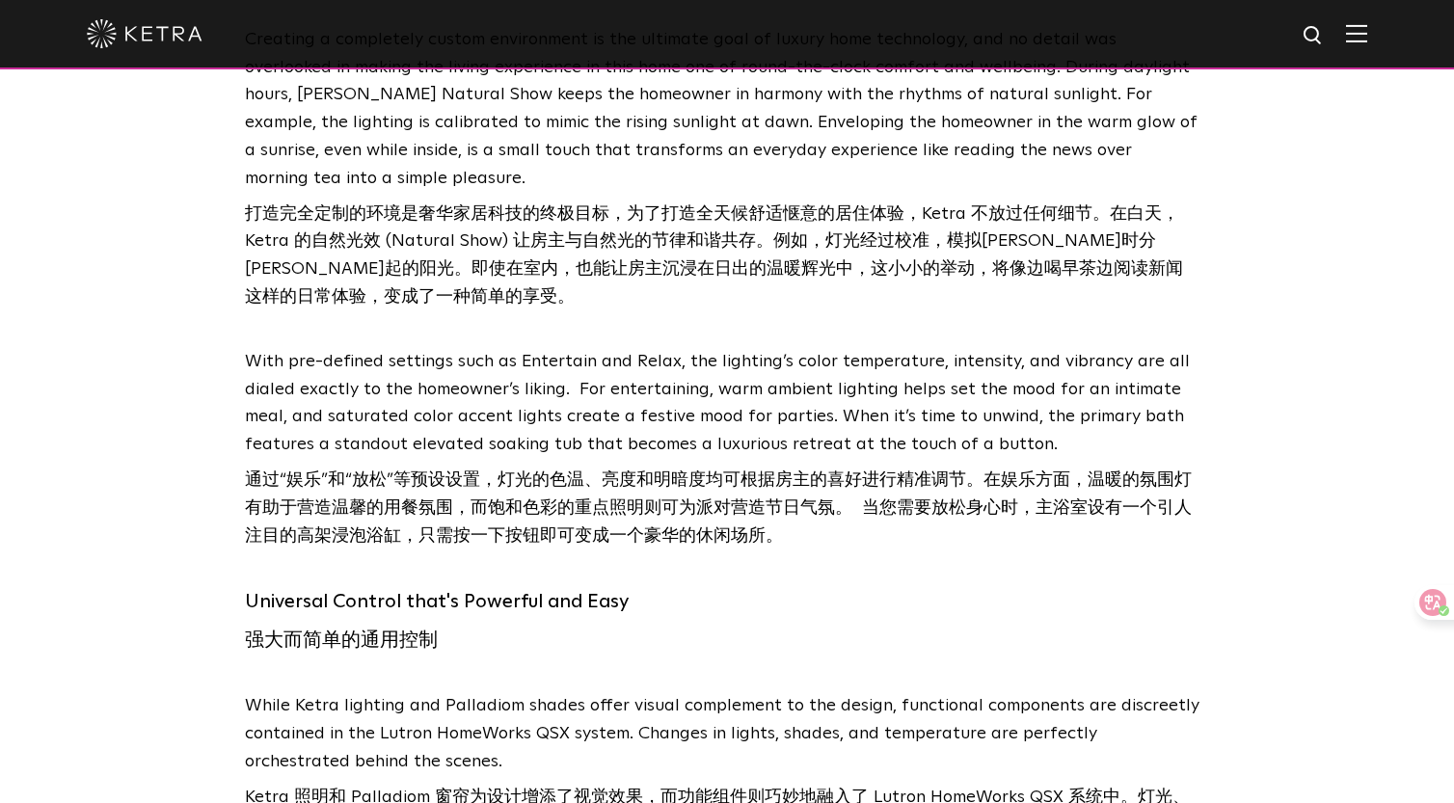
scroll to position [6866, 0]
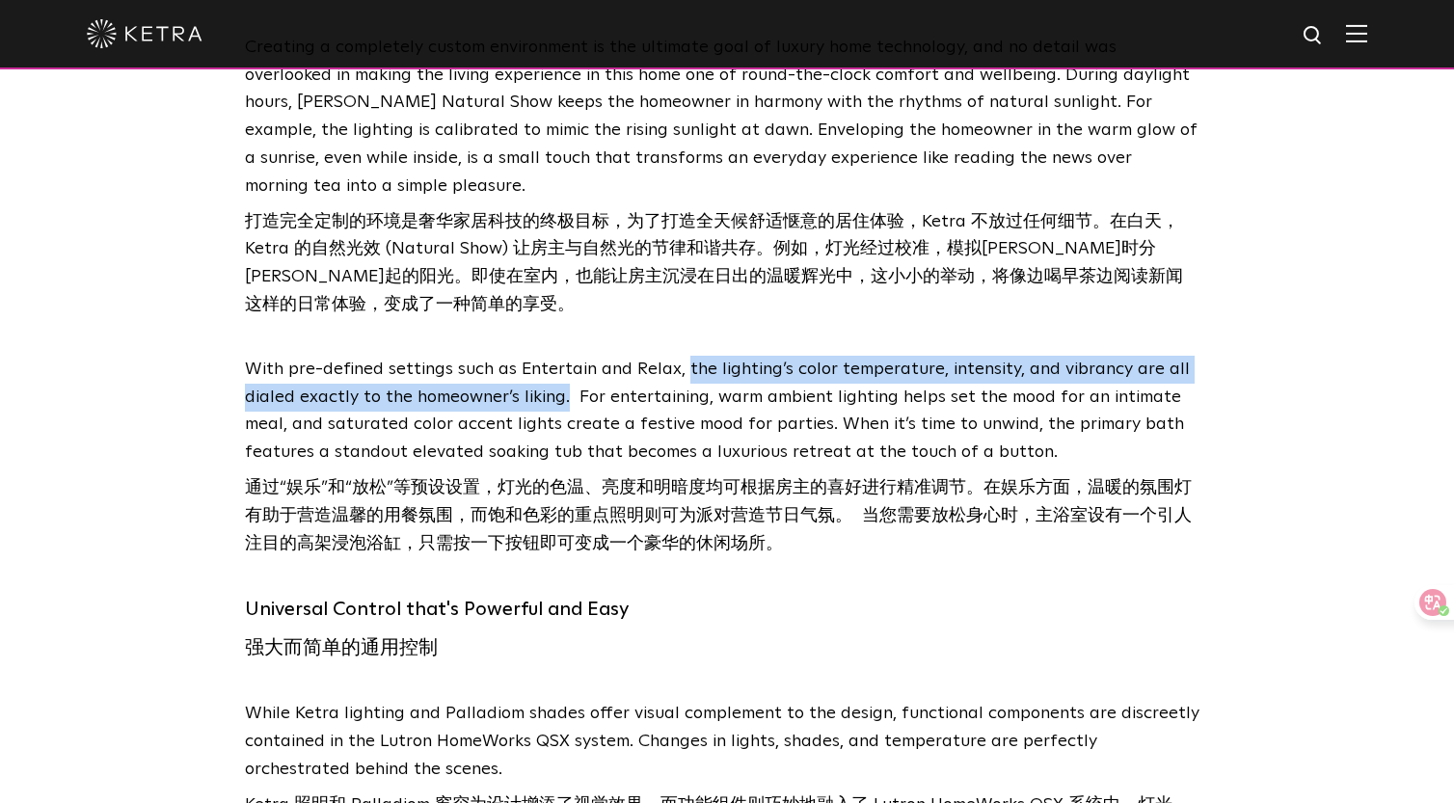
drag, startPoint x: 681, startPoint y: 271, endPoint x: 562, endPoint y: 300, distance: 122.1
click at [562, 361] on span "With pre-defined settings such as Entertain and Relax, the lighting’s color tem…" at bounding box center [717, 397] width 945 height 73
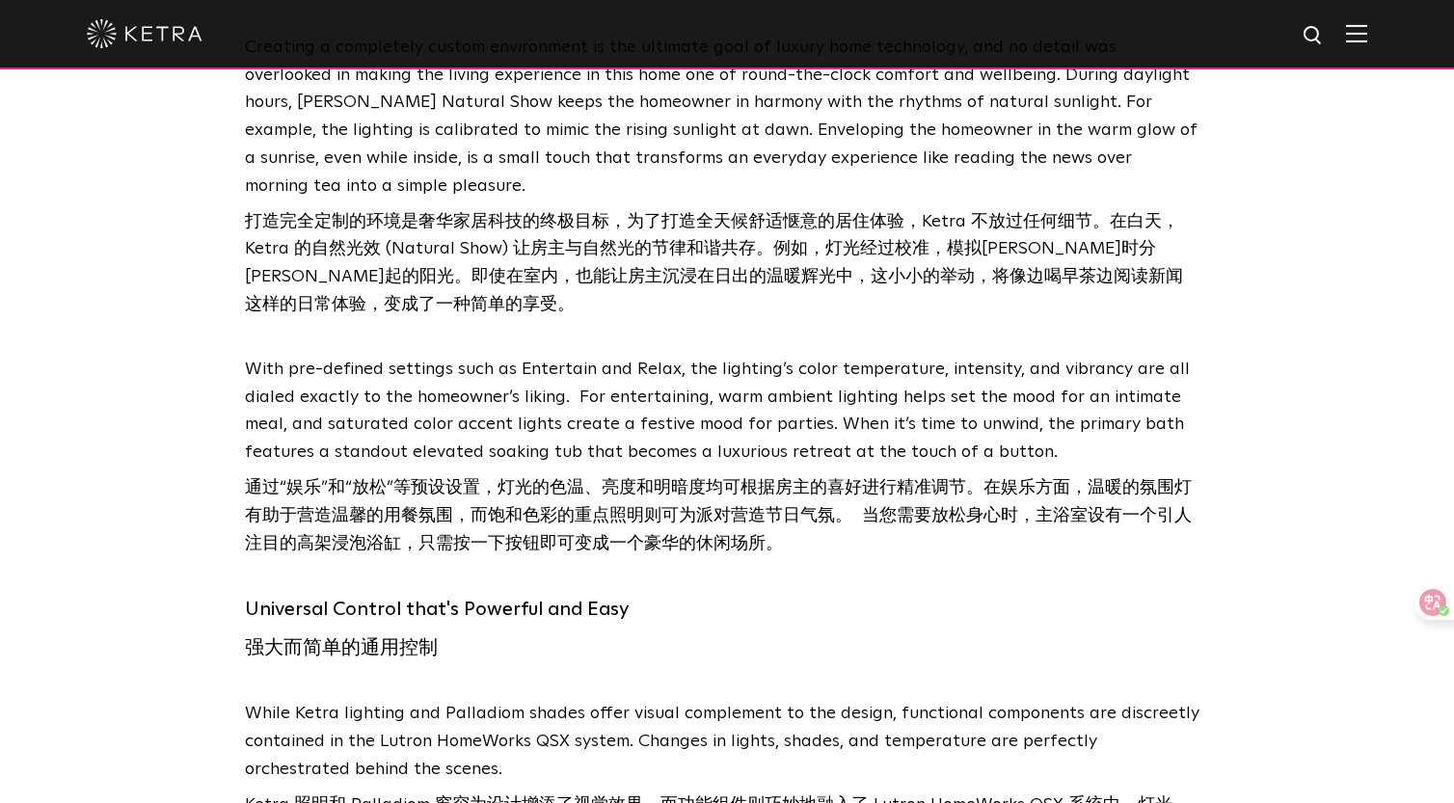
click at [678, 361] on span "With pre-defined settings such as Entertain and Relax, the lighting’s color tem…" at bounding box center [717, 397] width 945 height 73
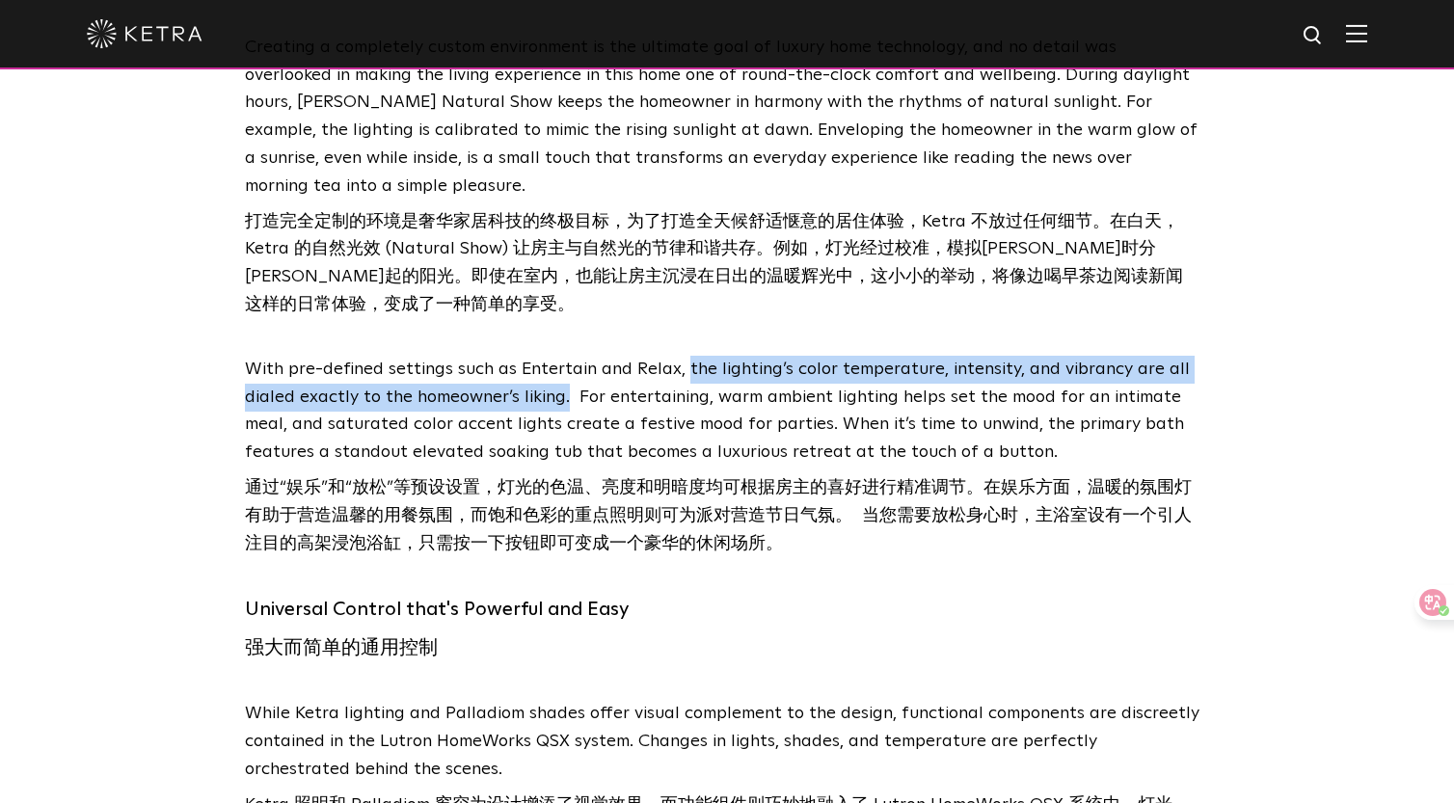
drag, startPoint x: 680, startPoint y: 268, endPoint x: 563, endPoint y: 303, distance: 121.7
click at [563, 361] on span "With pre-defined settings such as Entertain and Relax, the lighting’s color tem…" at bounding box center [717, 397] width 945 height 73
click at [708, 361] on span "With pre-defined settings such as Entertain and Relax, the lighting’s color tem…" at bounding box center [717, 397] width 945 height 73
drag, startPoint x: 680, startPoint y: 273, endPoint x: 564, endPoint y: 292, distance: 117.3
click at [564, 356] on p "With pre-defined settings such as Entertain and Relax, the lighting’s color tem…" at bounding box center [722, 461] width 955 height 210
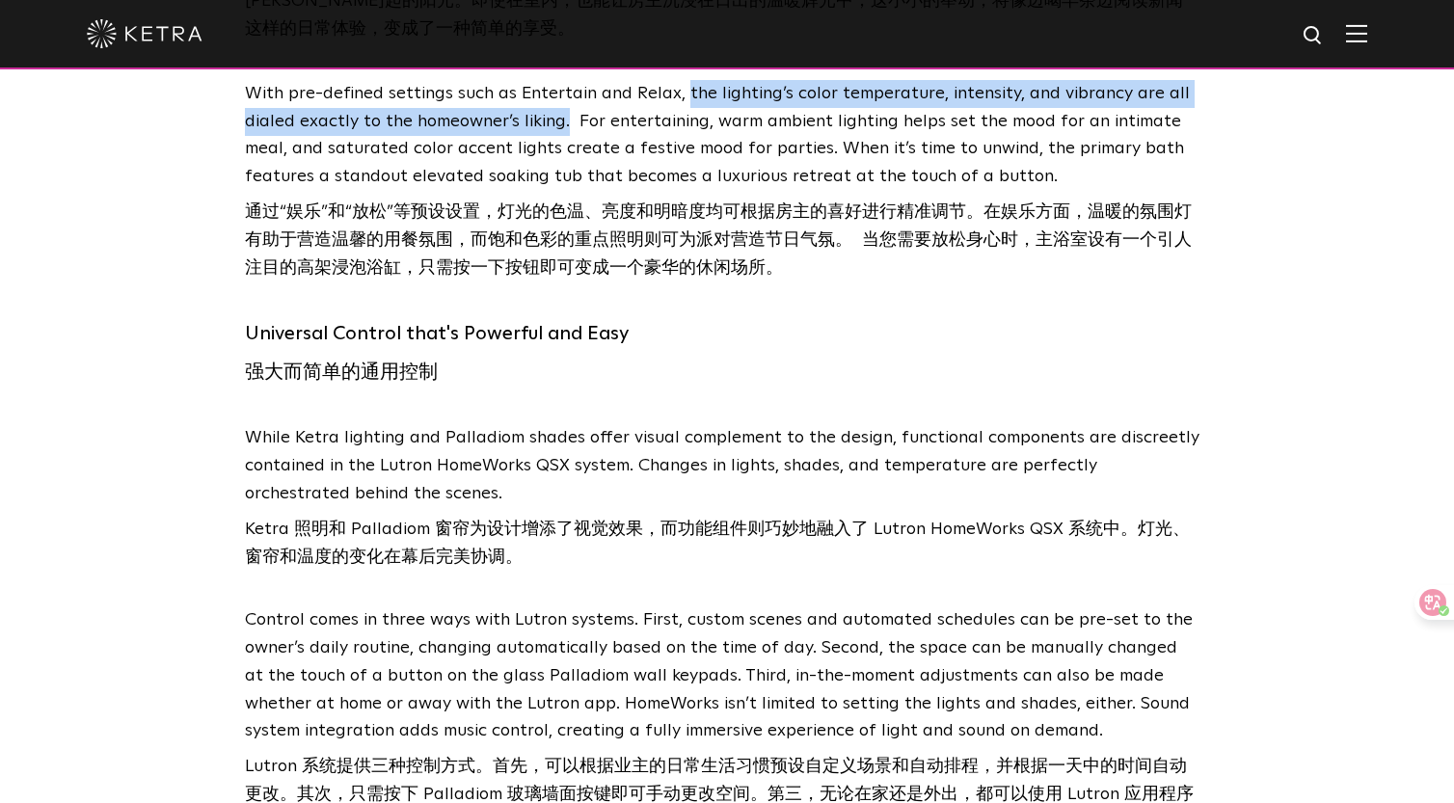
scroll to position [7252, 0]
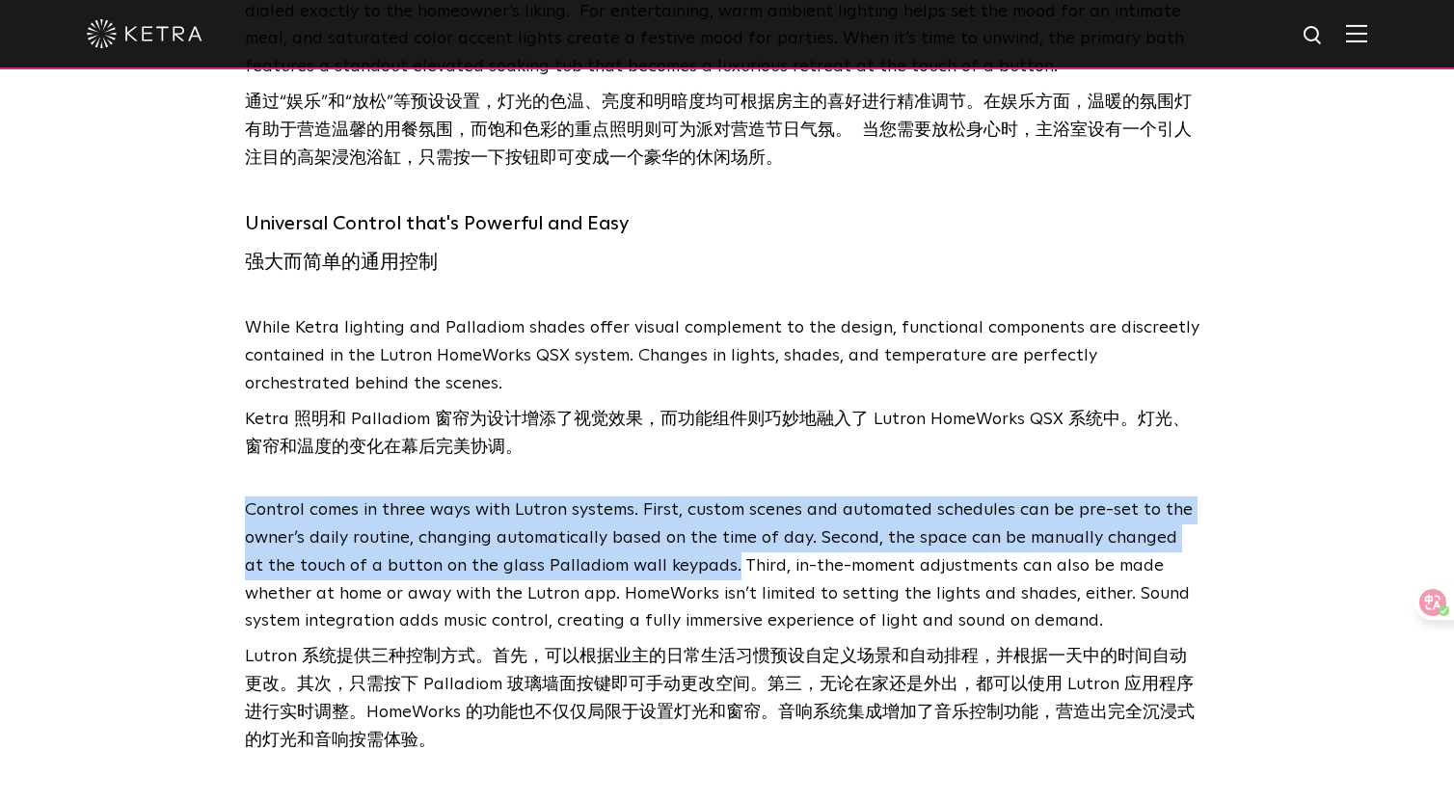
drag, startPoint x: 244, startPoint y: 414, endPoint x: 706, endPoint y: 476, distance: 466.2
click at [706, 476] on div "Light that Sets the Mood 营造氛围的灯光 Creating a completely custom environment is th…" at bounding box center [727, 180] width 1003 height 1277
